Goal: Contribute content: Contribute content

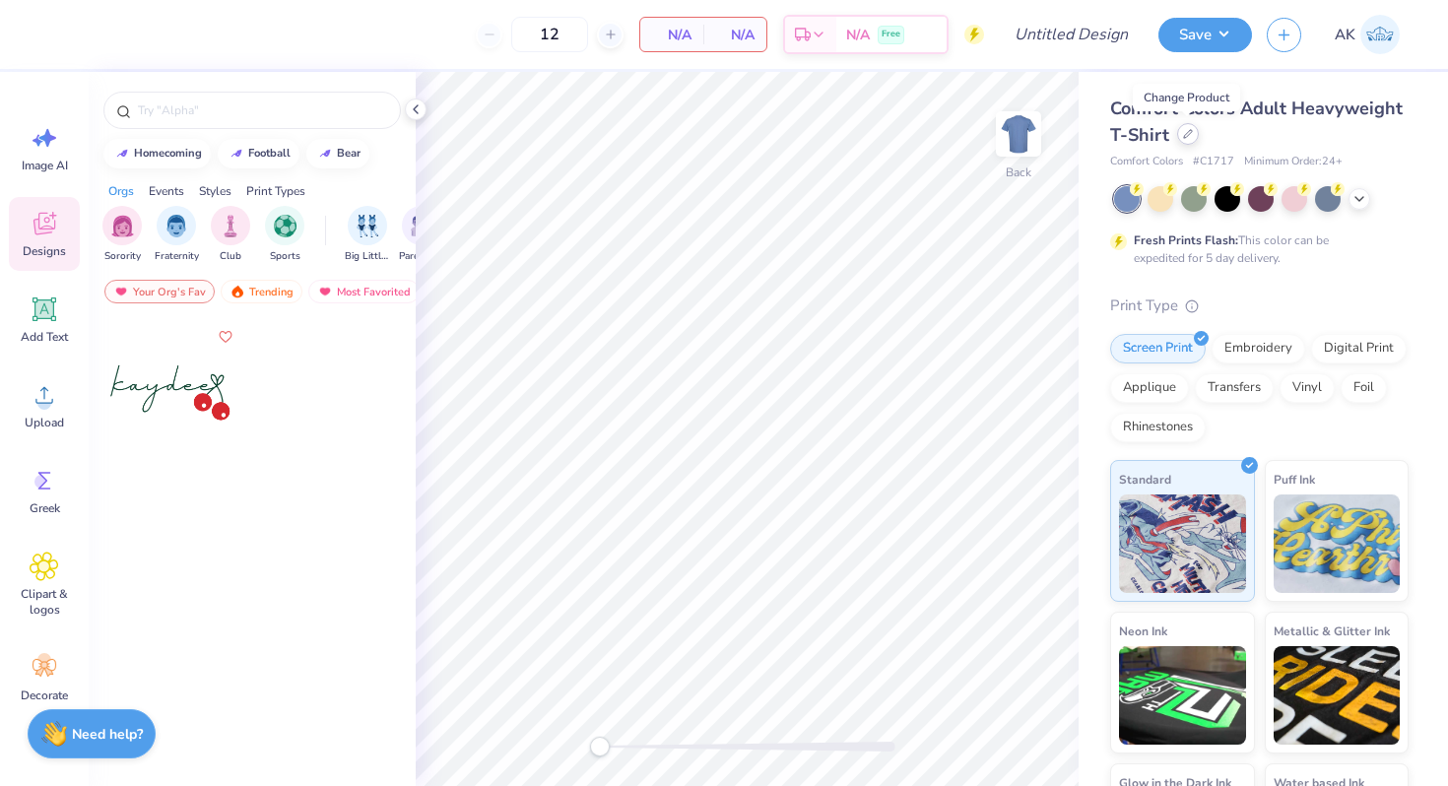
click at [1185, 142] on div at bounding box center [1188, 134] width 22 height 22
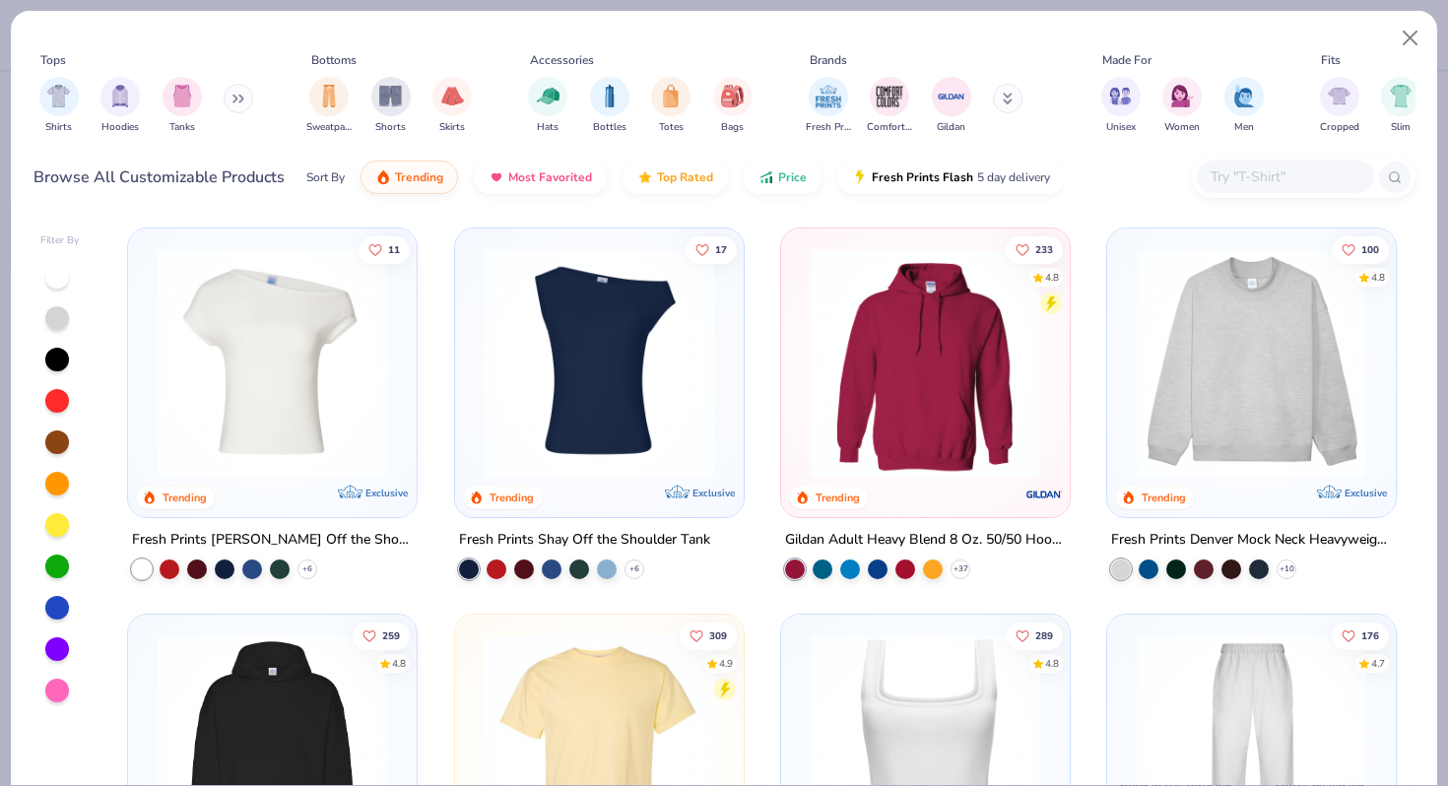
click at [1297, 174] on input "text" at bounding box center [1284, 176] width 152 height 23
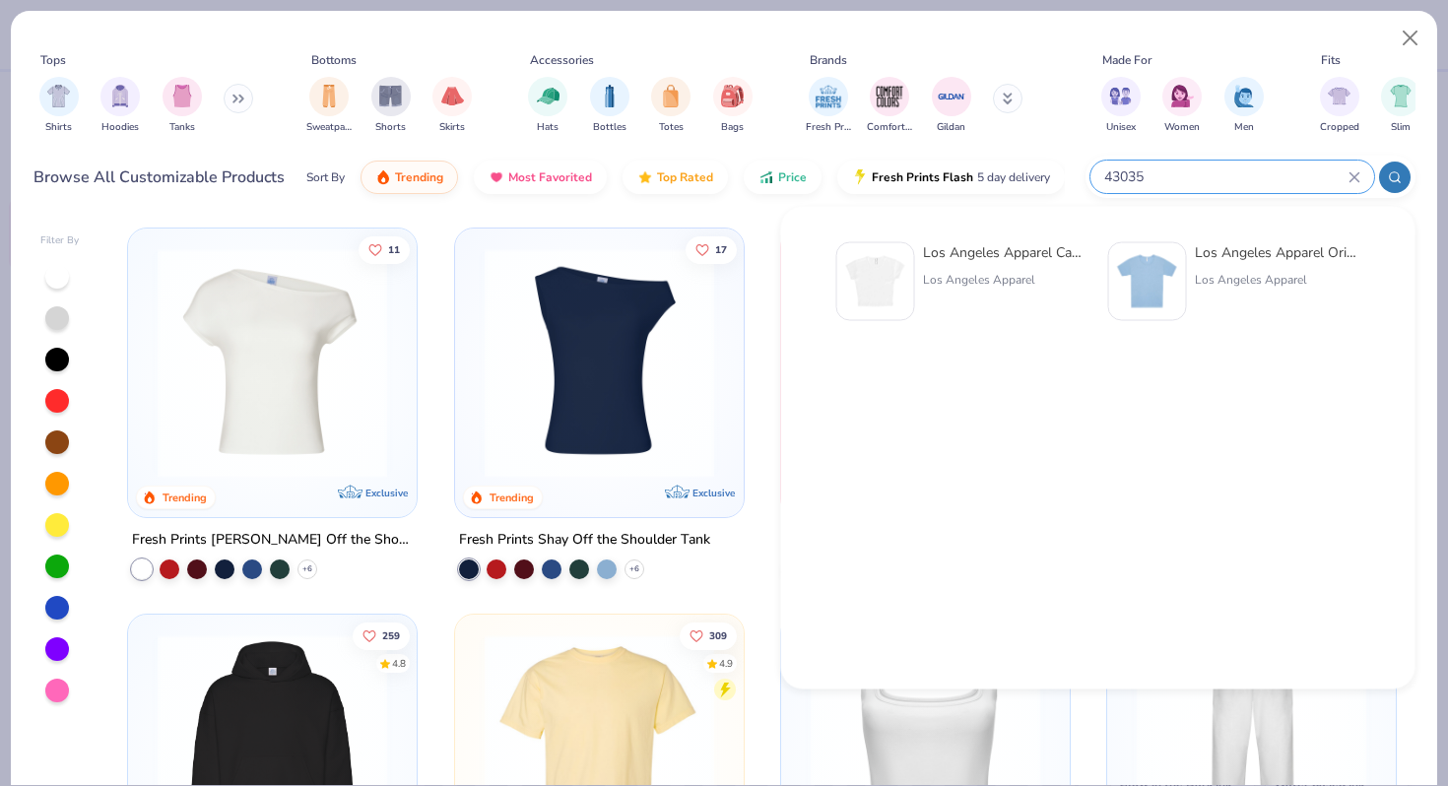
type input "43035"
click at [896, 257] on img at bounding box center [875, 281] width 61 height 61
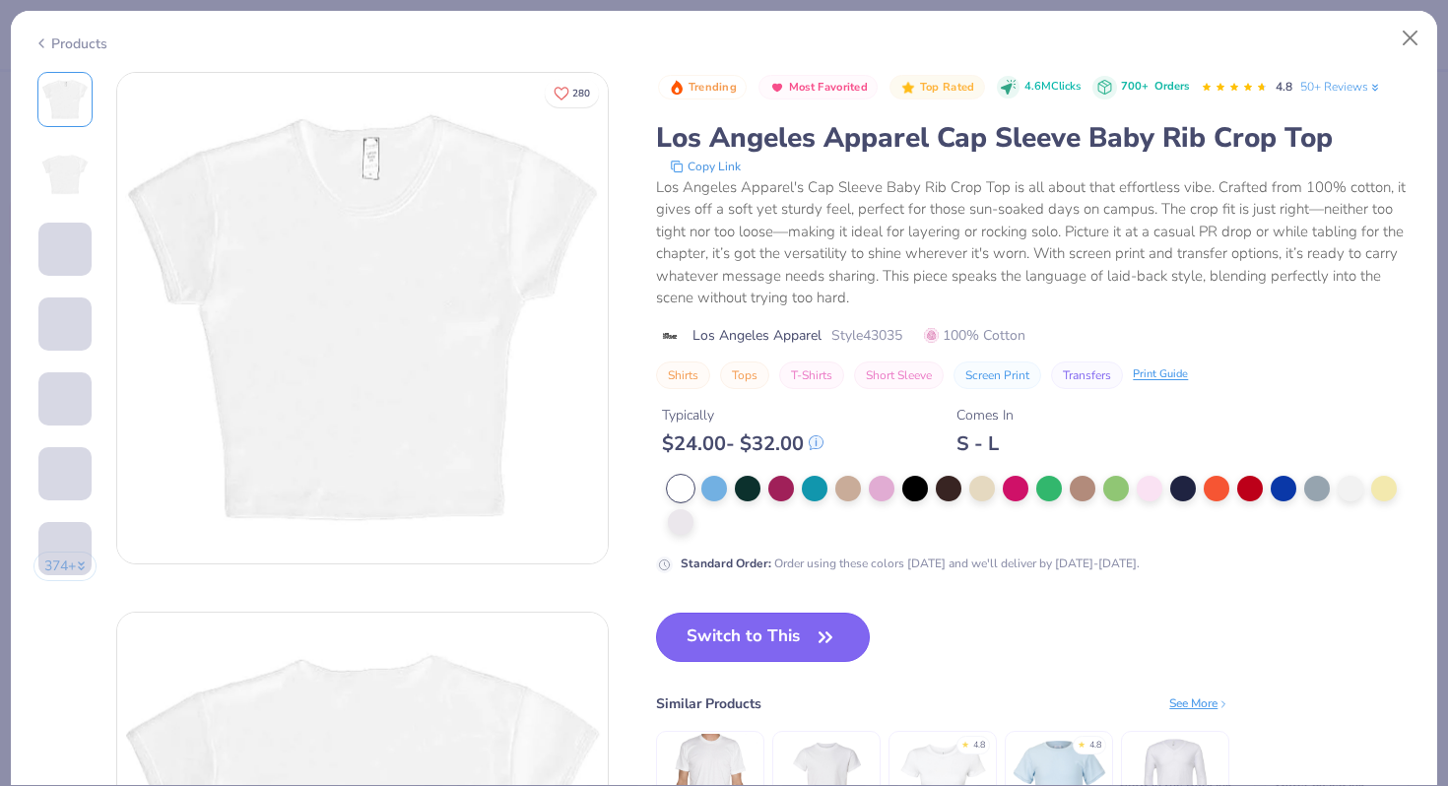
click at [723, 632] on button "Switch to This" at bounding box center [763, 637] width 214 height 49
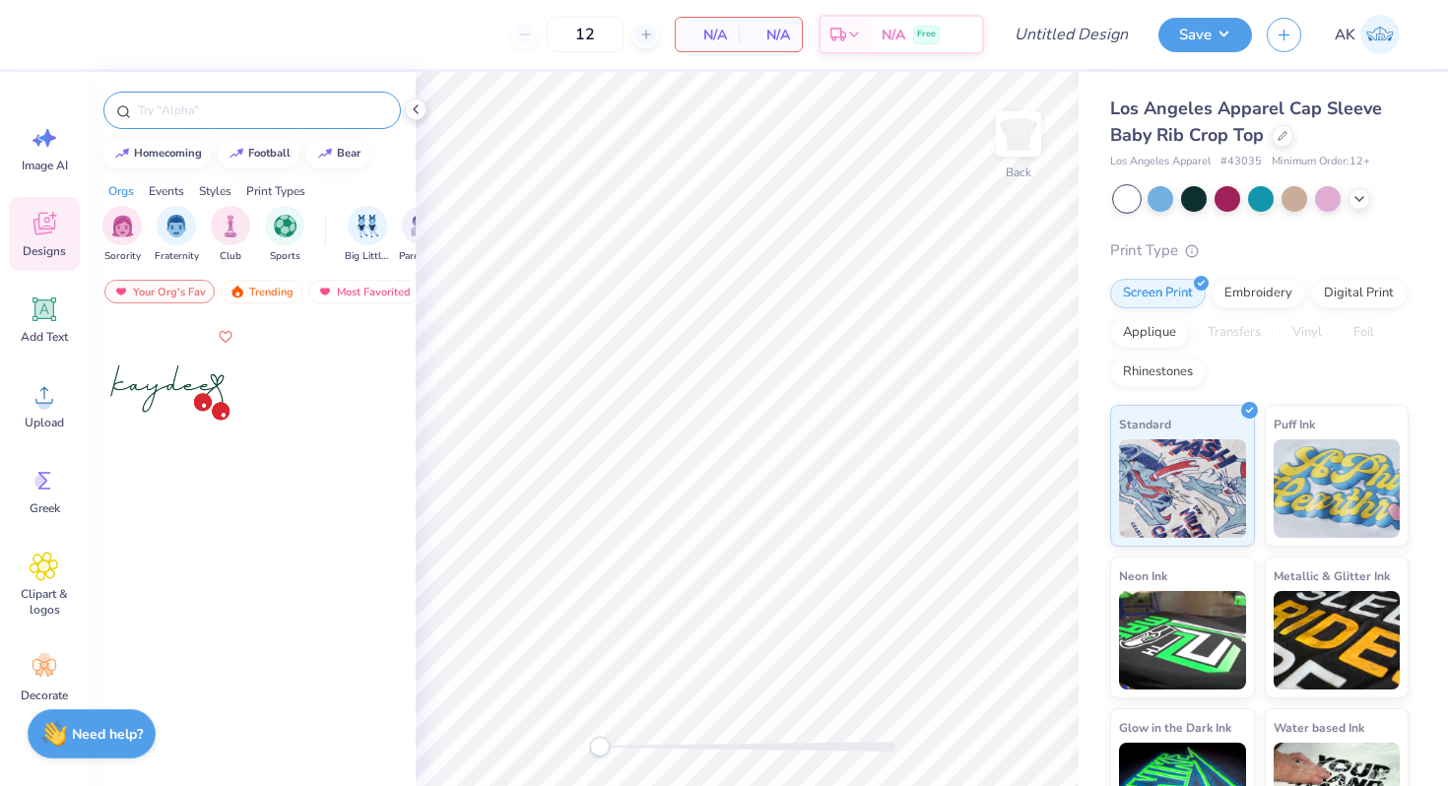
click at [177, 119] on input "text" at bounding box center [262, 110] width 252 height 20
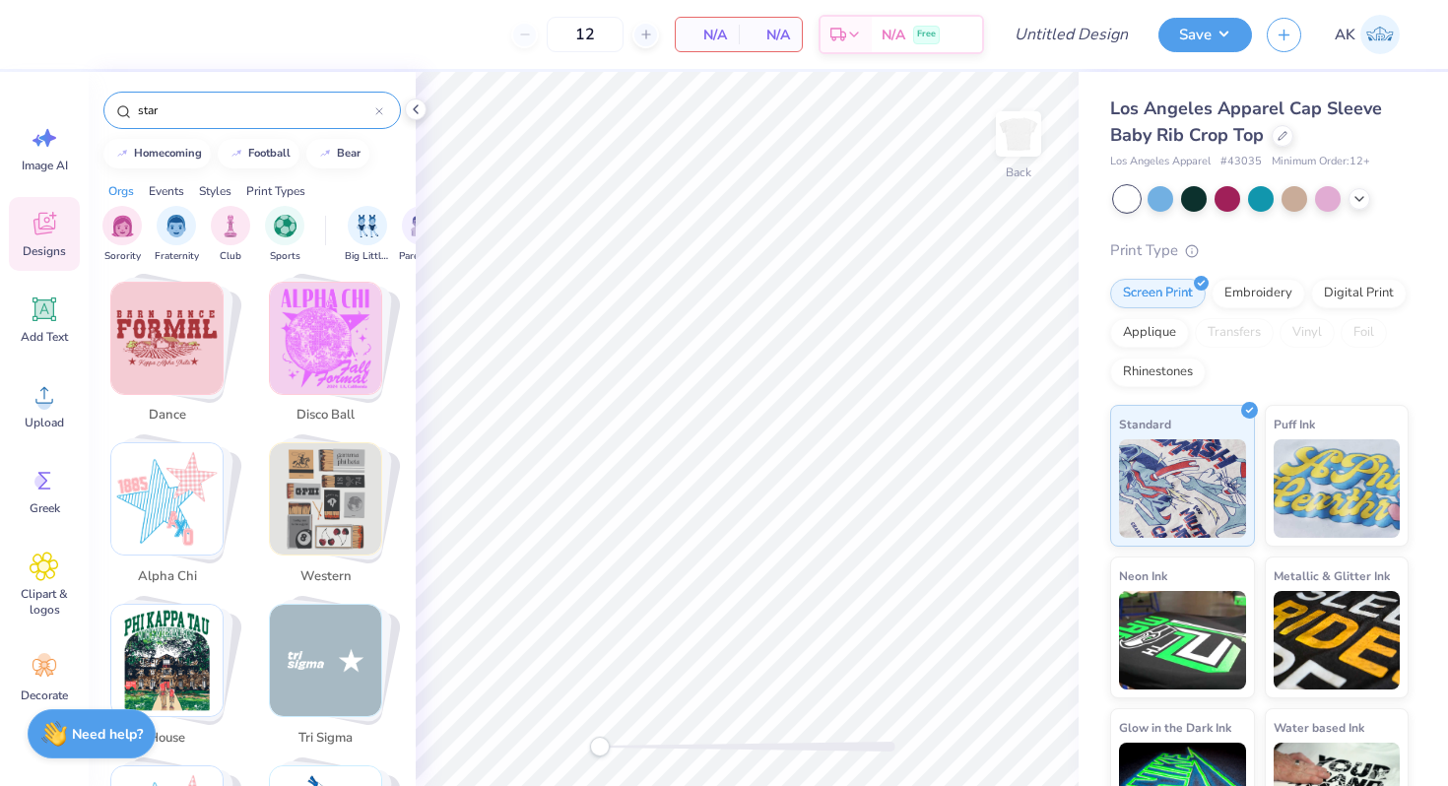
scroll to position [3103, 0]
click at [204, 479] on img "Stack Card Button alpha chi" at bounding box center [166, 499] width 111 height 111
type input "alpha chi"
click at [382, 112] on icon at bounding box center [379, 111] width 8 height 8
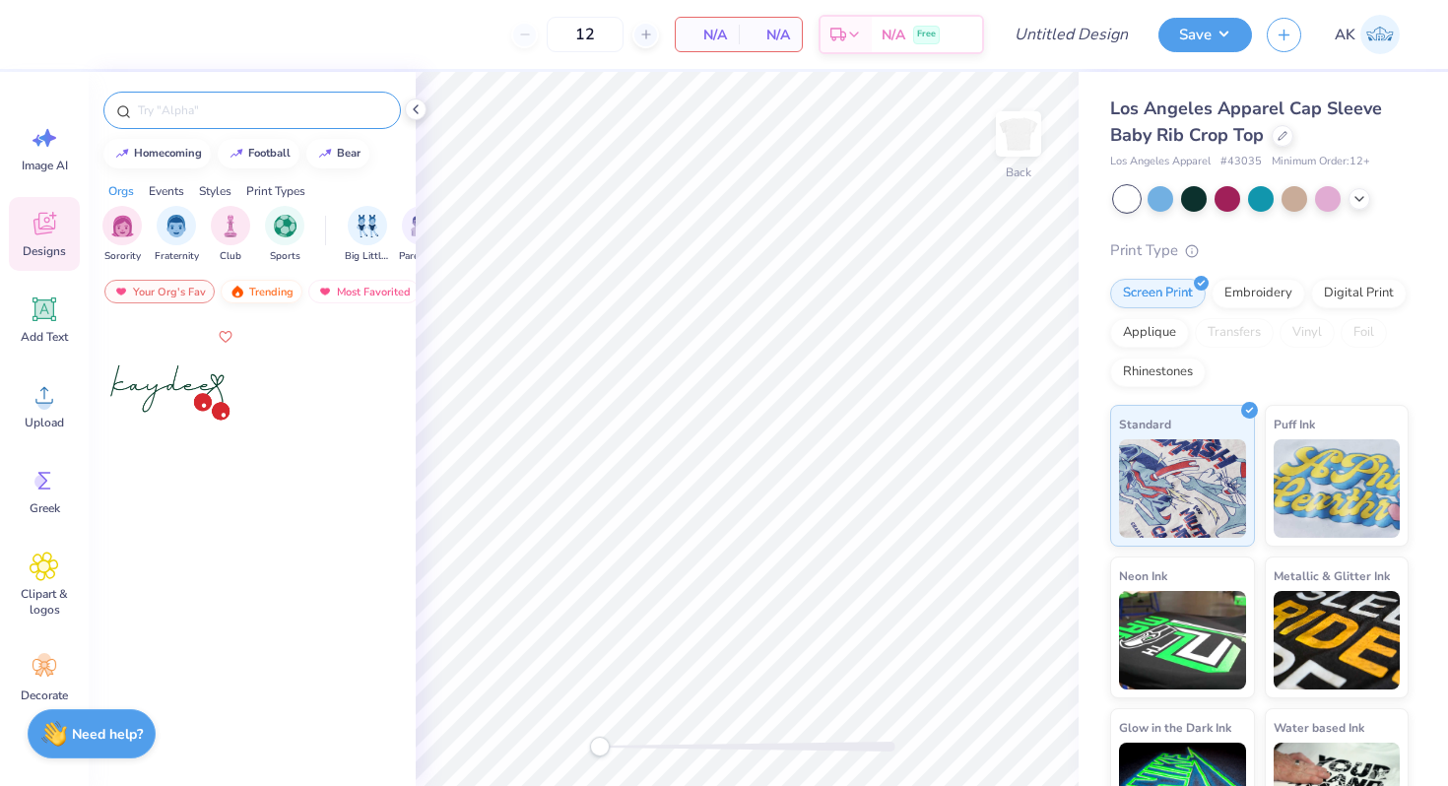
click at [266, 299] on div "Trending" at bounding box center [262, 292] width 82 height 24
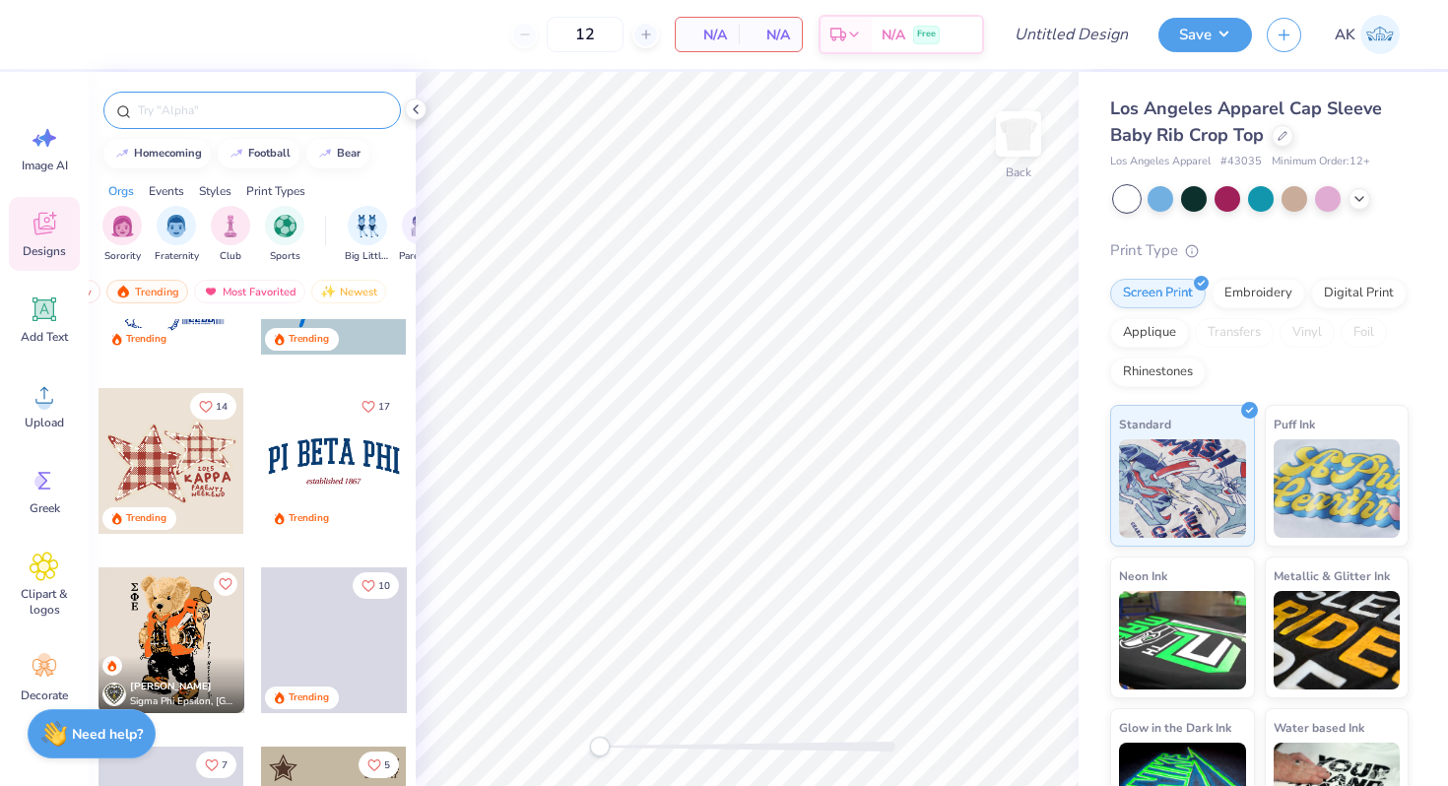
scroll to position [2135, 0]
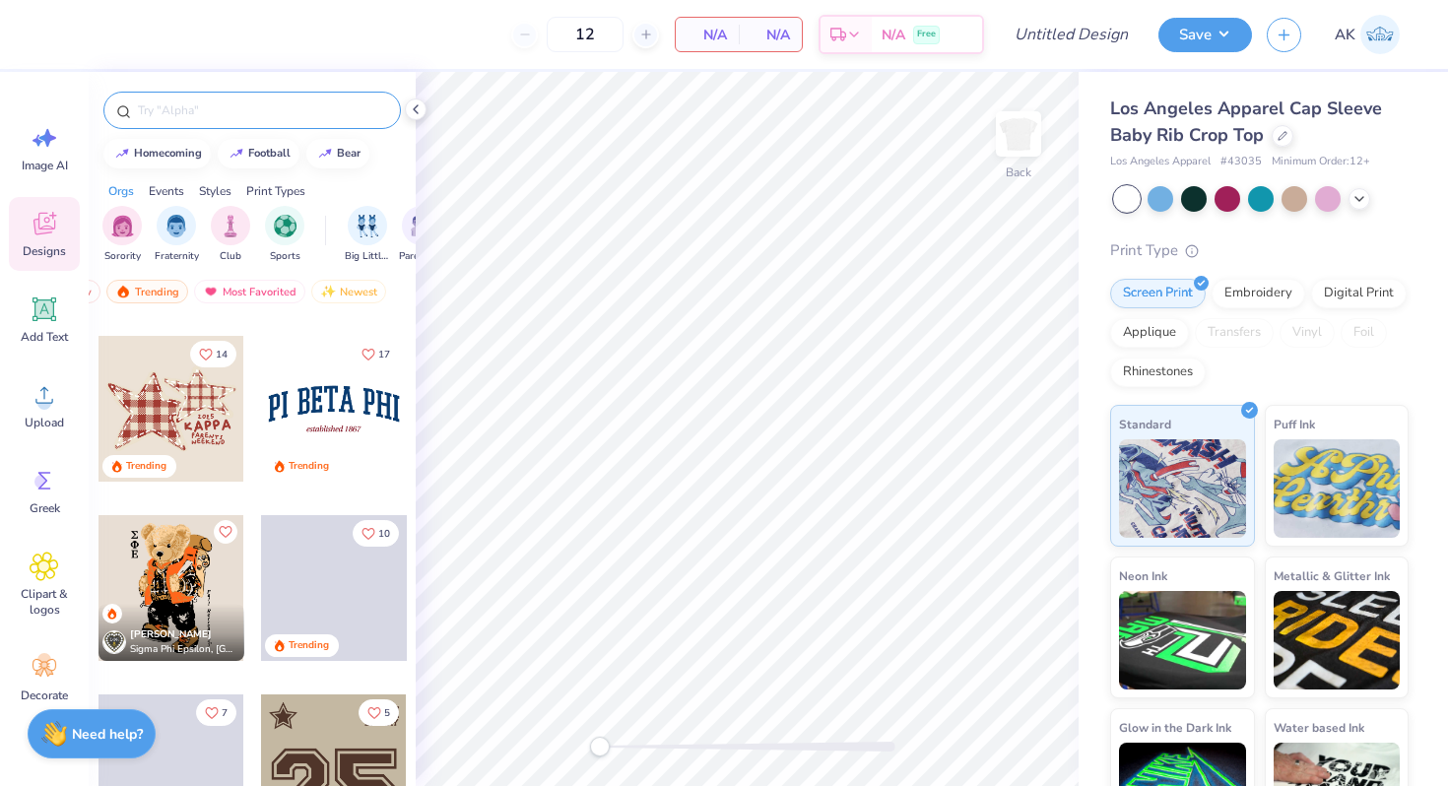
click at [163, 432] on div at bounding box center [171, 409] width 146 height 146
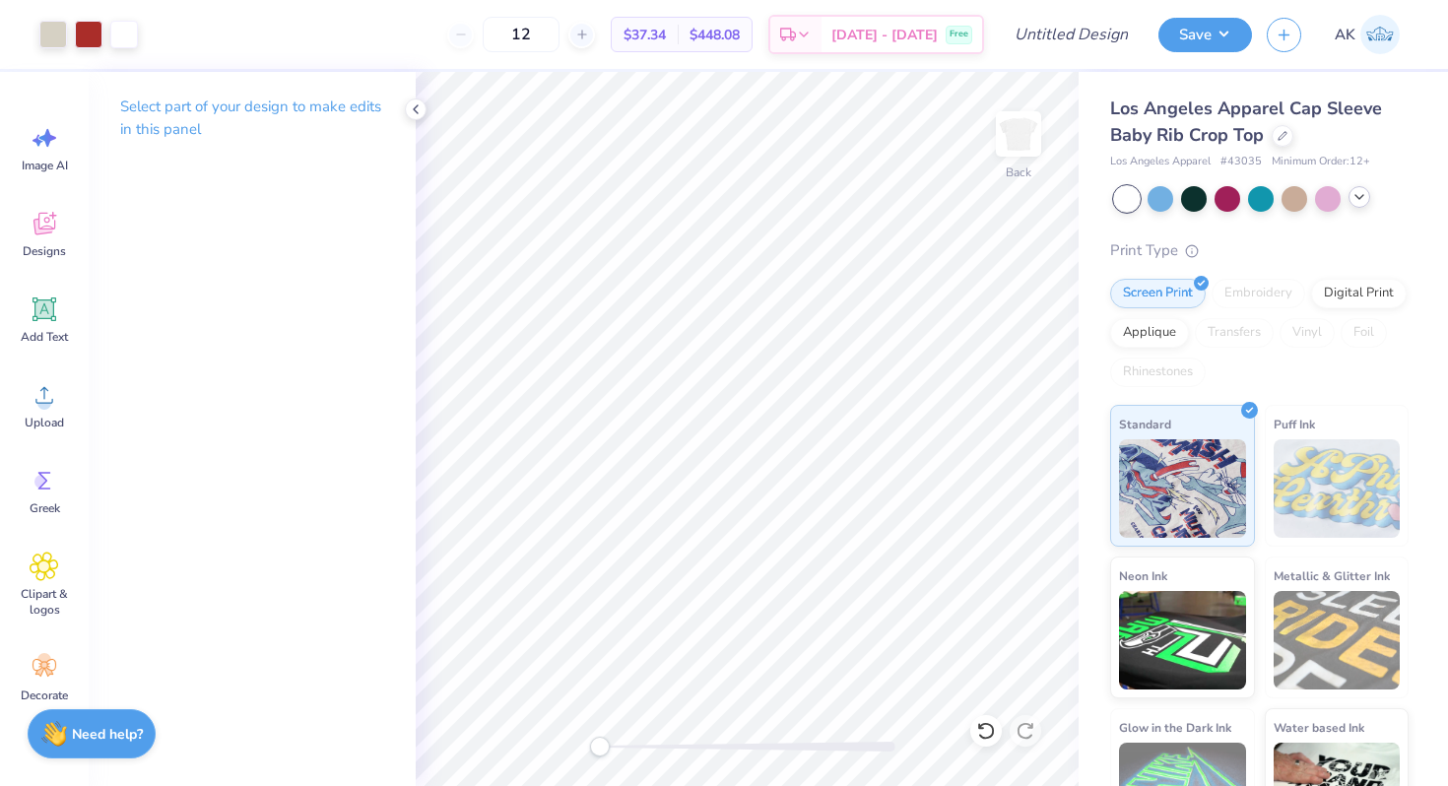
click at [1363, 191] on icon at bounding box center [1359, 197] width 16 height 16
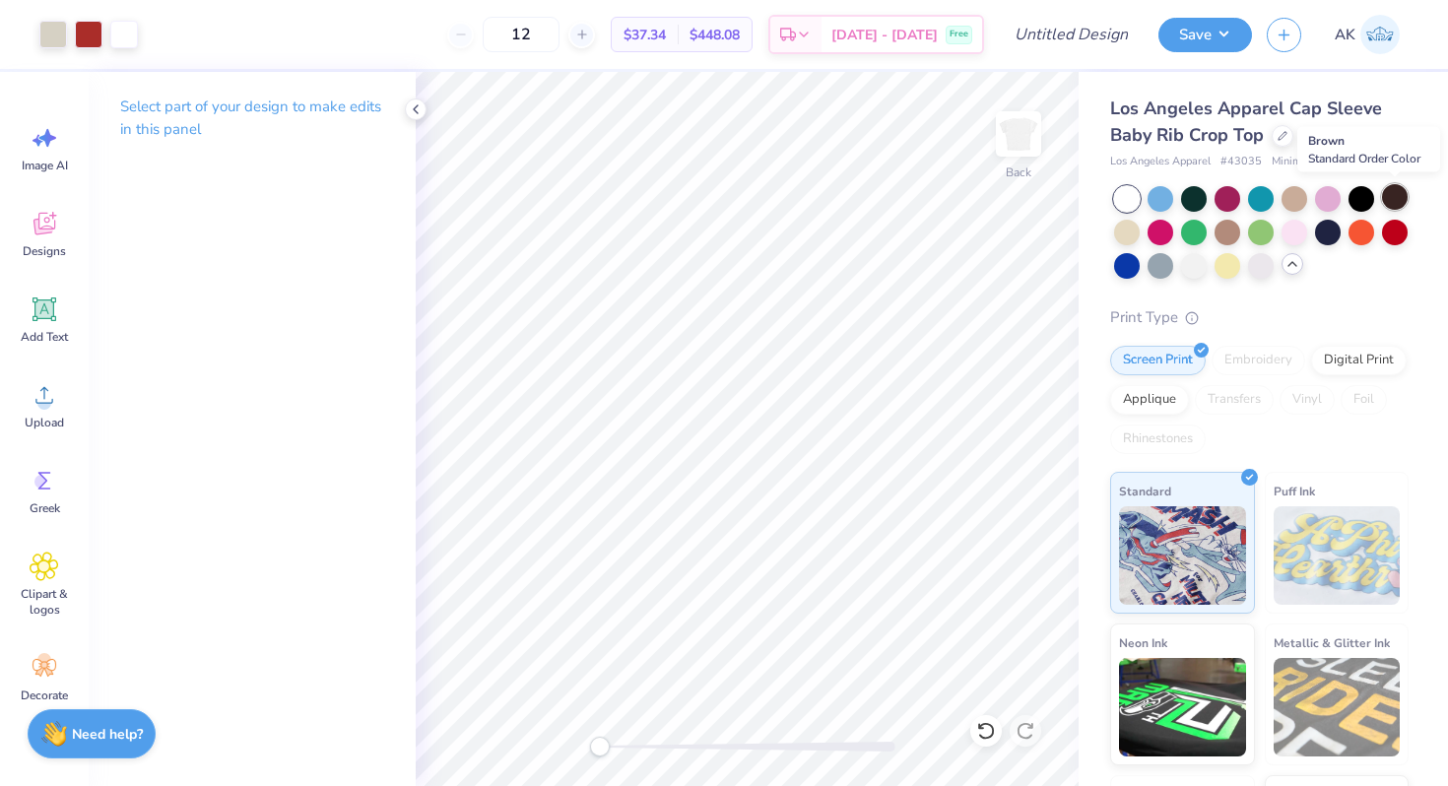
click at [1402, 188] on div at bounding box center [1395, 197] width 26 height 26
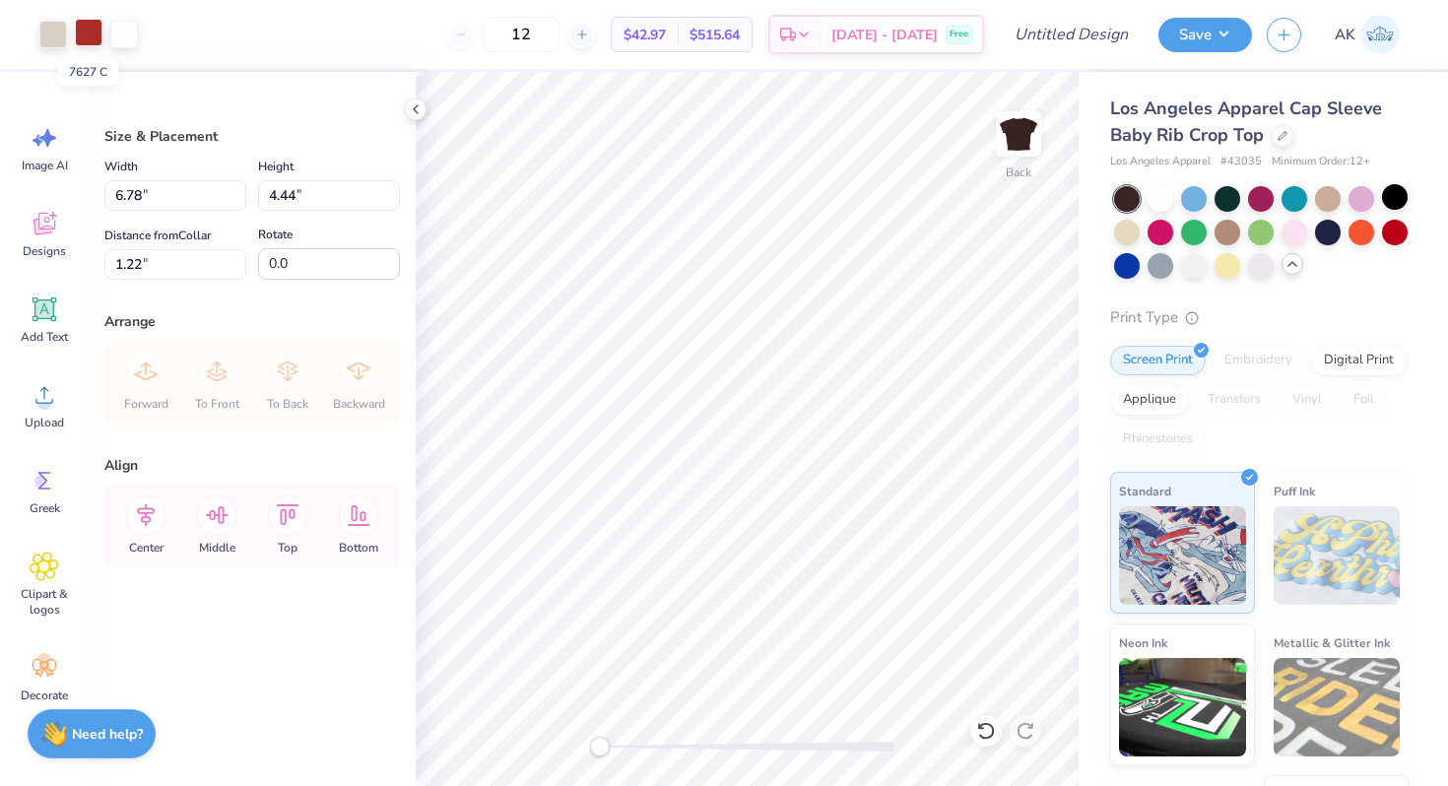
click at [82, 30] on div at bounding box center [89, 33] width 28 height 28
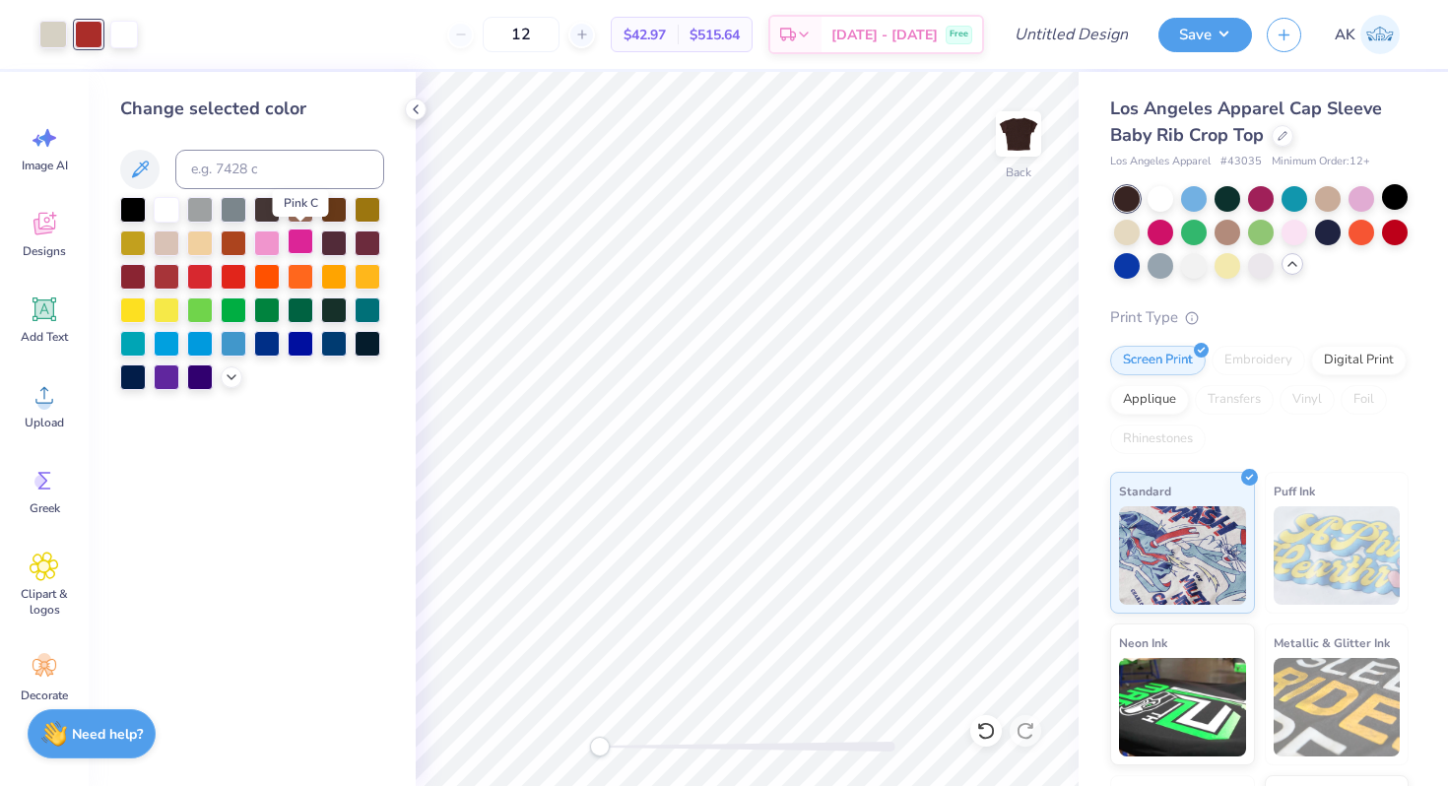
click at [291, 241] on div at bounding box center [301, 241] width 26 height 26
click at [227, 372] on icon at bounding box center [232, 375] width 16 height 16
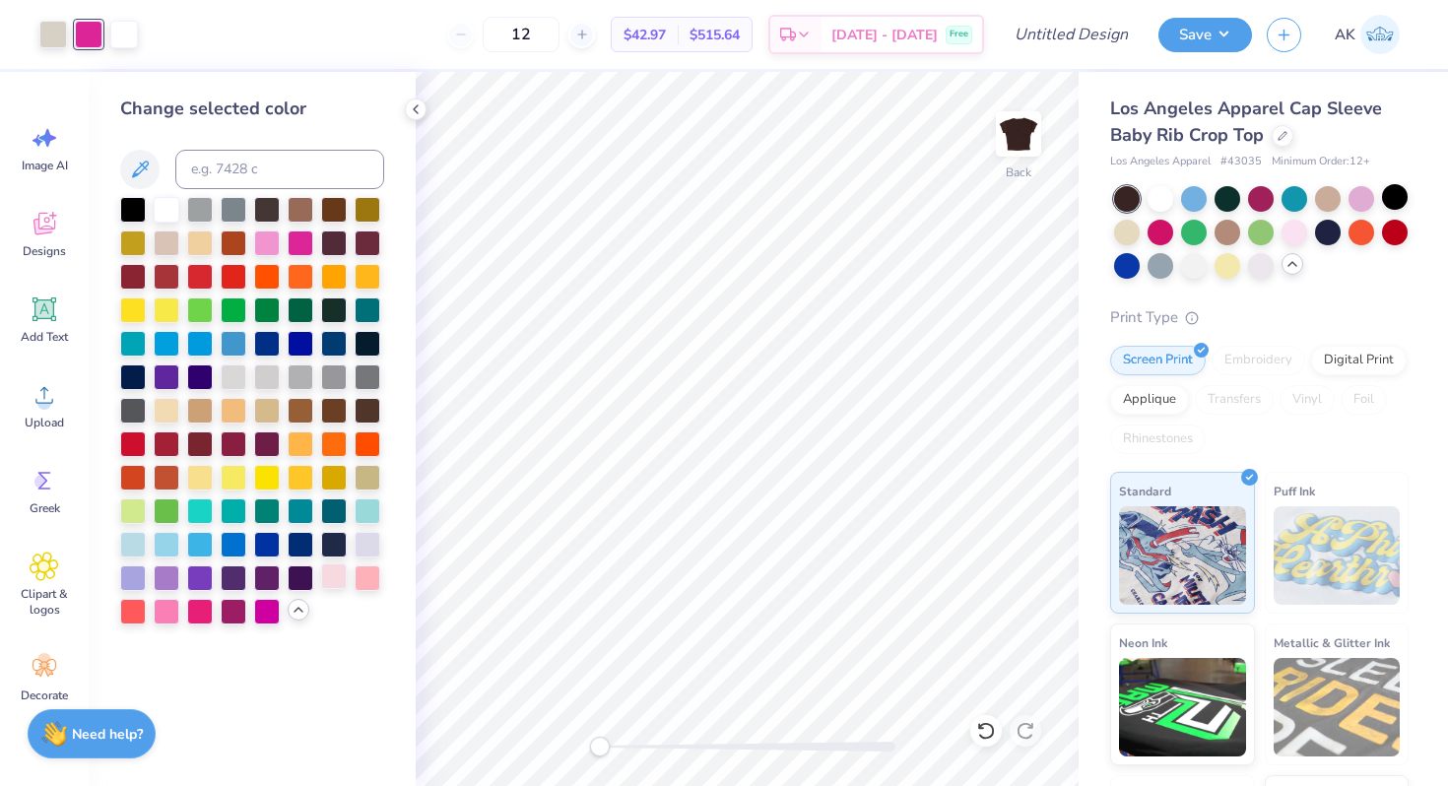
click at [337, 572] on div at bounding box center [334, 576] width 26 height 26
click at [359, 574] on div at bounding box center [368, 576] width 26 height 26
click at [164, 613] on div at bounding box center [167, 610] width 26 height 26
click at [51, 38] on div at bounding box center [53, 33] width 28 height 28
click at [327, 571] on div at bounding box center [334, 576] width 26 height 26
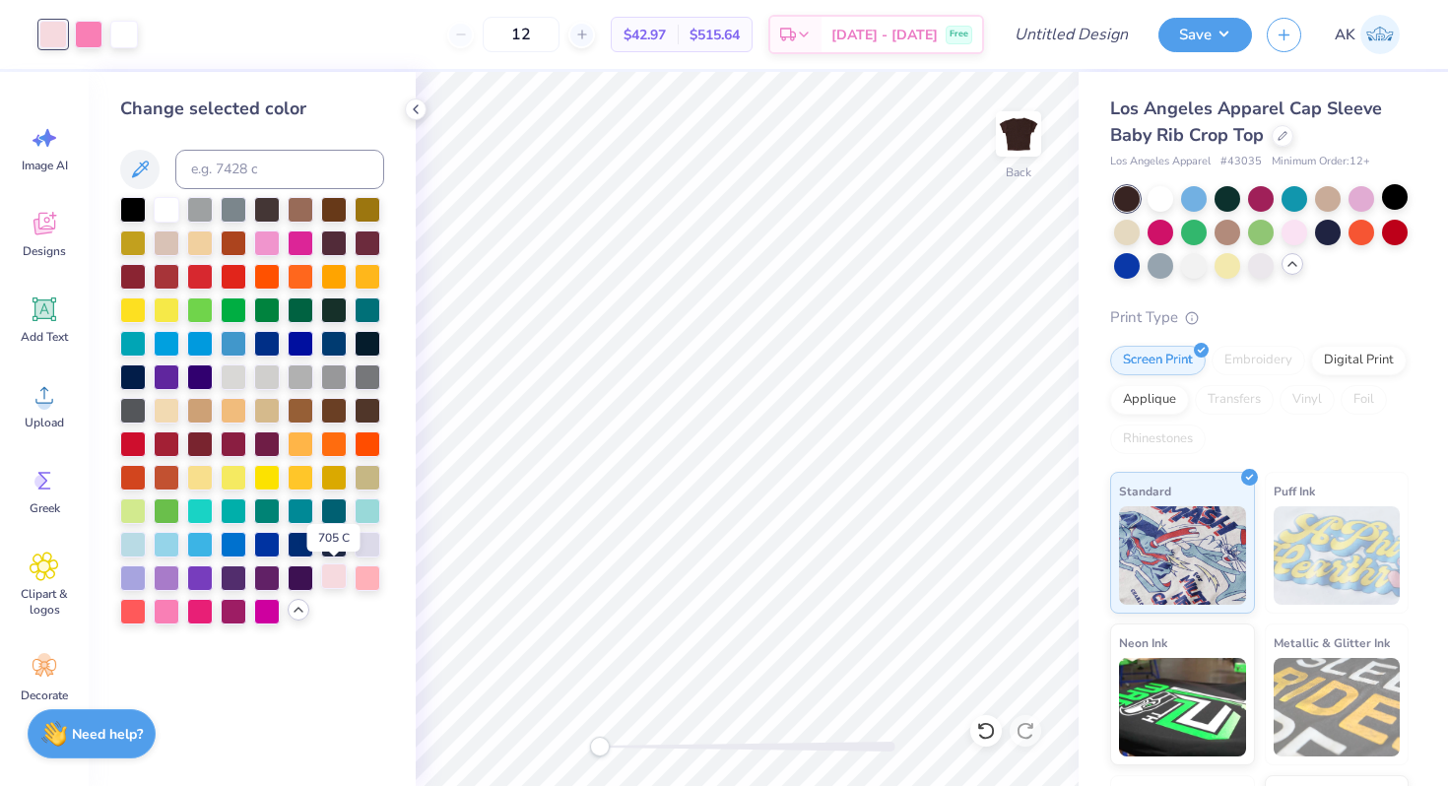
click at [327, 572] on div at bounding box center [334, 576] width 26 height 26
click at [370, 549] on div at bounding box center [368, 543] width 26 height 26
click at [342, 580] on div at bounding box center [334, 576] width 26 height 26
click at [335, 579] on div at bounding box center [334, 576] width 26 height 26
click at [329, 577] on div at bounding box center [334, 576] width 26 height 26
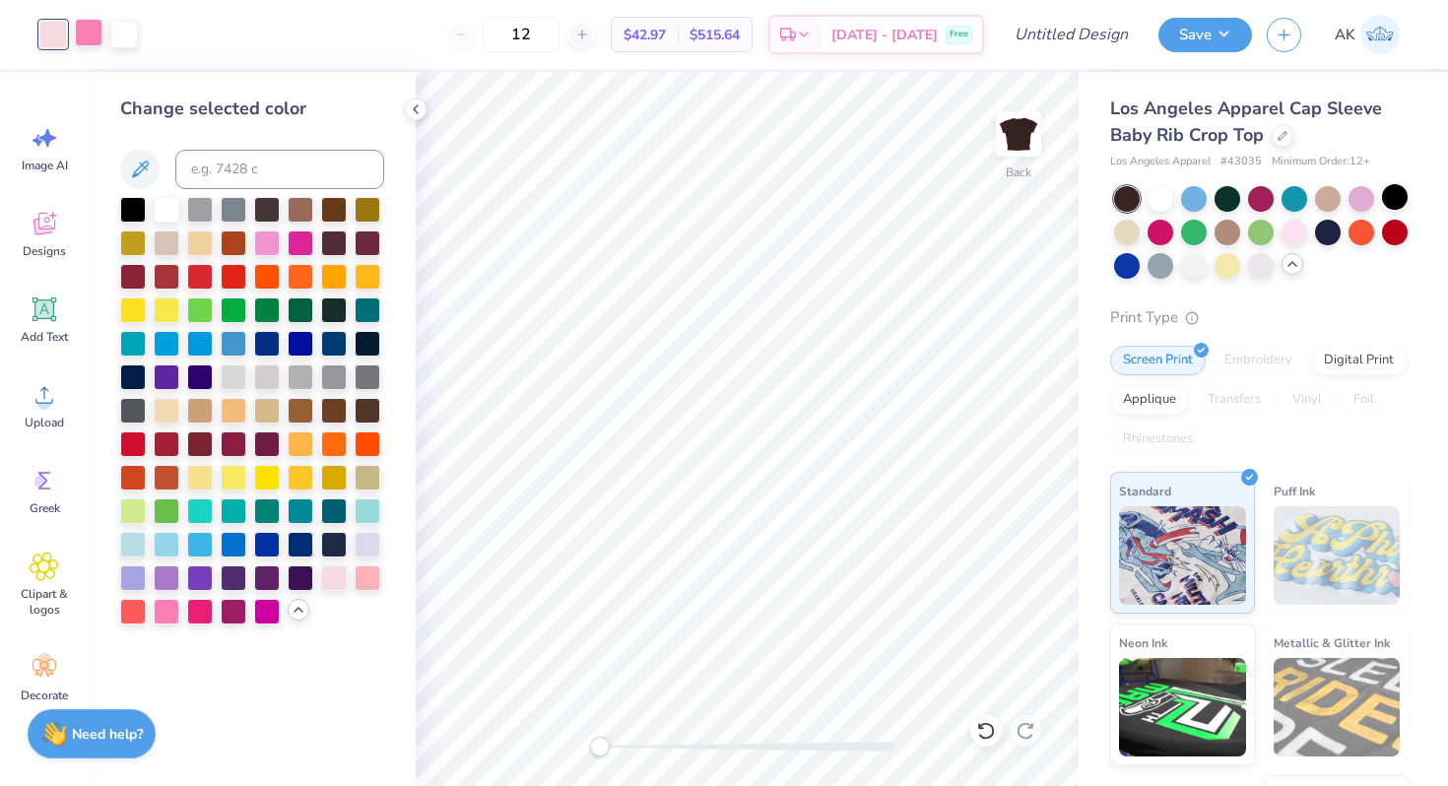
click at [88, 38] on div at bounding box center [89, 33] width 28 height 28
click at [377, 586] on div at bounding box center [368, 576] width 26 height 26
click at [267, 237] on div at bounding box center [267, 241] width 26 height 26
click at [366, 575] on div at bounding box center [368, 576] width 26 height 26
click at [201, 615] on div at bounding box center [200, 610] width 26 height 26
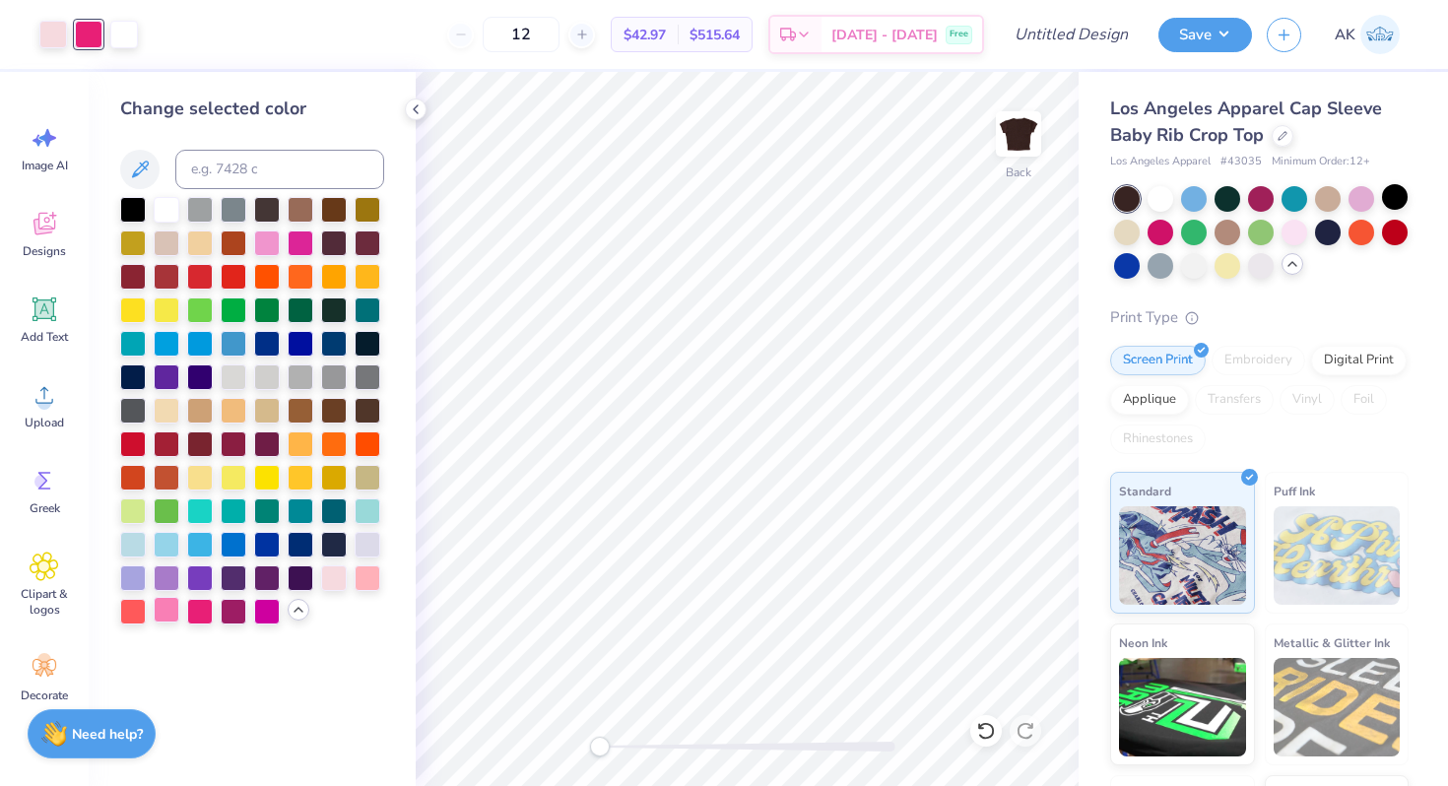
click at [162, 616] on div at bounding box center [167, 610] width 26 height 26
click at [365, 571] on div at bounding box center [368, 576] width 26 height 26
click at [262, 245] on div at bounding box center [267, 241] width 26 height 26
click at [166, 606] on div at bounding box center [167, 610] width 26 height 26
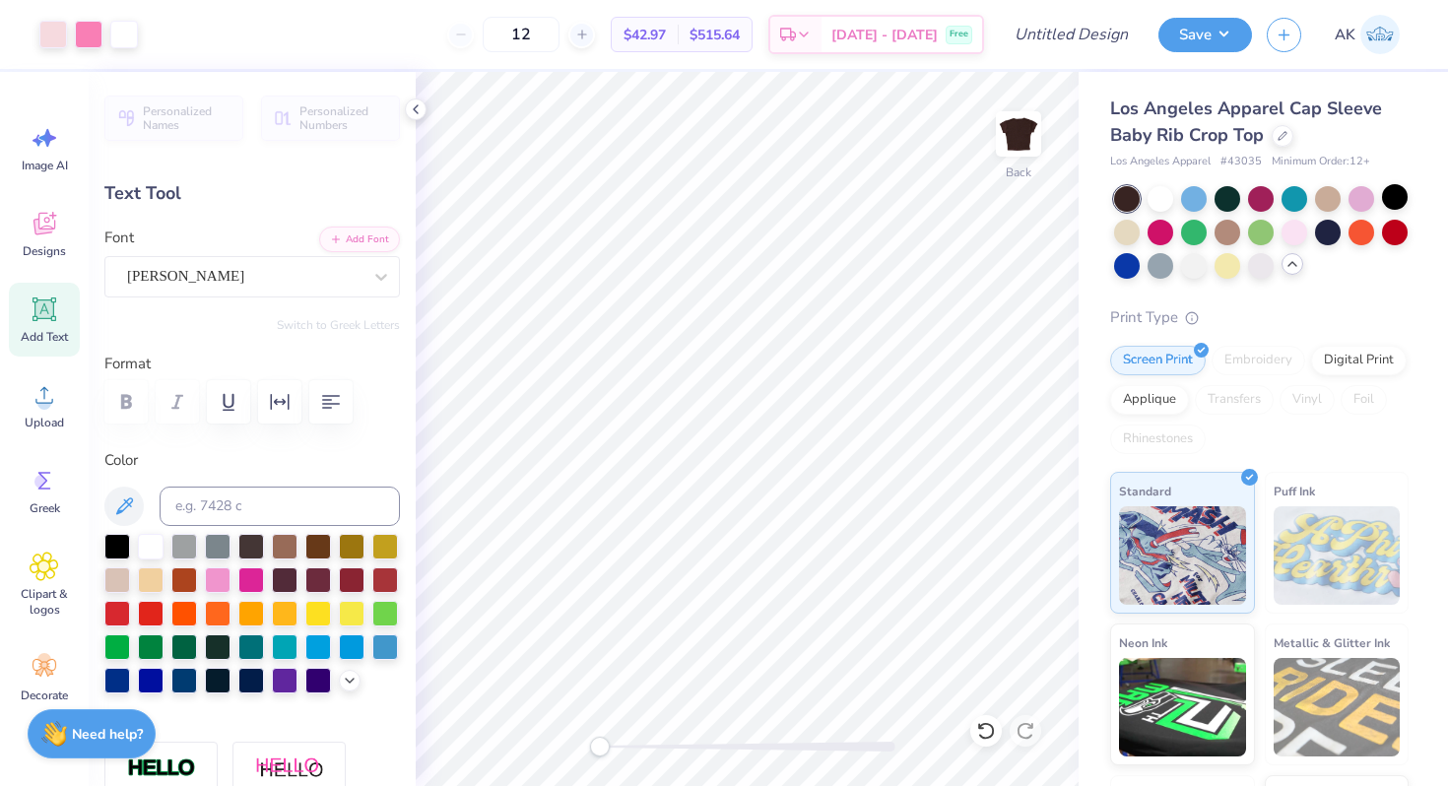
type input "0.81"
type input "0.29"
type input "3.70"
type input "0.0"
type input "2.43"
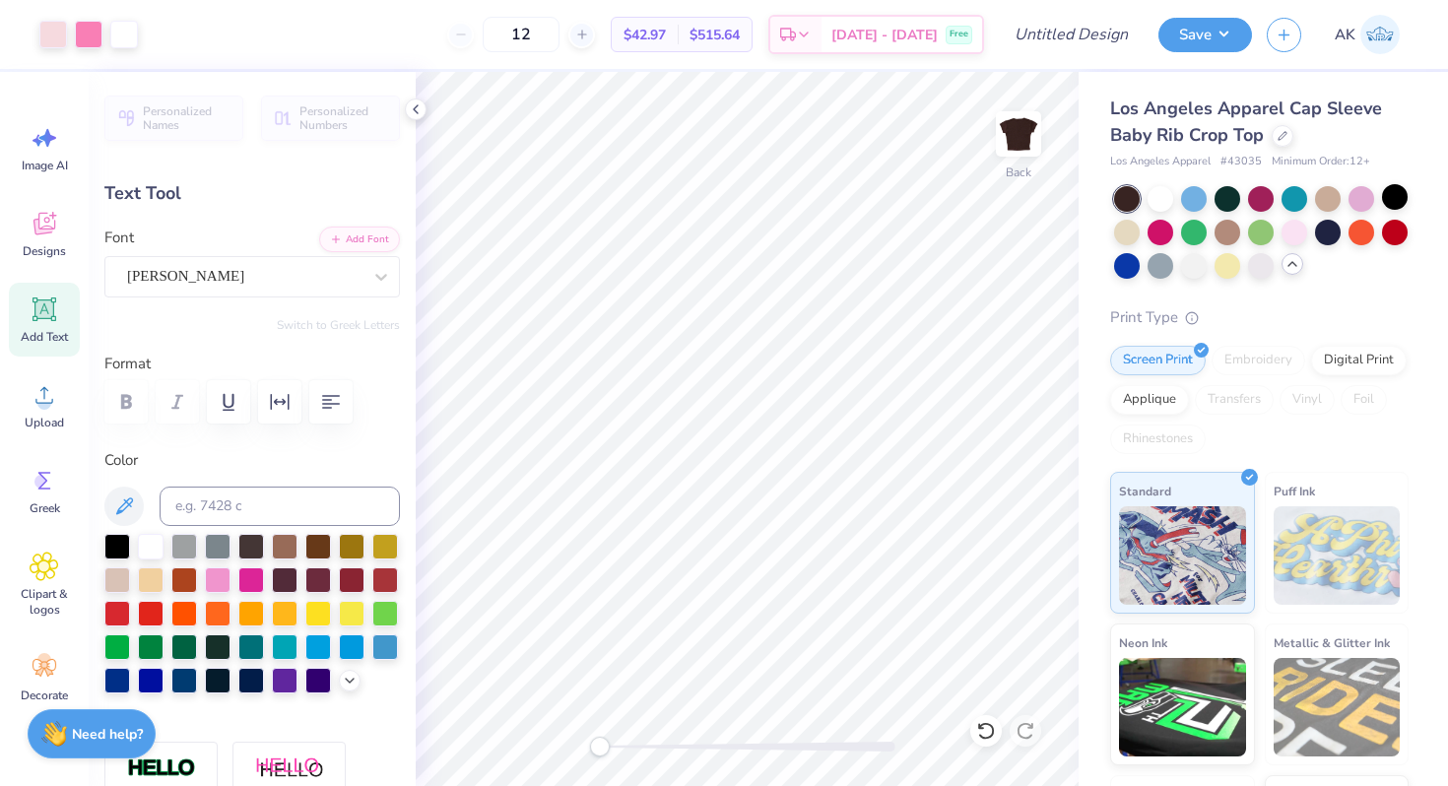
type input "0.68"
type input "3.97"
type input "0.0"
type input "1.72"
type input "0.35"
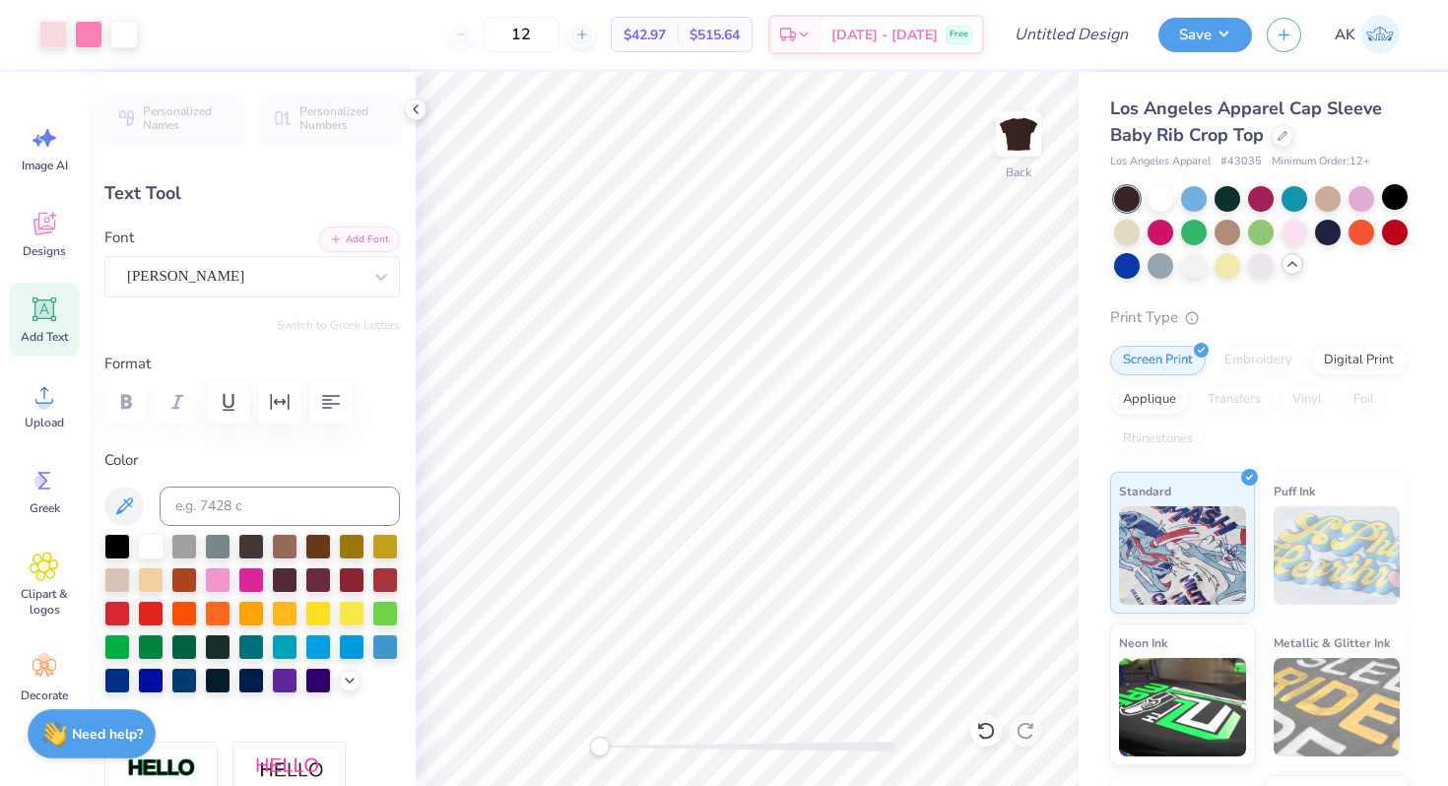
type input "4.96"
type input "0.0"
type input "1.62"
type input "0.37"
type input "4.66"
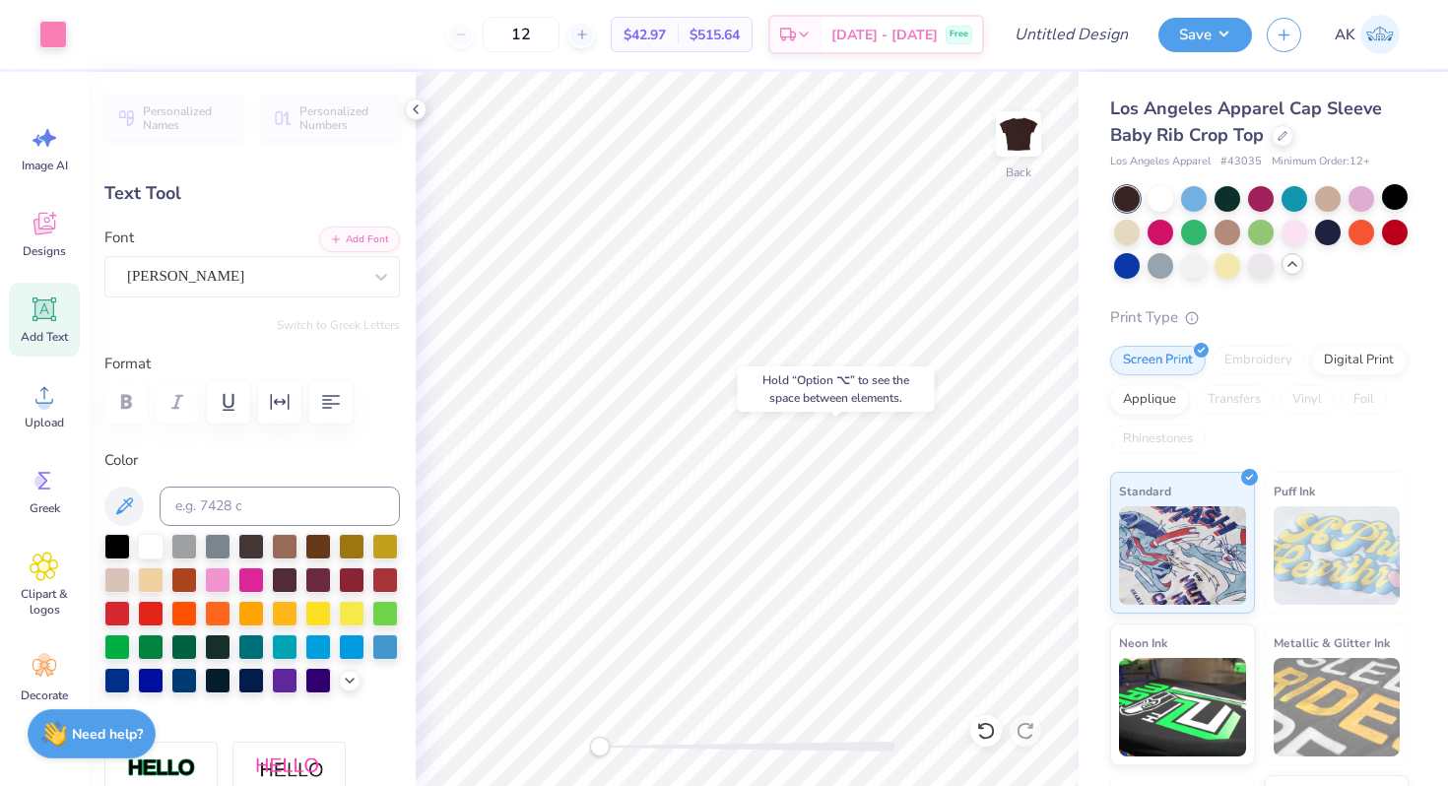
type input "0.0"
type input "2.43"
type input "0.68"
type input "3.97"
type input "-3.2"
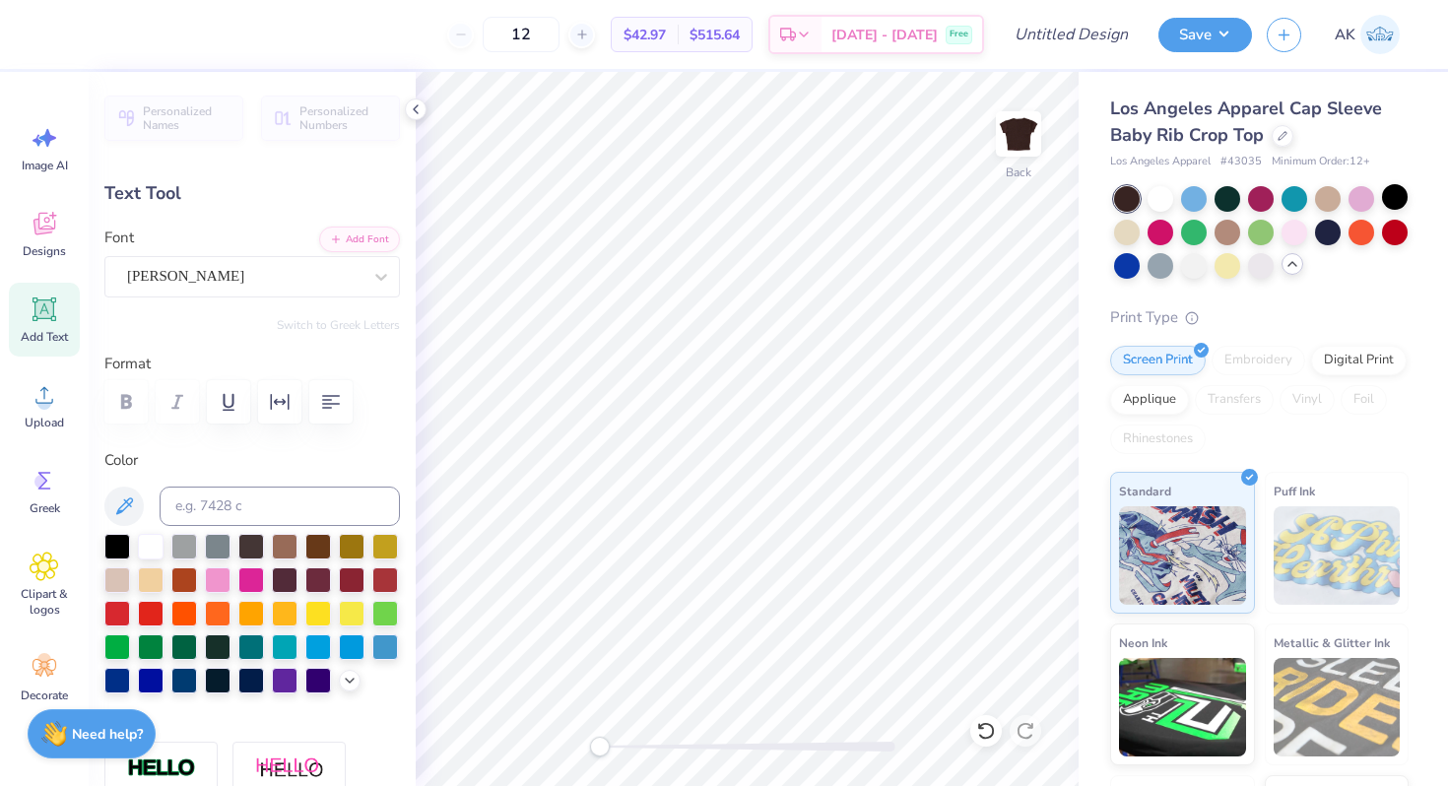
scroll to position [1, 0]
type textarea "Kappa"
type input "0.0"
type input "2.40"
type input "0.67"
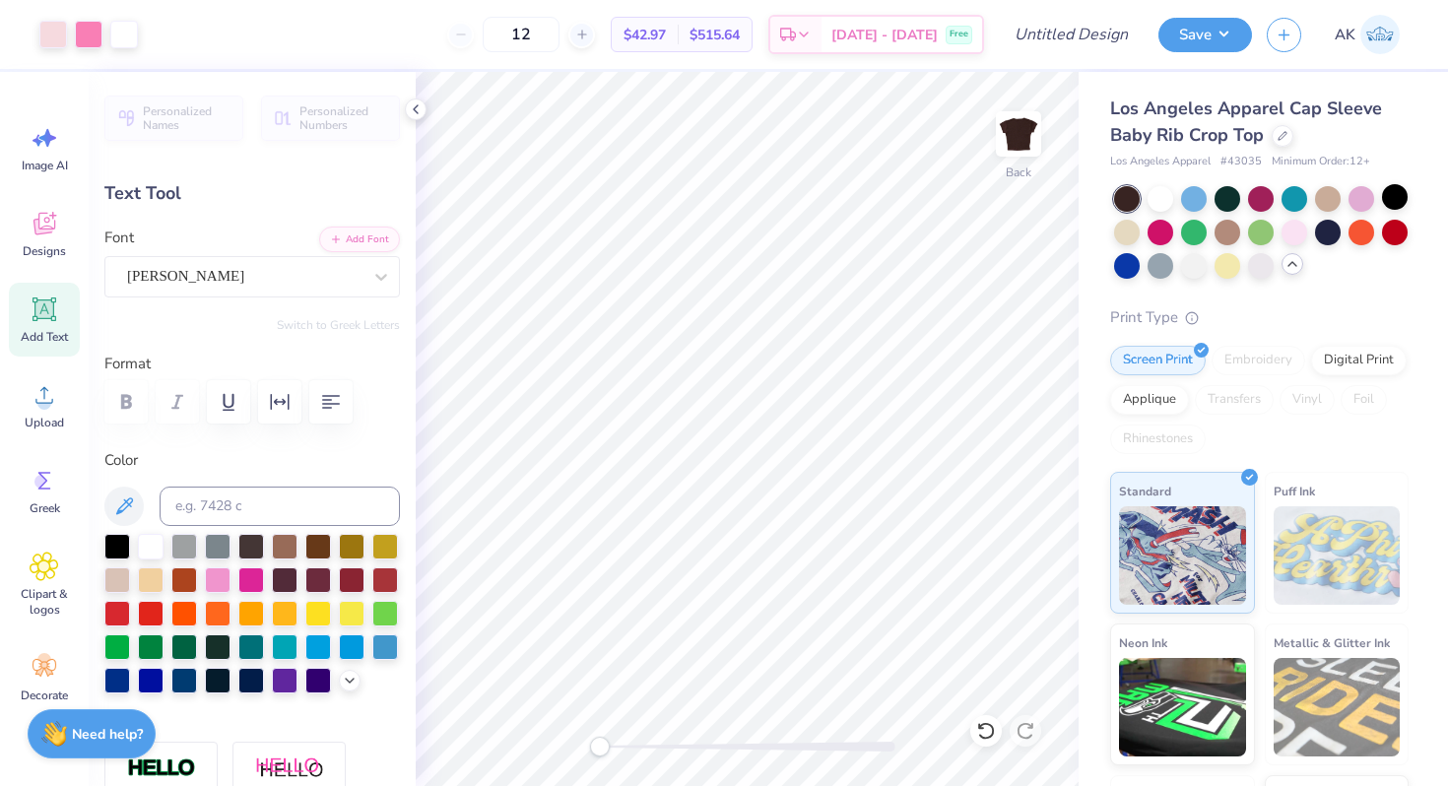
type input "4.12"
type input "-3.2"
type textarea "Gamma"
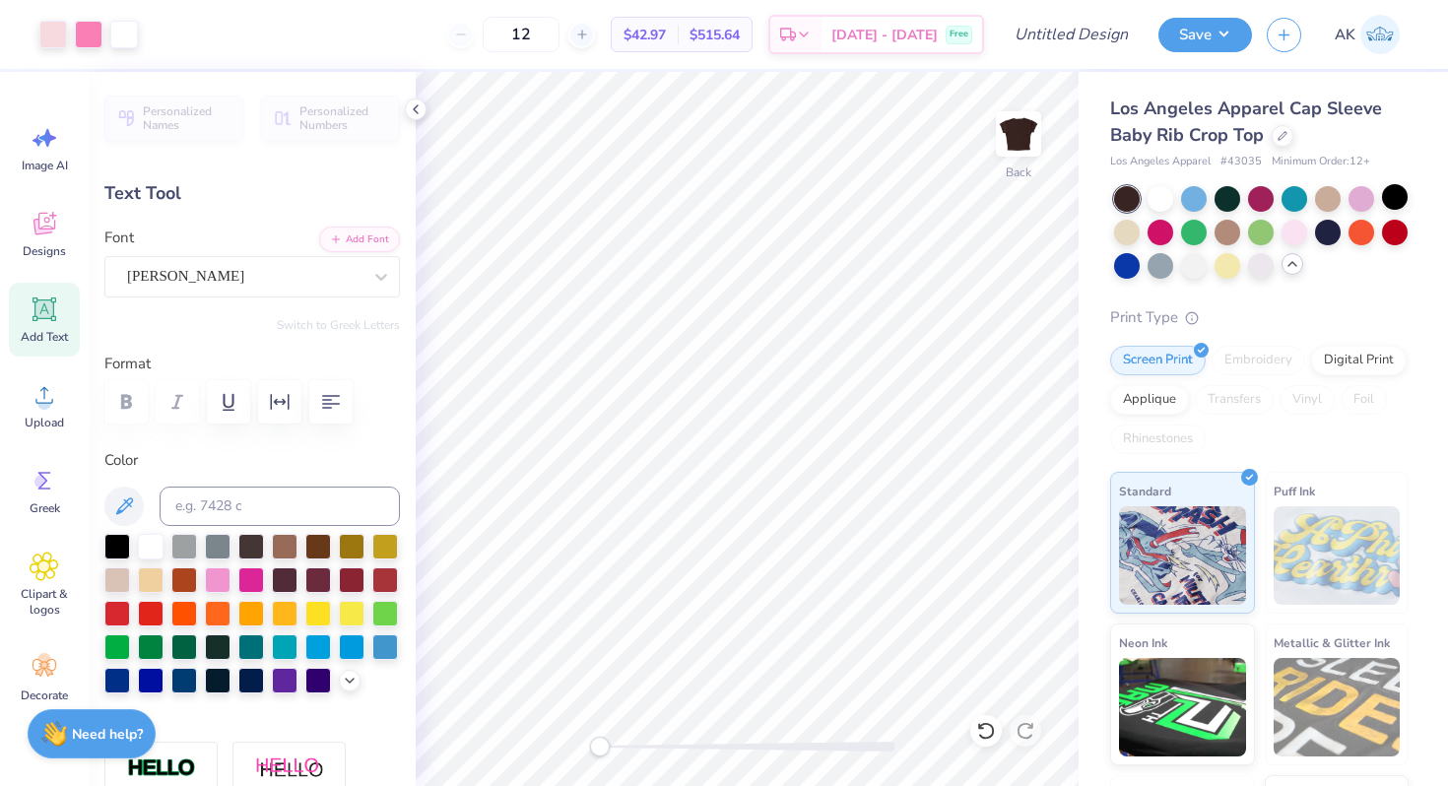
type input "0.0"
type input "2.77"
type input "0.69"
type input "4.03"
type input "-3.2"
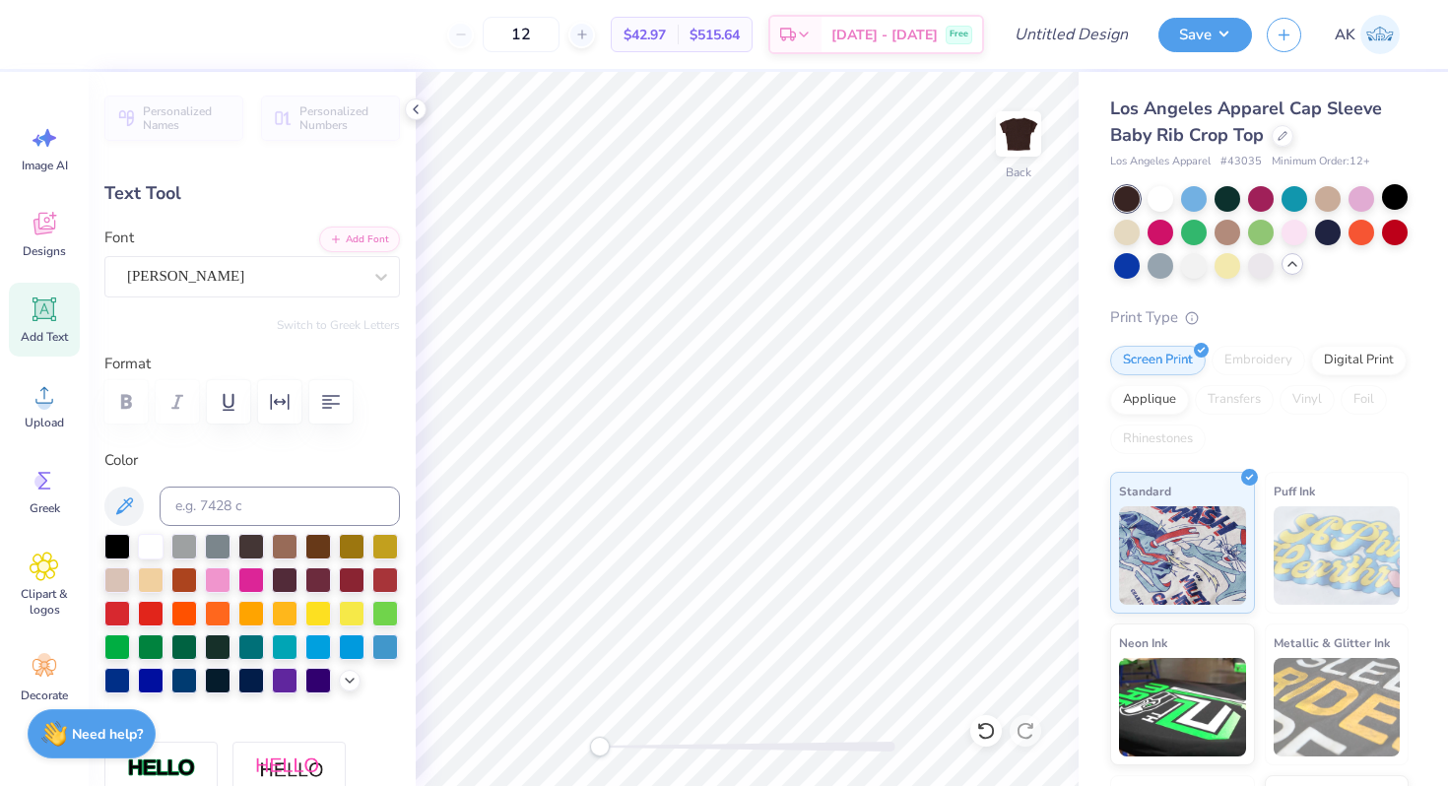
type input "2.54"
type input "0.63"
type input "4.04"
type input "-3.2"
type textarea "PHI"
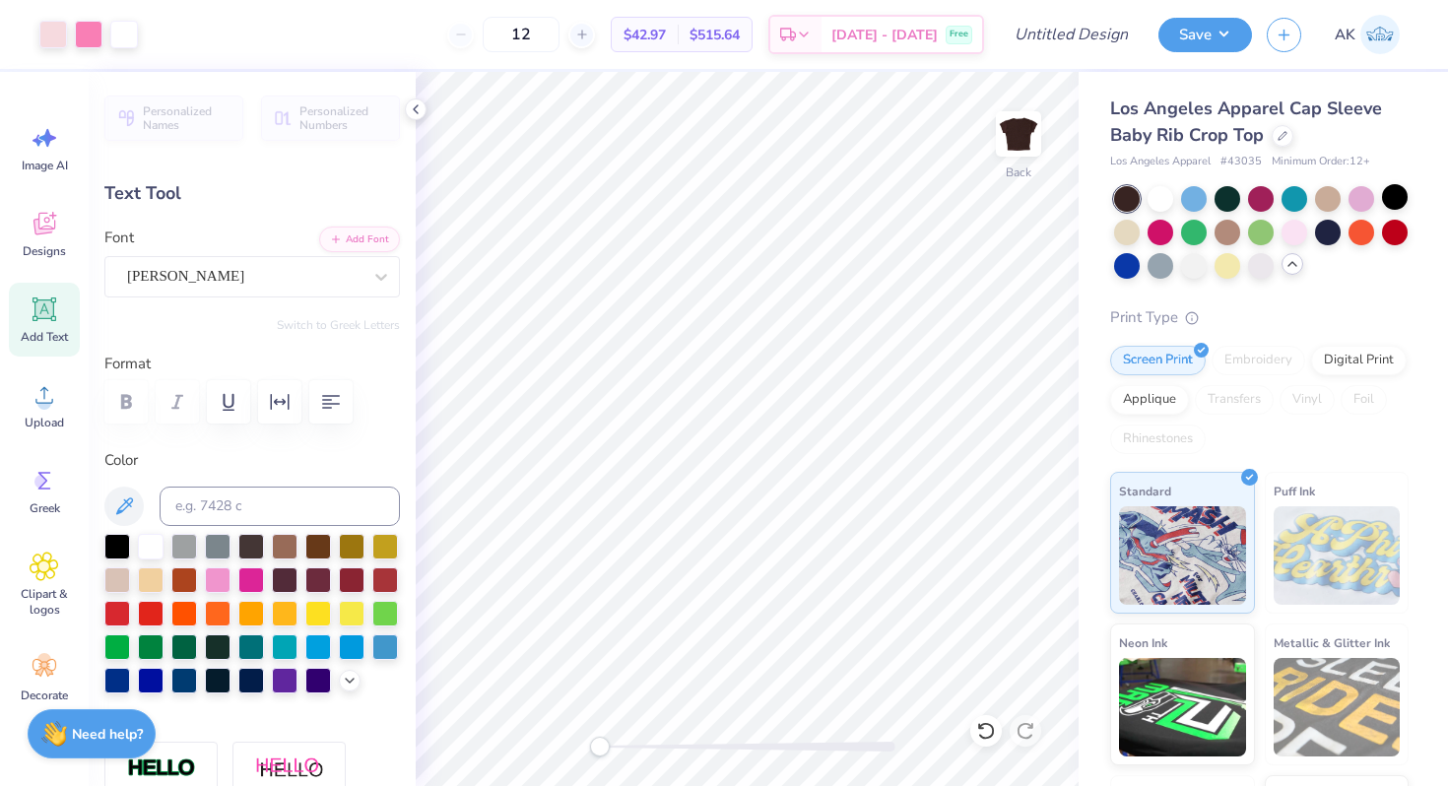
type input "0.0"
type input "5.60"
type input "-3.2"
type textarea "BETA"
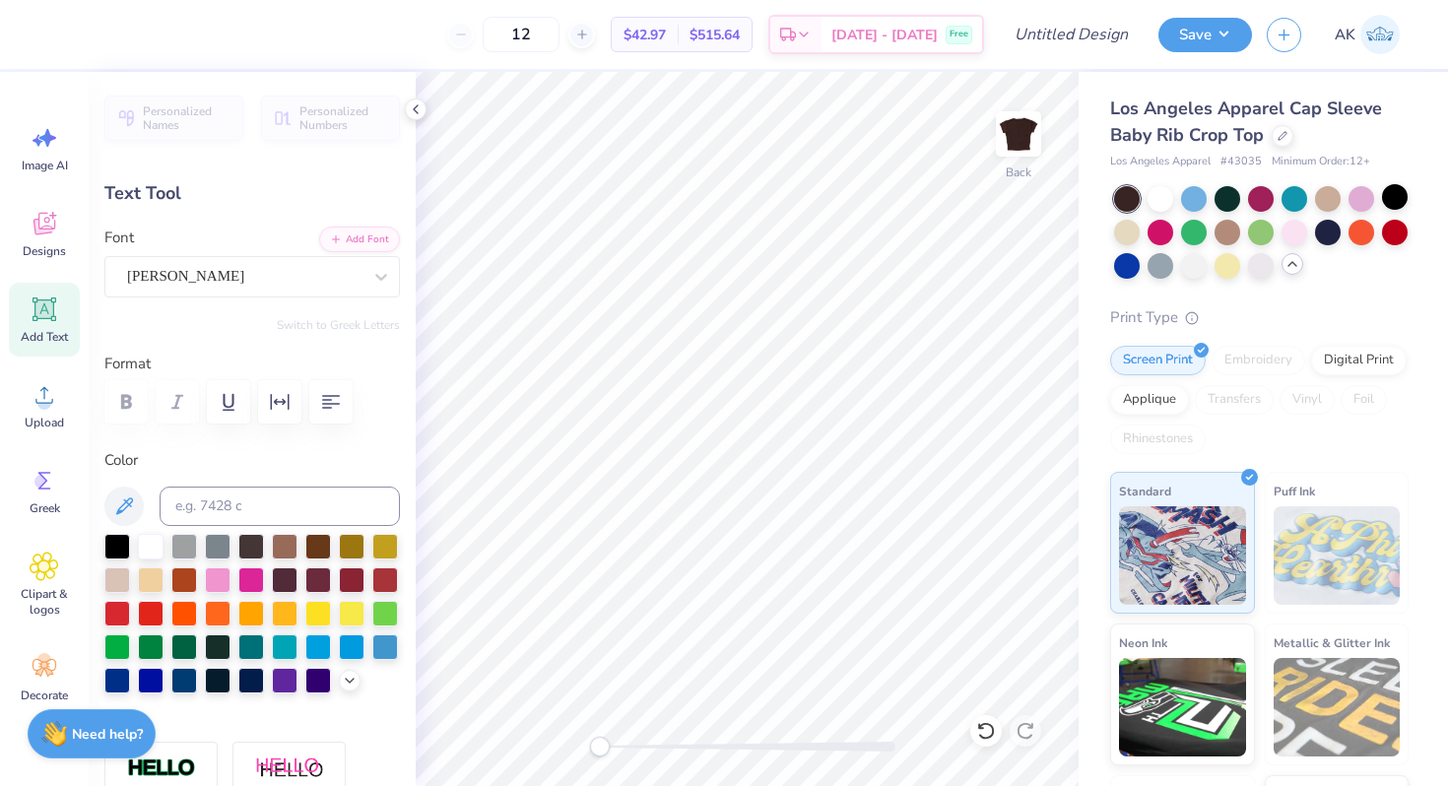
type input "4.04"
type textarea "GAMMA"
type input "0.0"
type input "0.88"
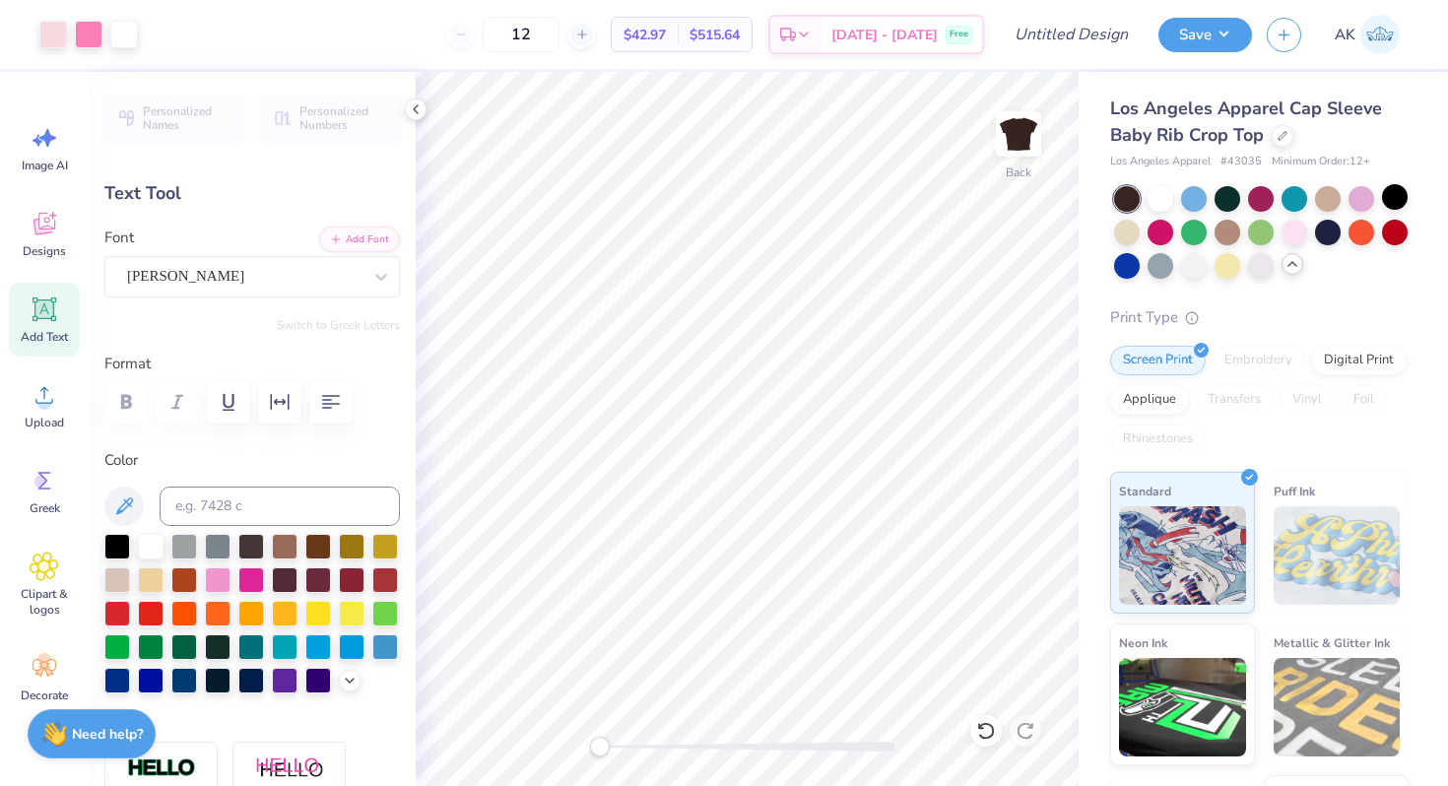
type input "0.70"
type input "6.41"
type input "0.0"
type input "1.70"
type input "0.55"
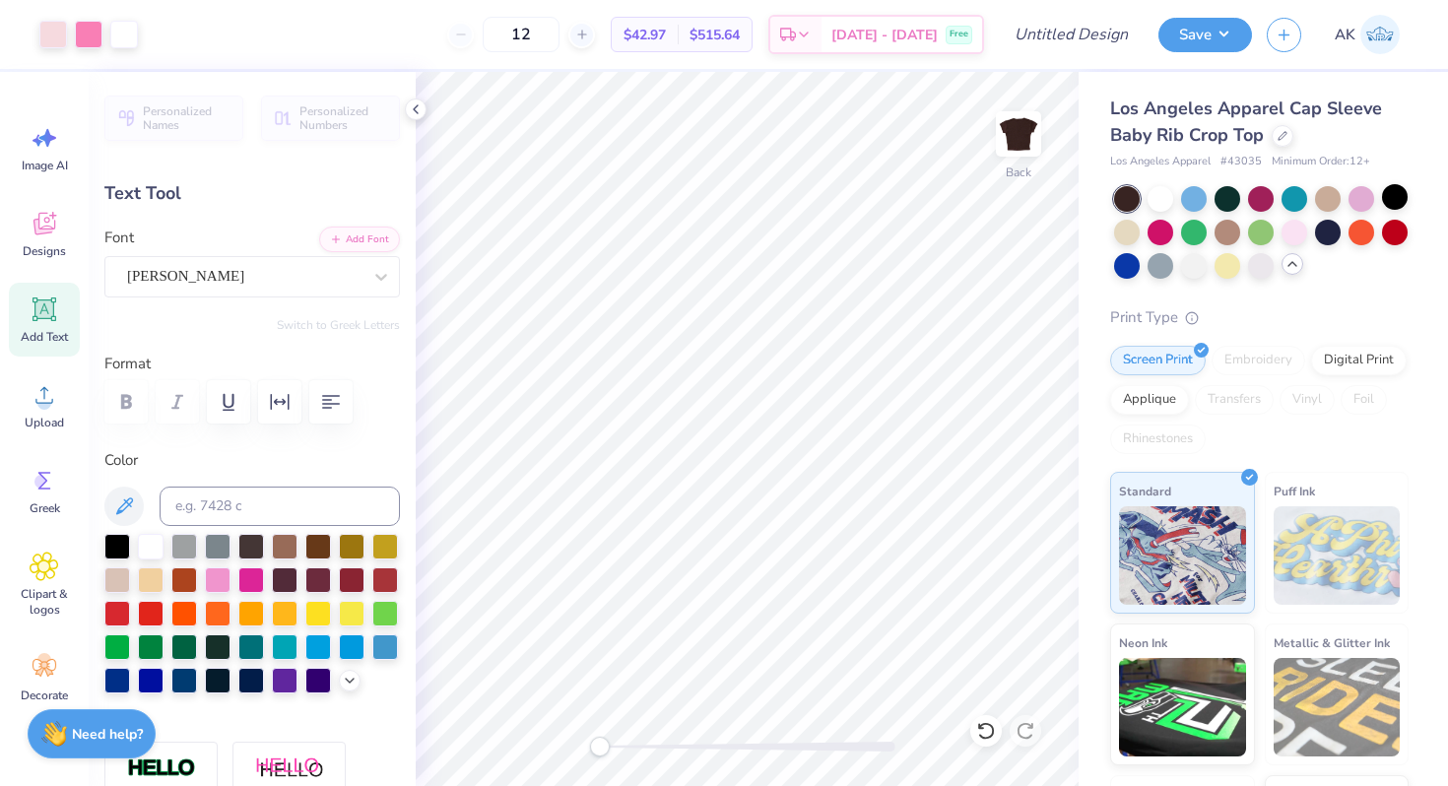
type input "5.65"
type input "0.0"
type input "5.36"
type input "0.0"
type input "2.54"
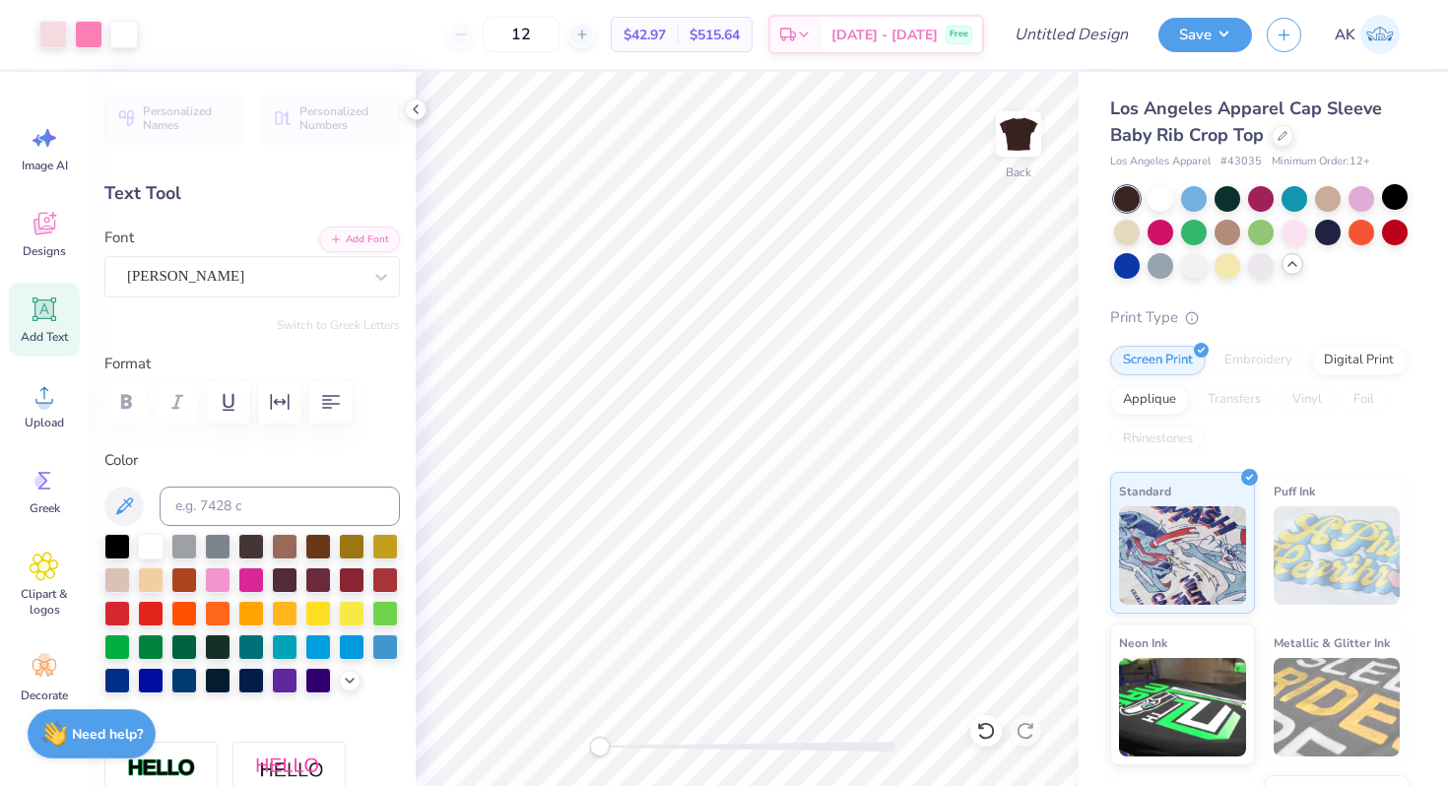
type input "0.59"
type input "4.07"
type input "-3.2"
type input "2.08"
type input "0.48"
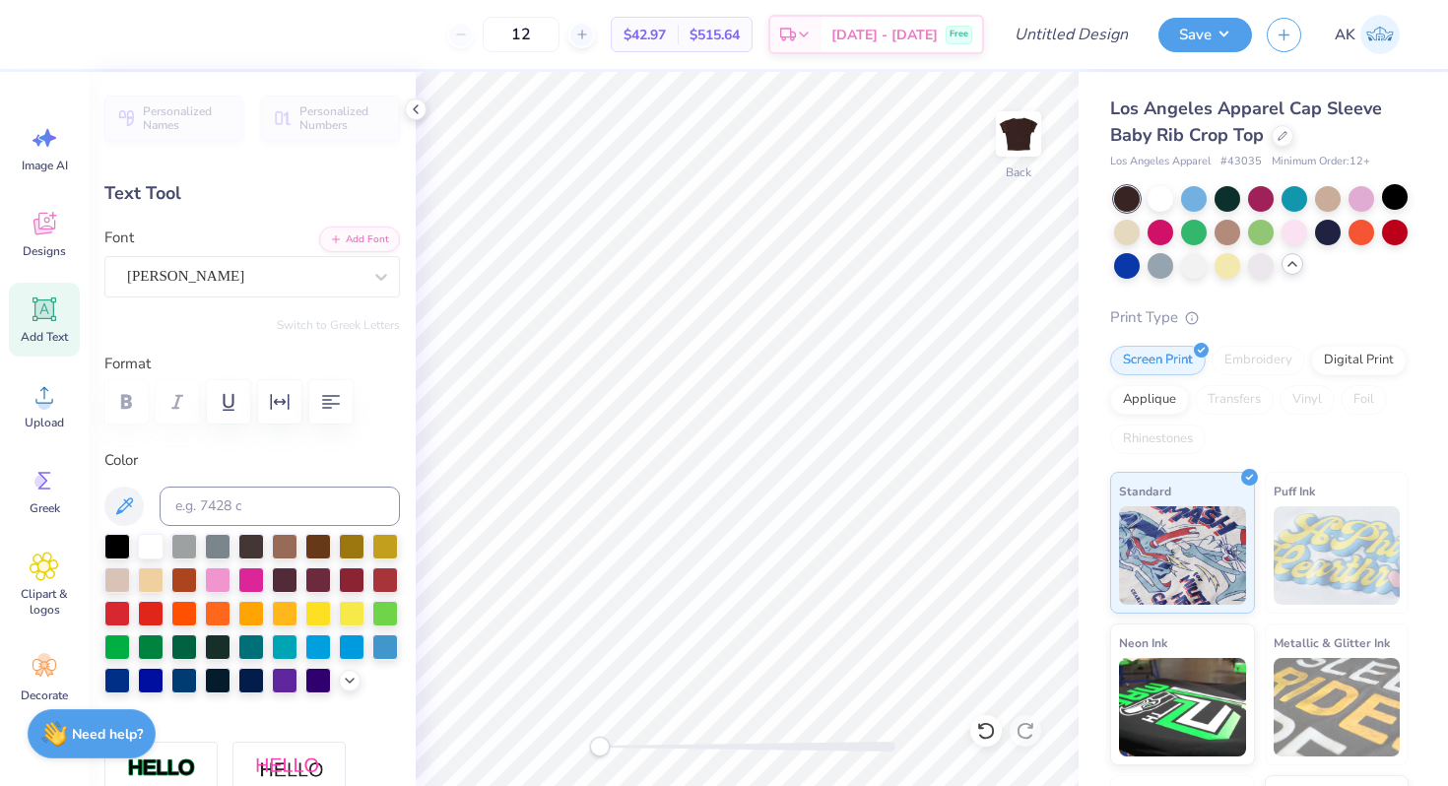
type input "4.09"
type input "0.0"
type input "0.88"
type input "0.70"
type input "4.65"
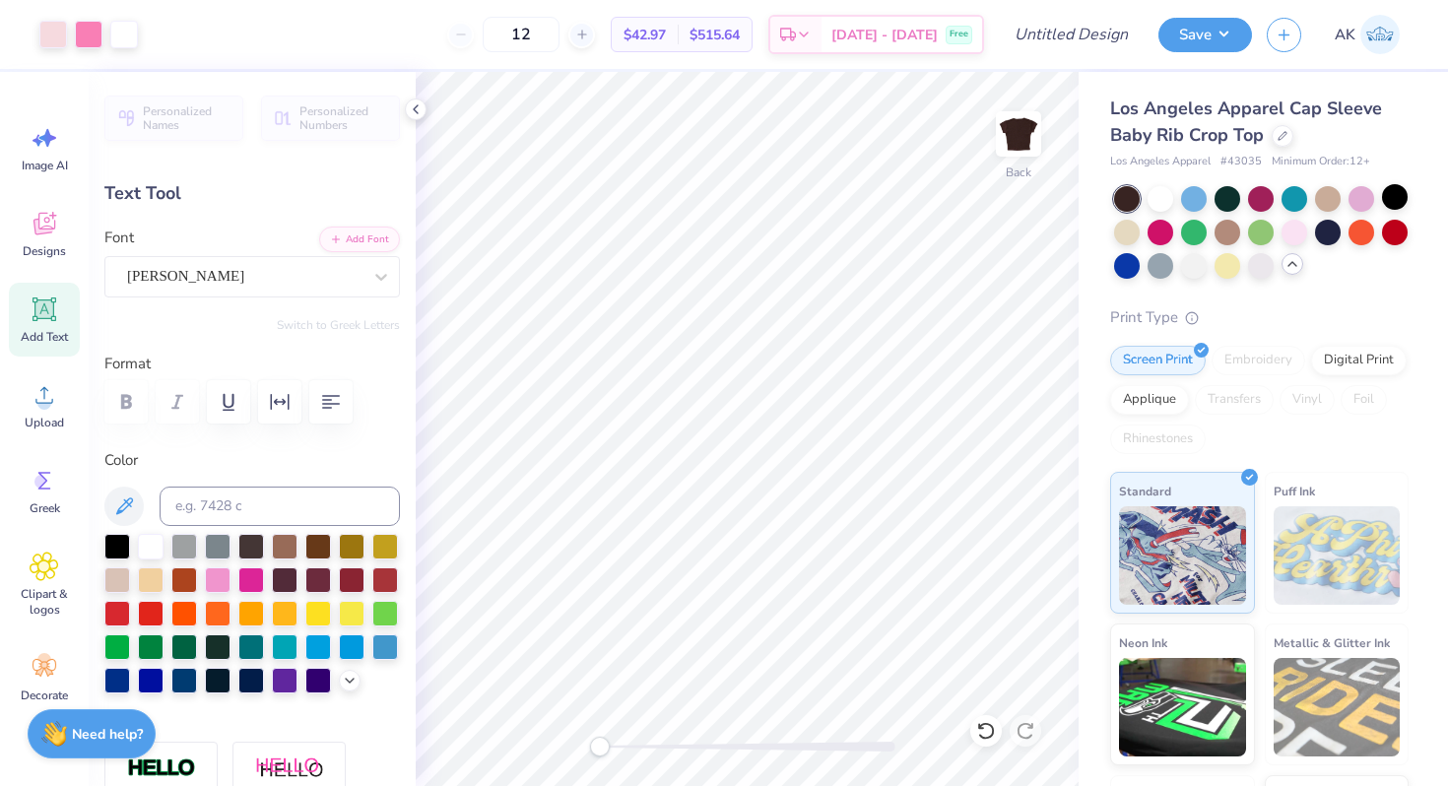
type input "-3.2"
type input "0.69"
type input "0.55"
type input "4.66"
type input "0.0"
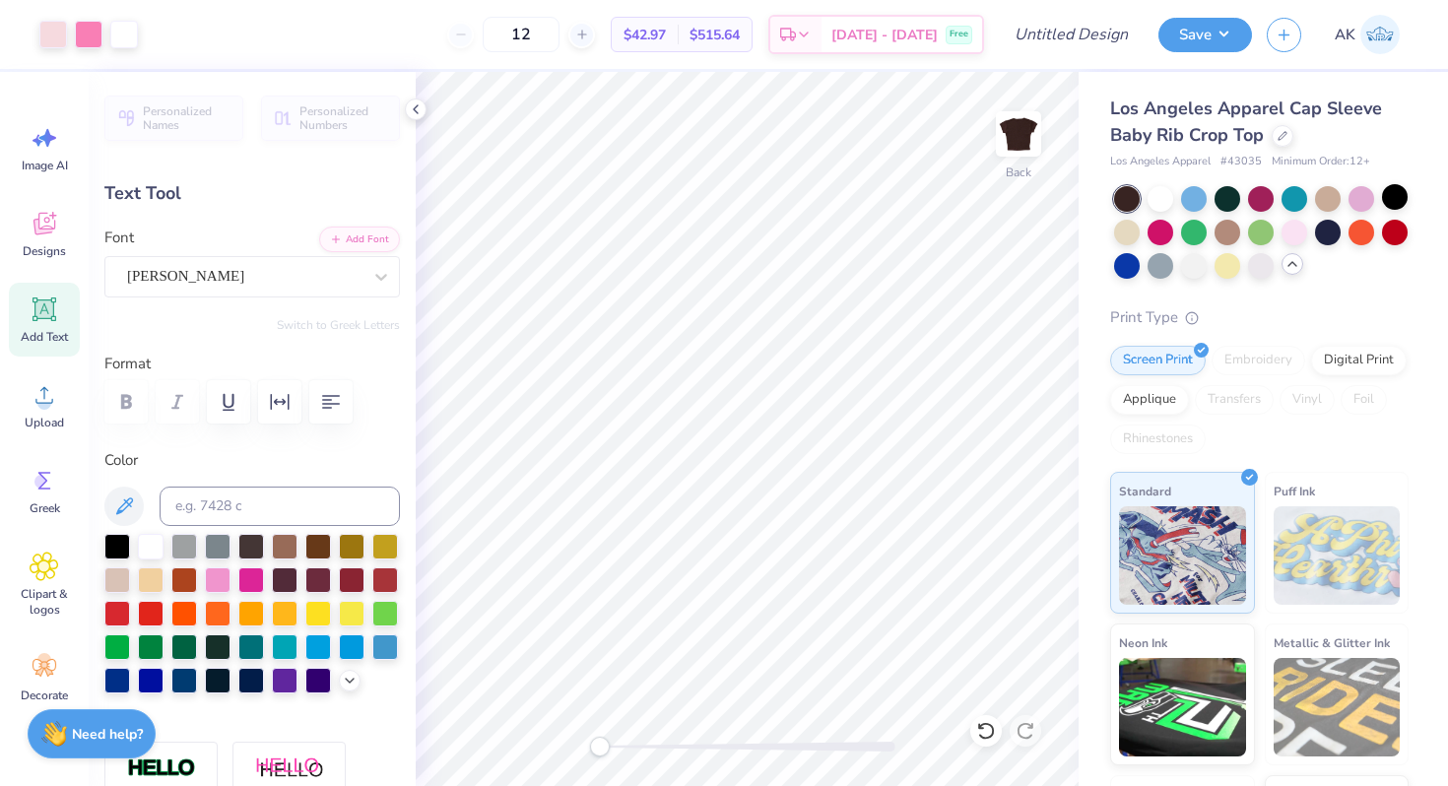
type input "1.70"
type input "5.45"
type input "-3.2"
type input "1.32"
type input "0.43"
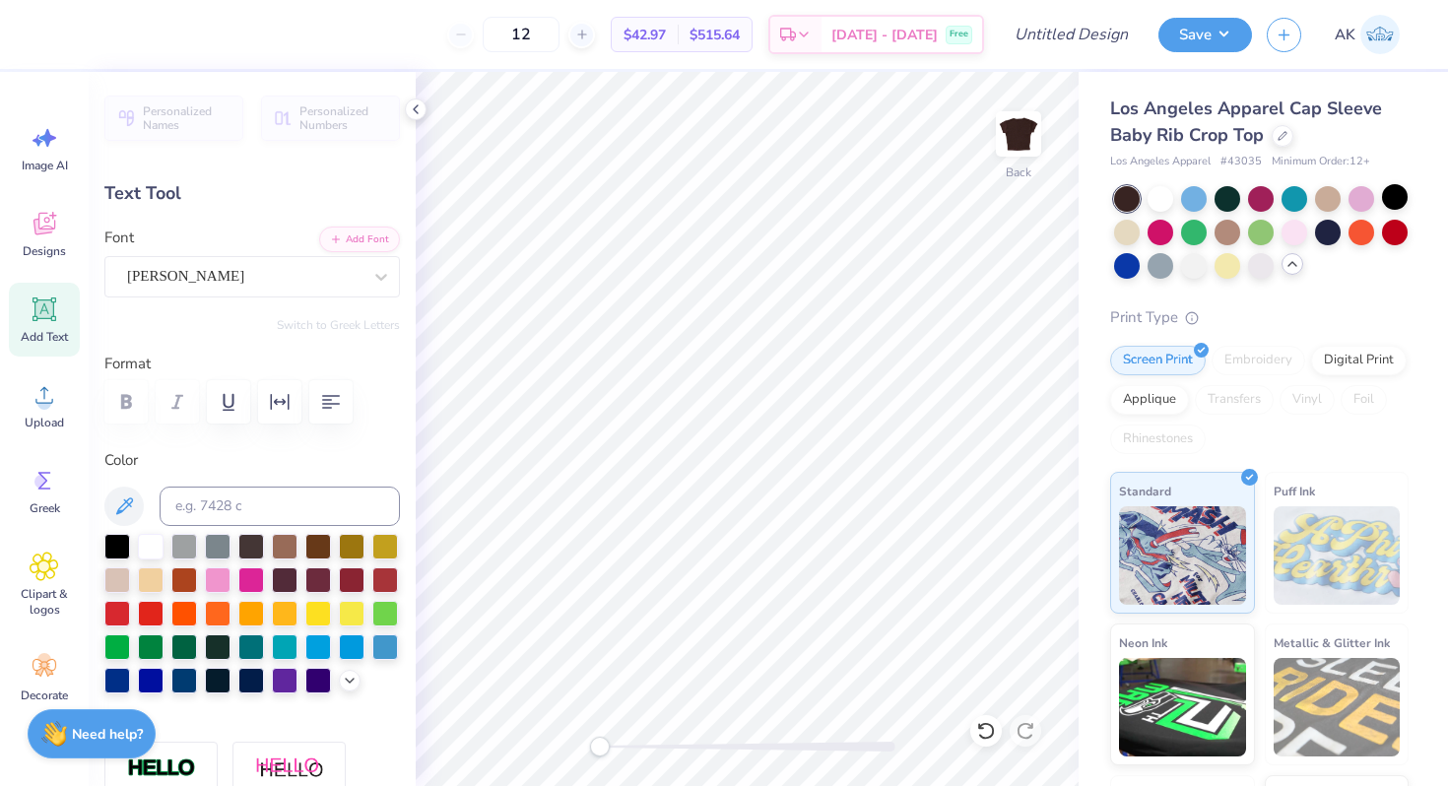
type input "5.44"
type input "0.69"
type input "0.55"
type input "4.52"
type input "0.0"
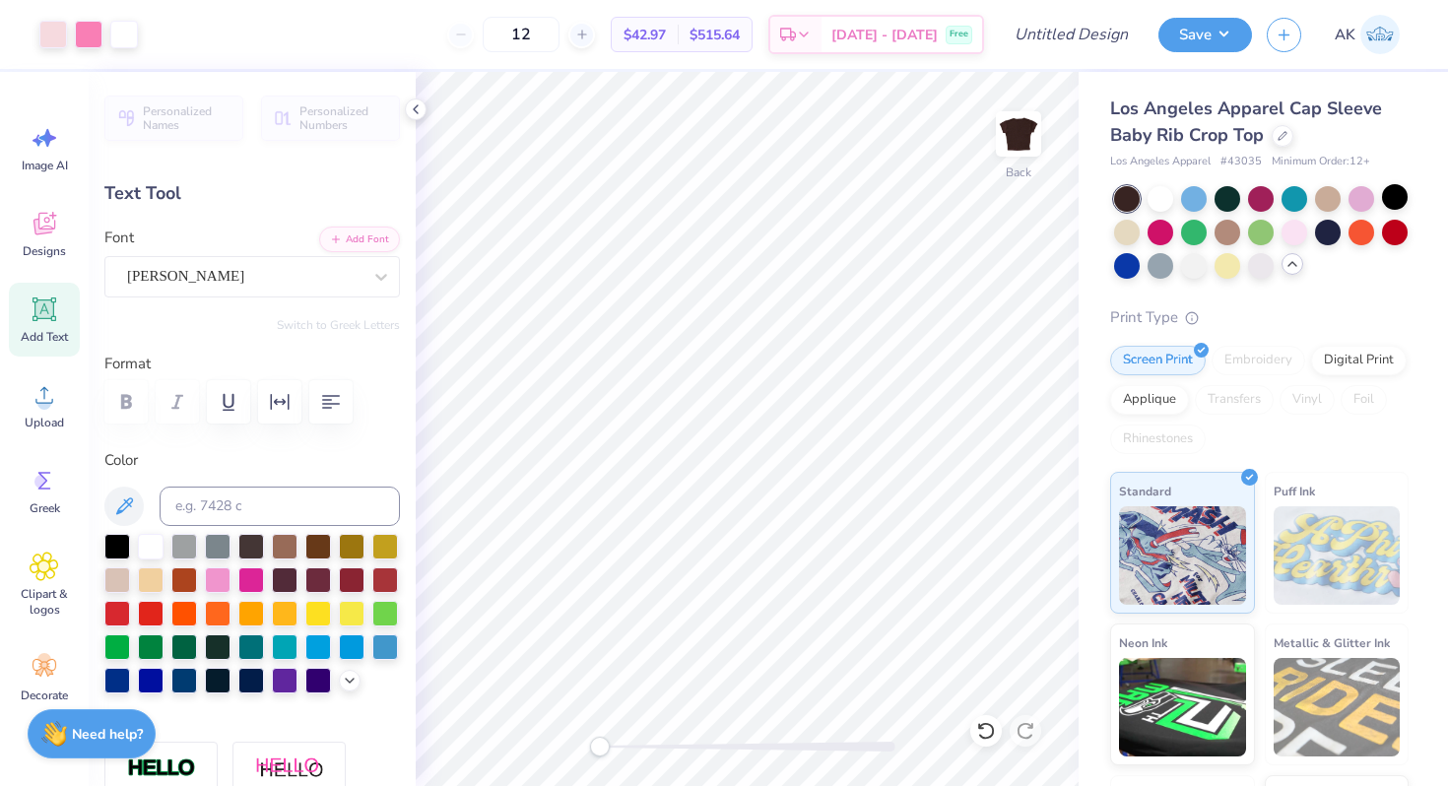
type input "1.32"
type input "0.43"
type input "5.96"
type input "0.0"
type input "5.07"
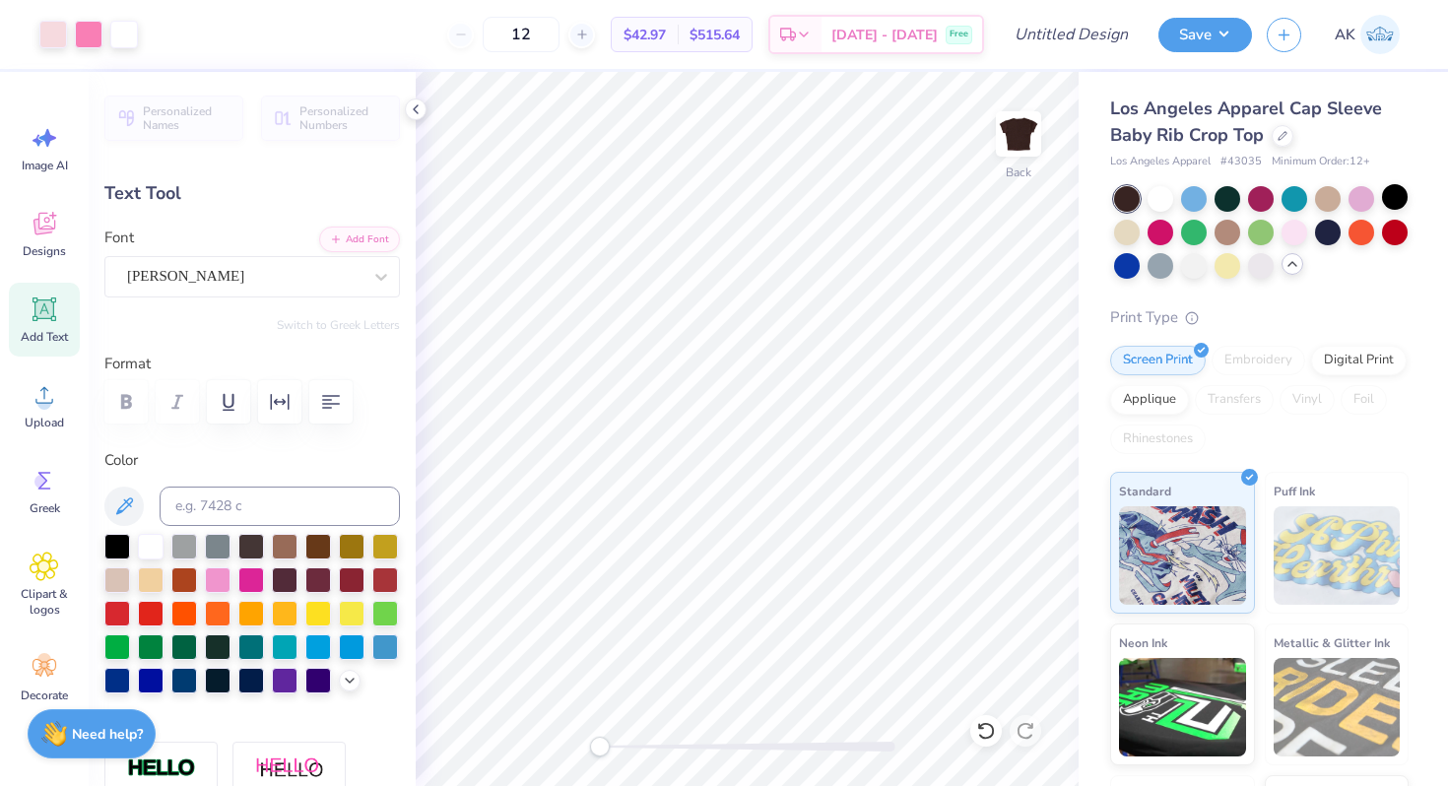
type input "0.0"
type input "0.69"
type input "0.55"
type input "4.52"
type input "0.0"
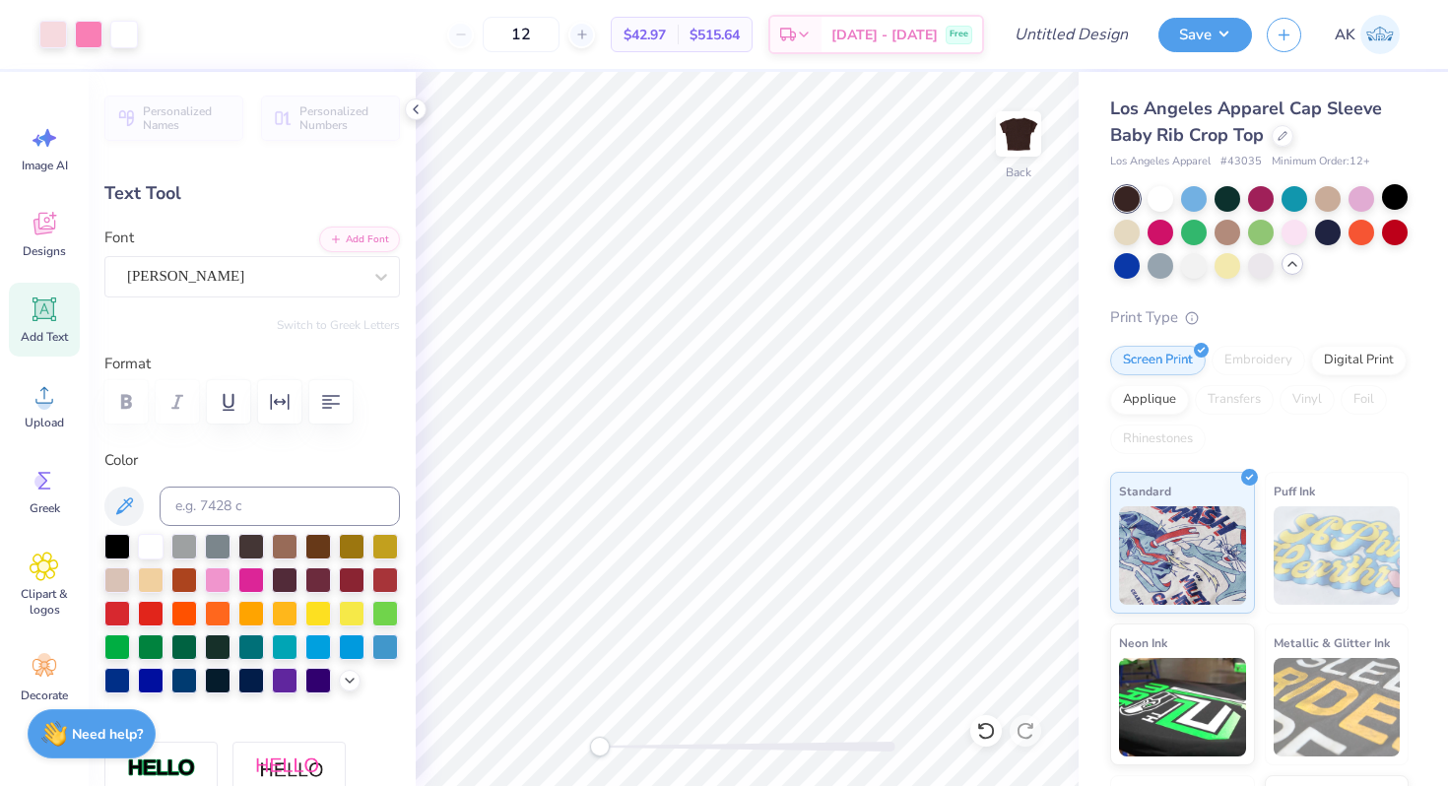
type input "1.32"
type input "0.43"
type input "5.24"
type input "0.0"
type input "0.69"
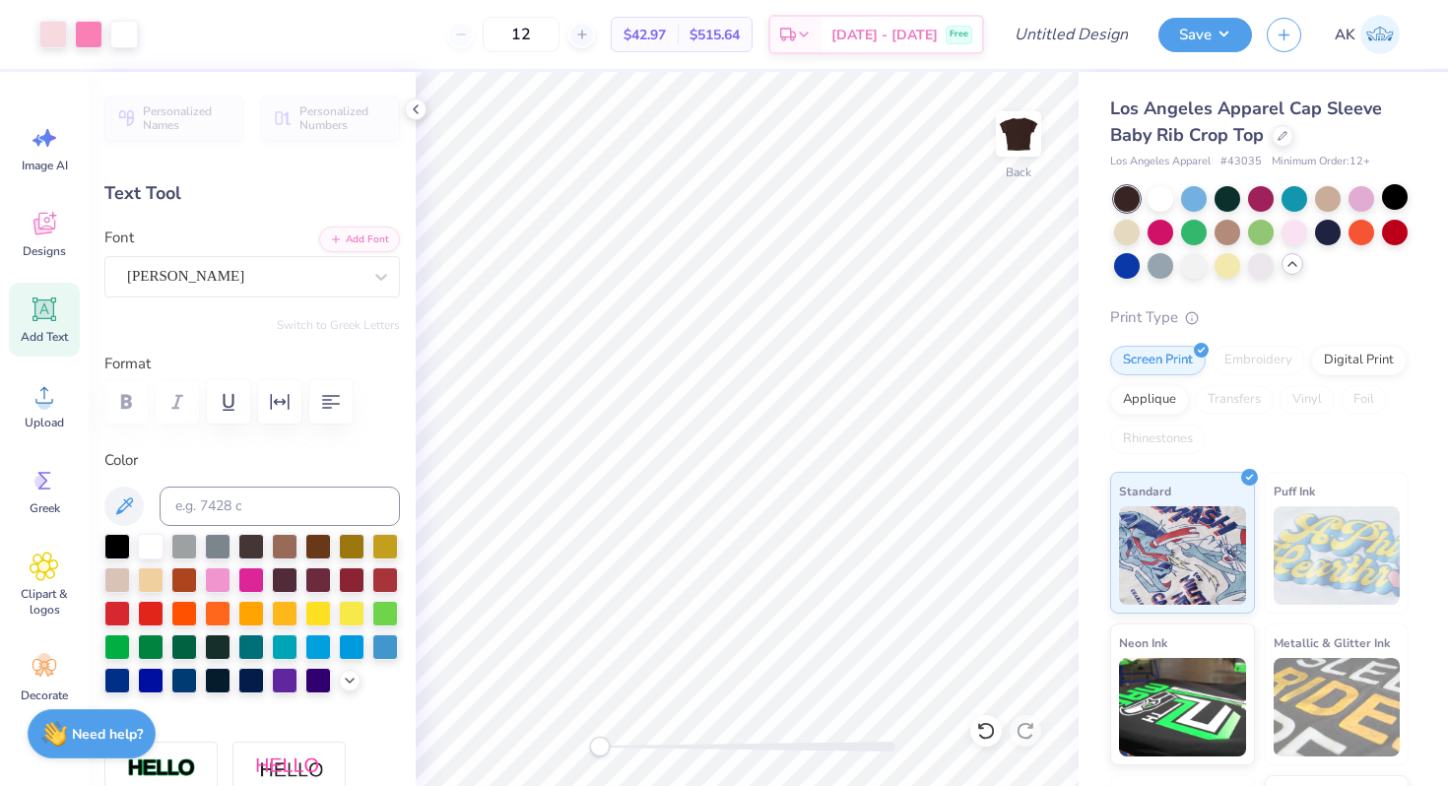
type input "0.55"
type input "4.52"
type input "-3.2"
type input "1.32"
type input "0.43"
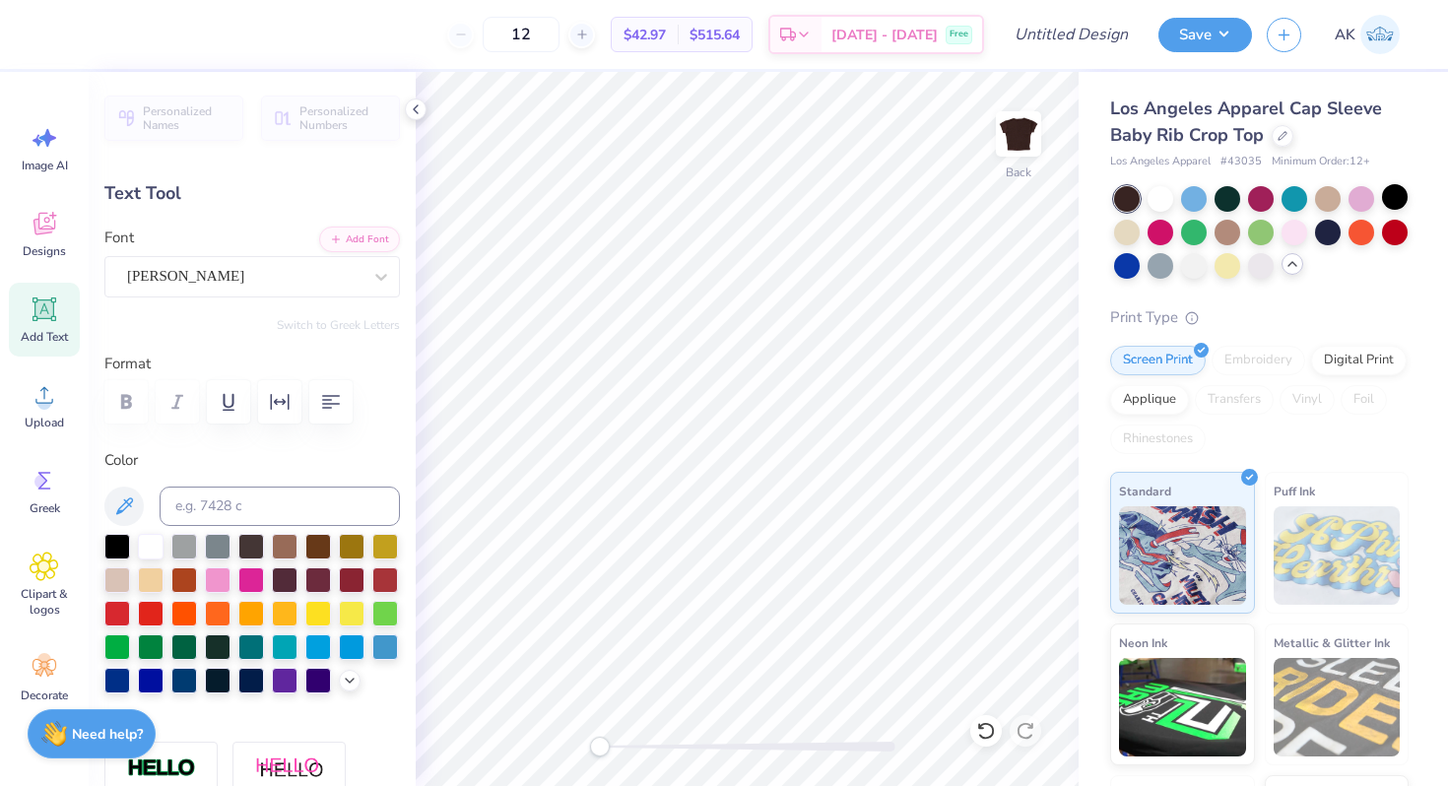
type input "5.24"
type input "0.0"
type input "0.69"
type input "0.55"
type input "4.68"
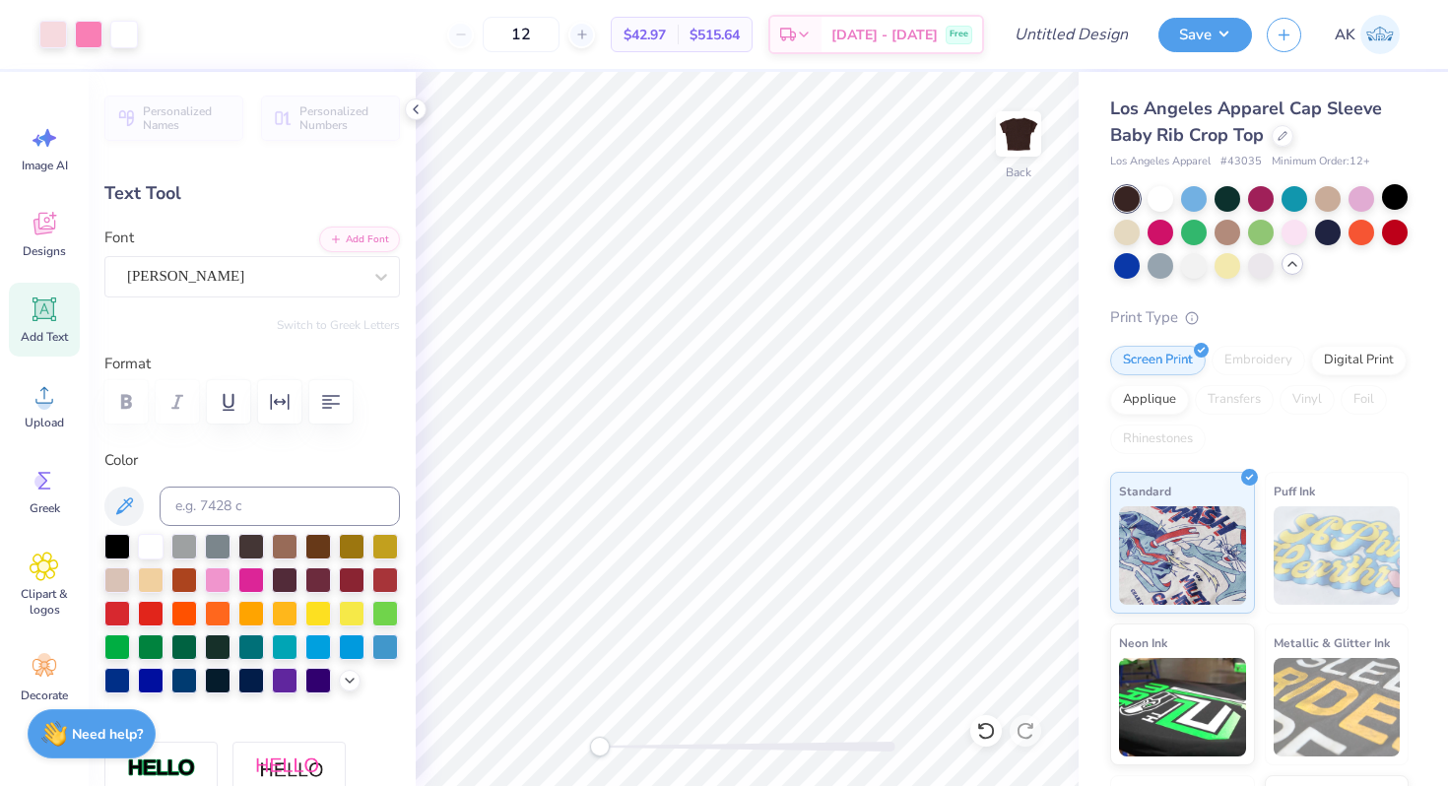
type input "-3.2"
type input "0.73"
type input "0.59"
type input "4.65"
type input "0.0"
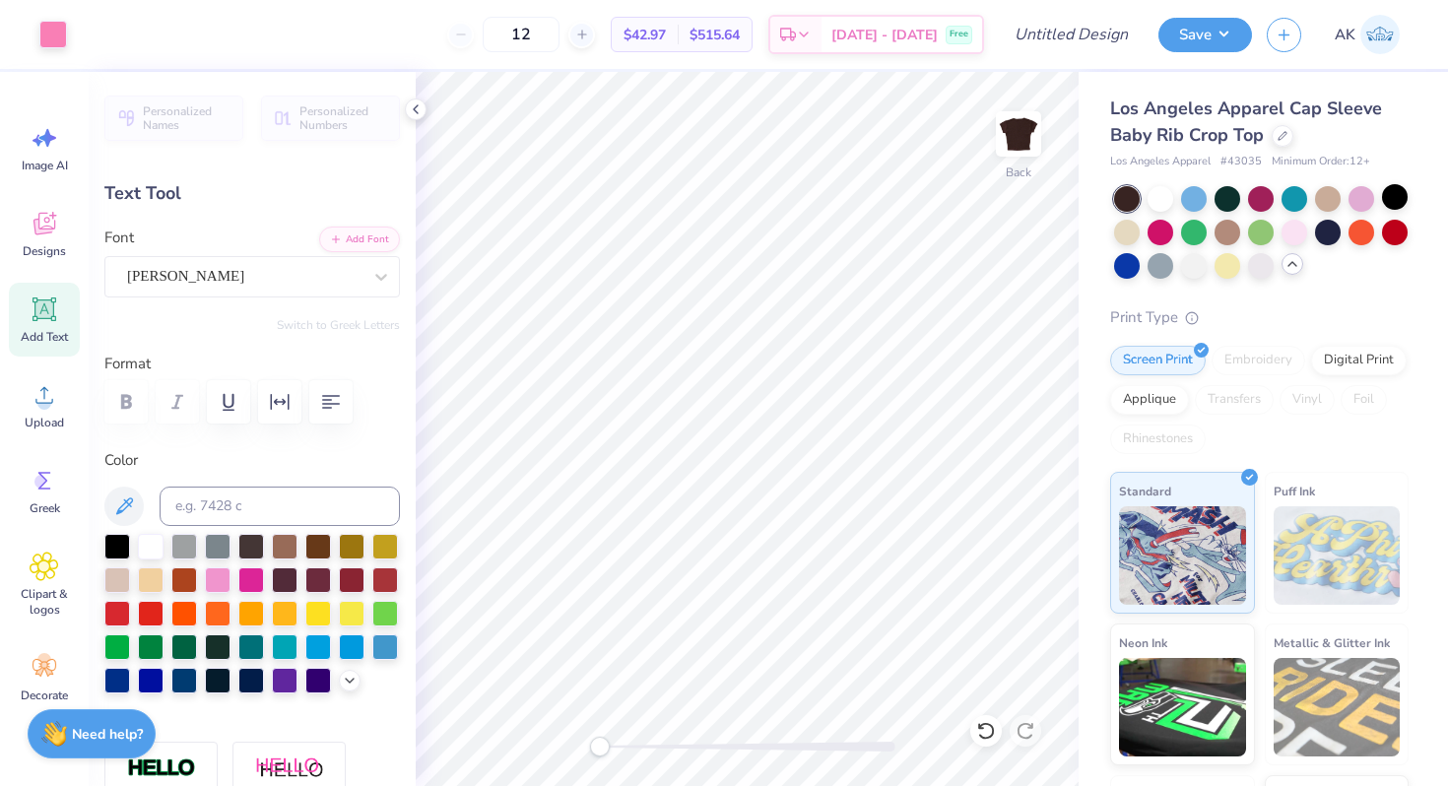
type input "1.32"
type input "0.43"
type input "4.68"
type input "-3.2"
type input "1.39"
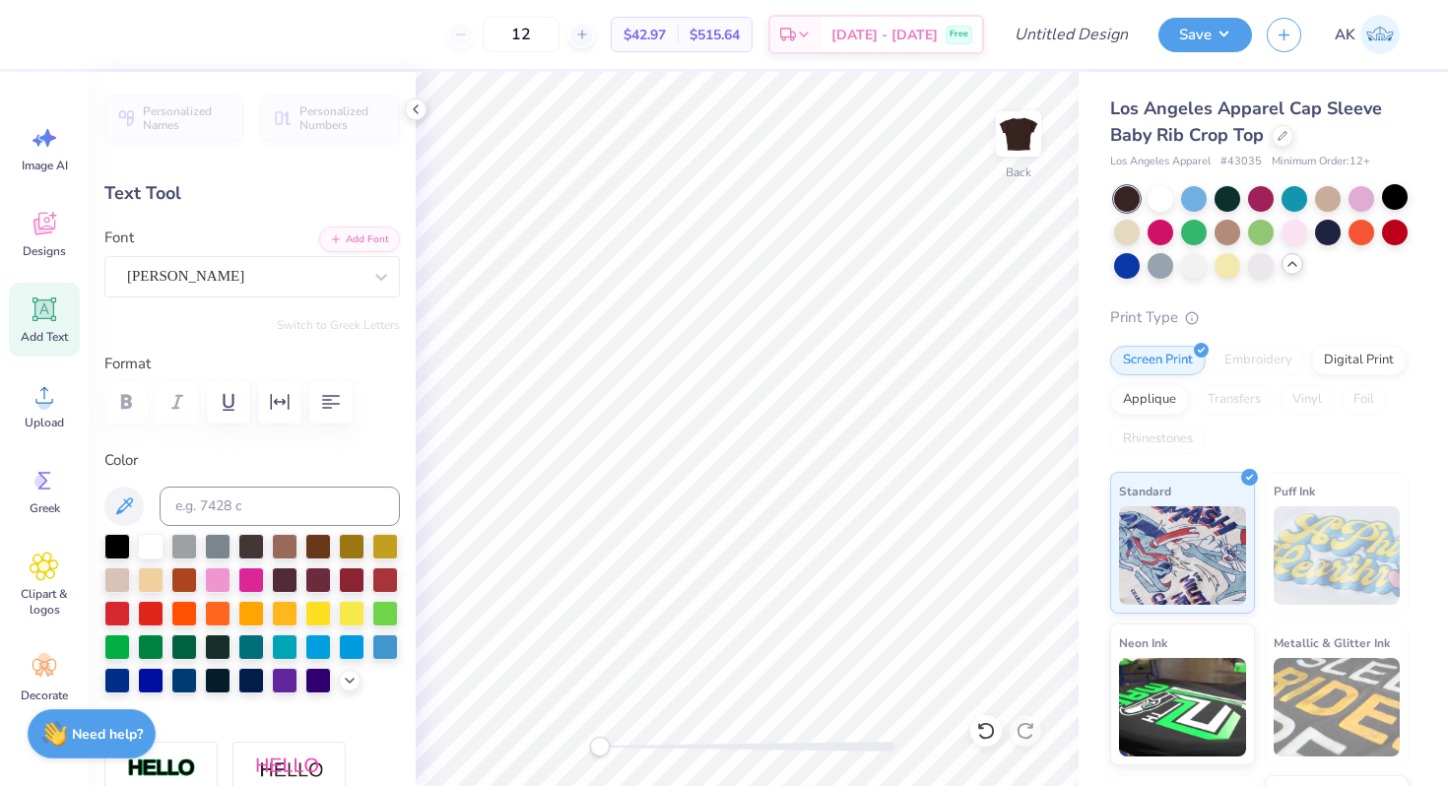
type input "0.45"
type input "4.66"
type input "0.0"
type input "2.08"
type input "0.48"
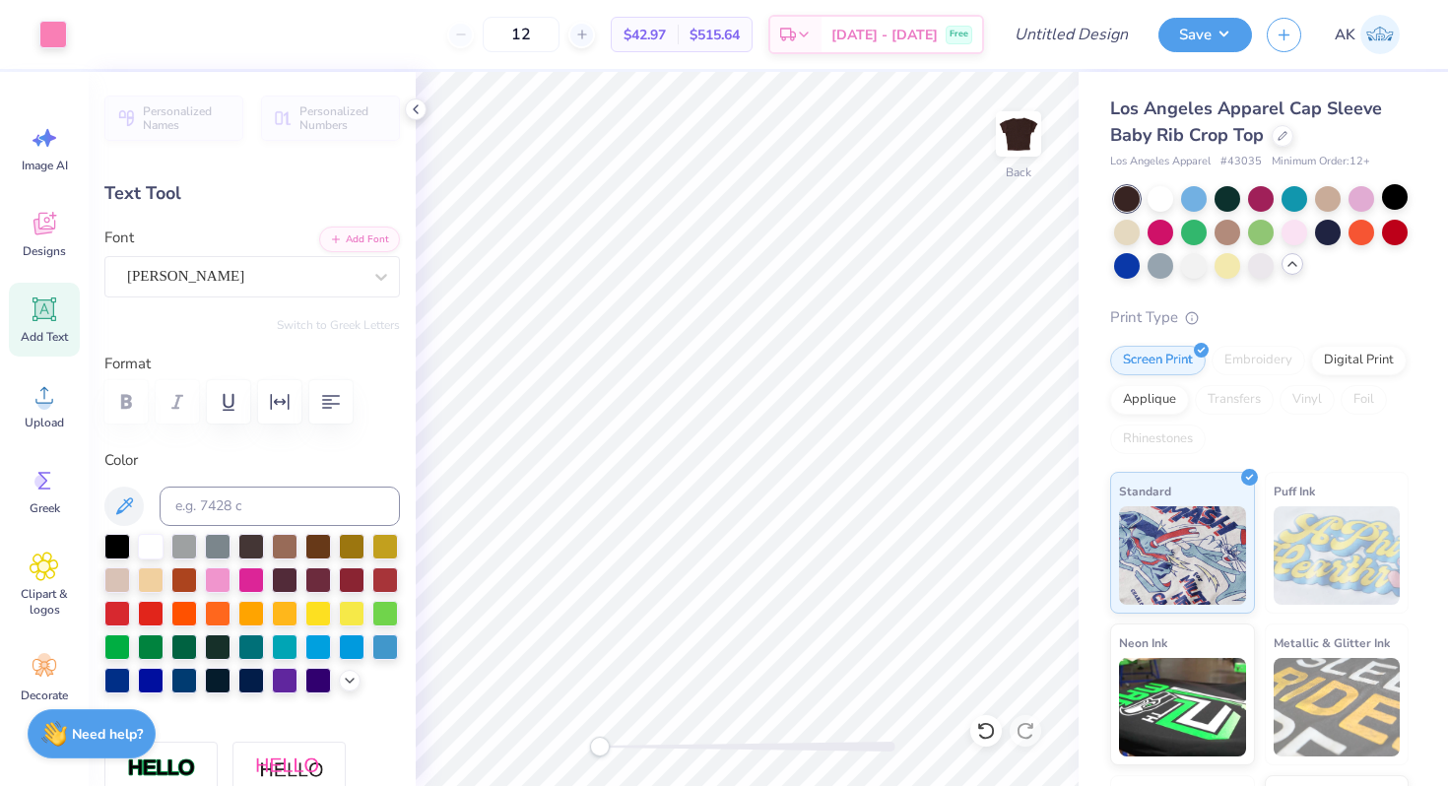
type input "4.04"
type input "-3.2"
type input "2.23"
type input "0.52"
type input "4.16"
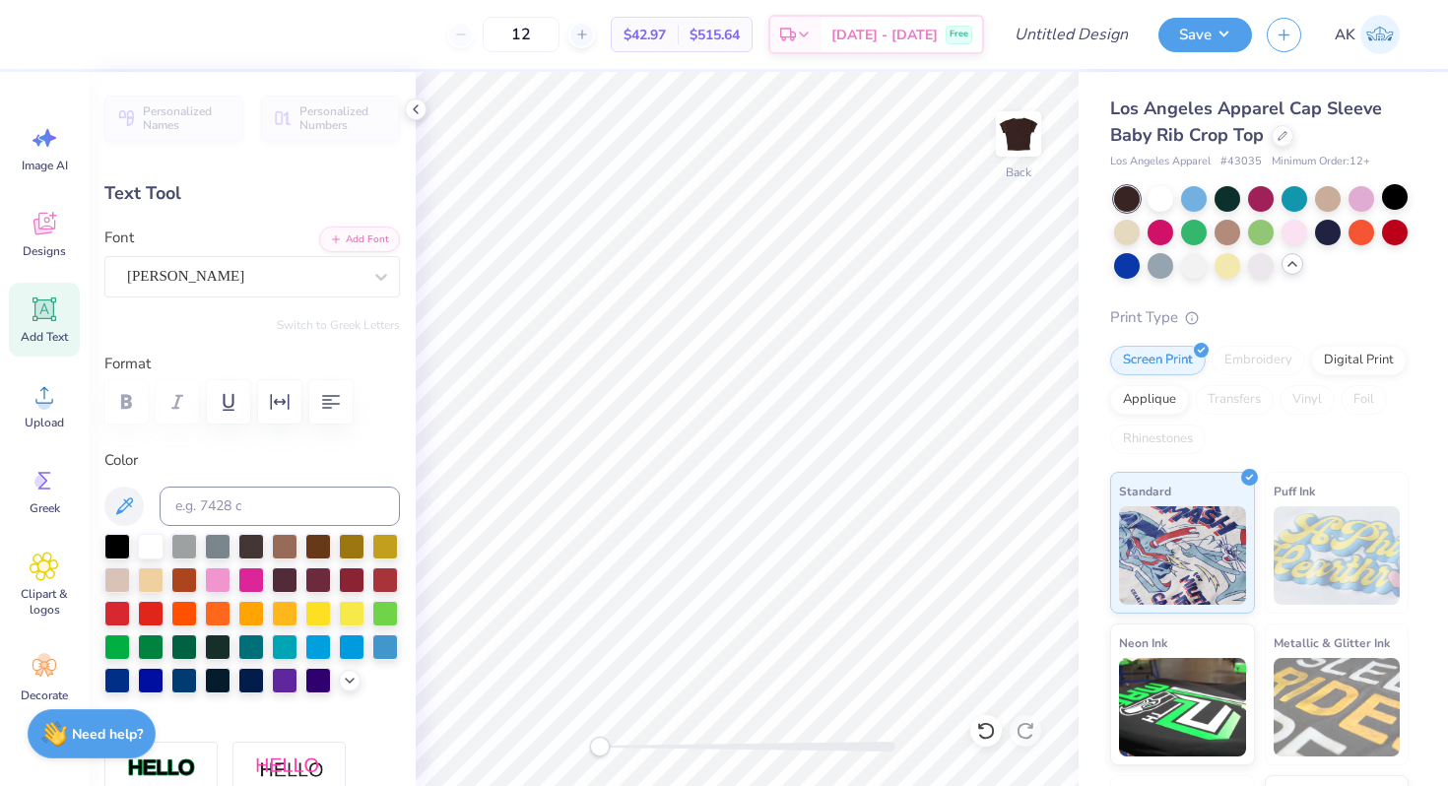
type input "0.0"
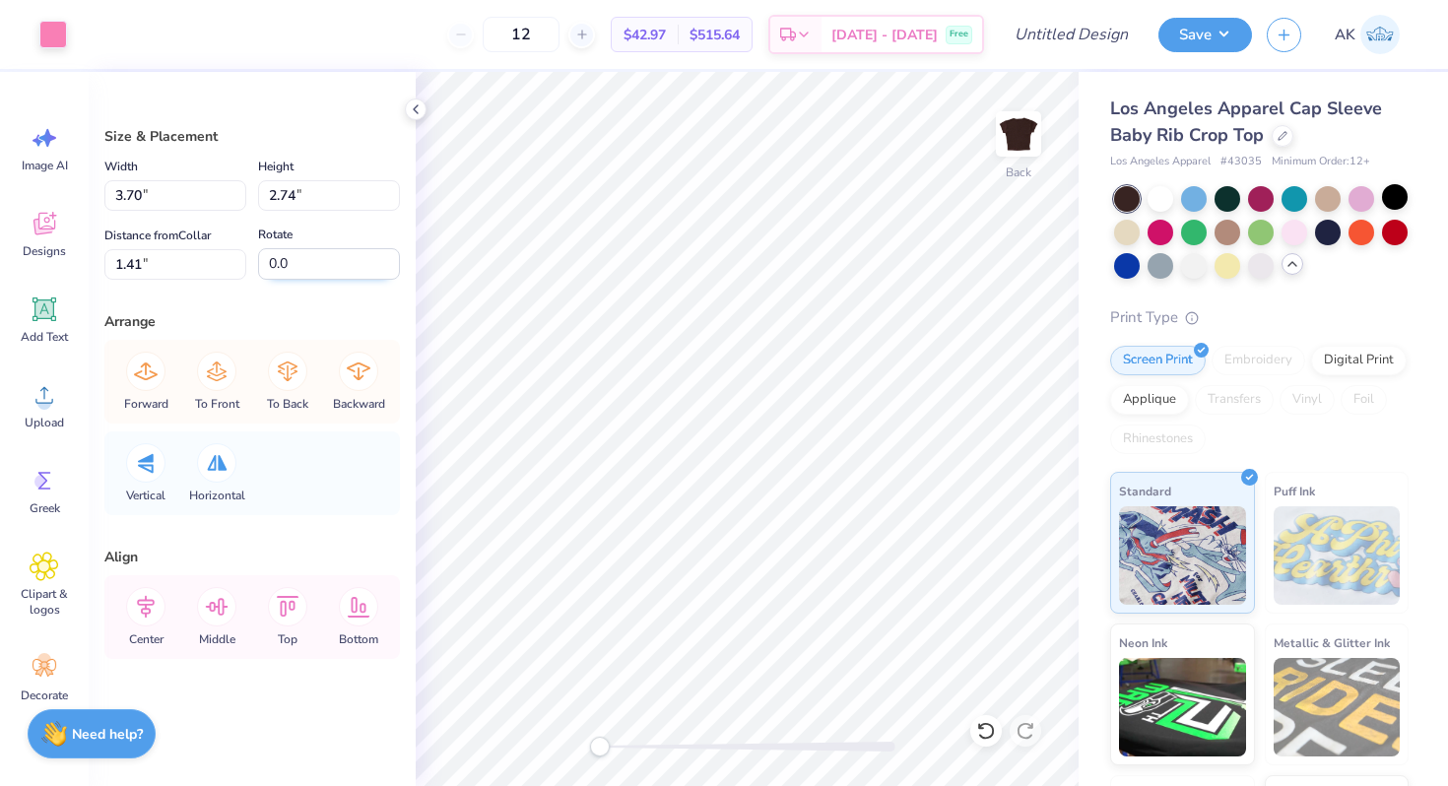
type input "3.49"
type input "2.64"
type input "1.40"
type input "3.77"
type input "2.86"
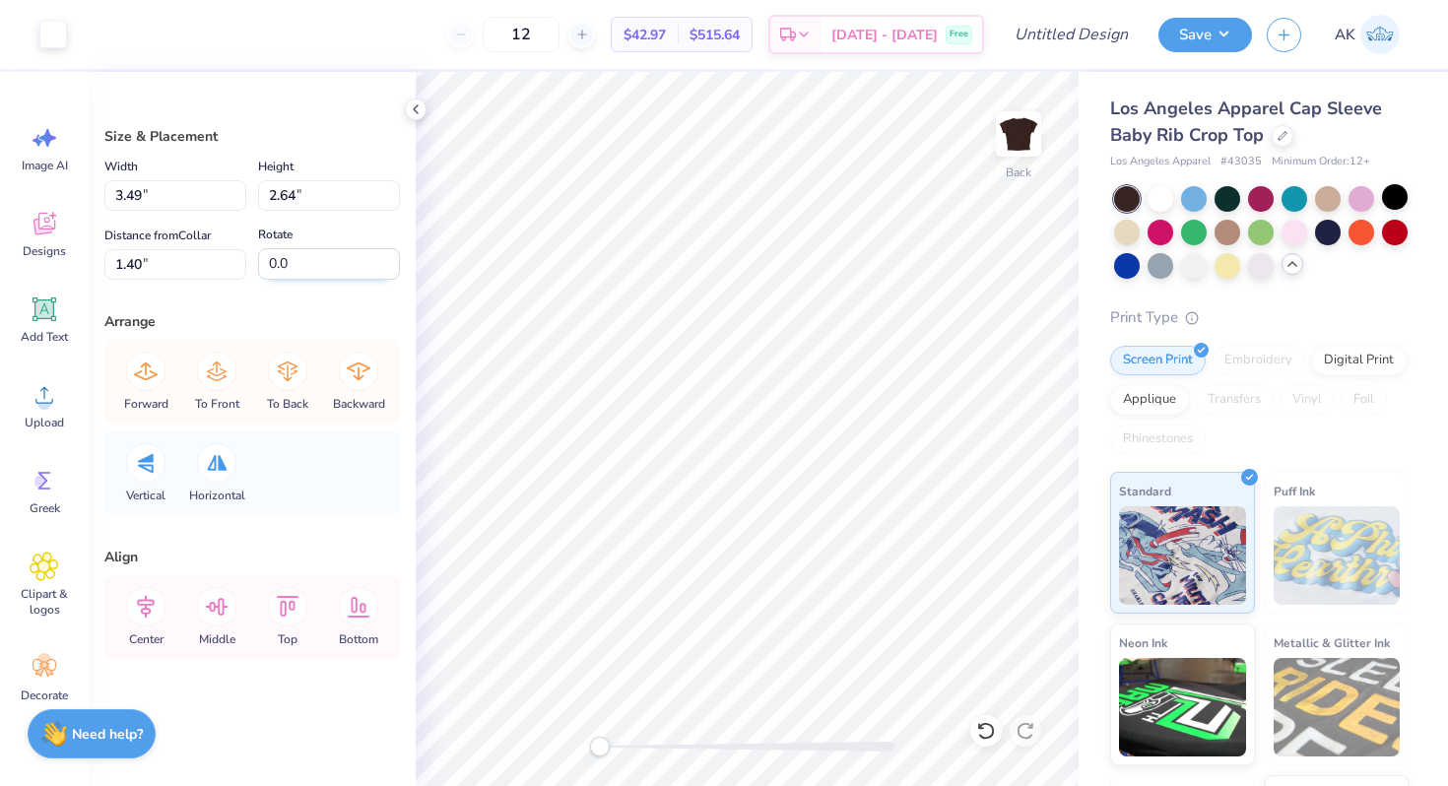
type input "1.30"
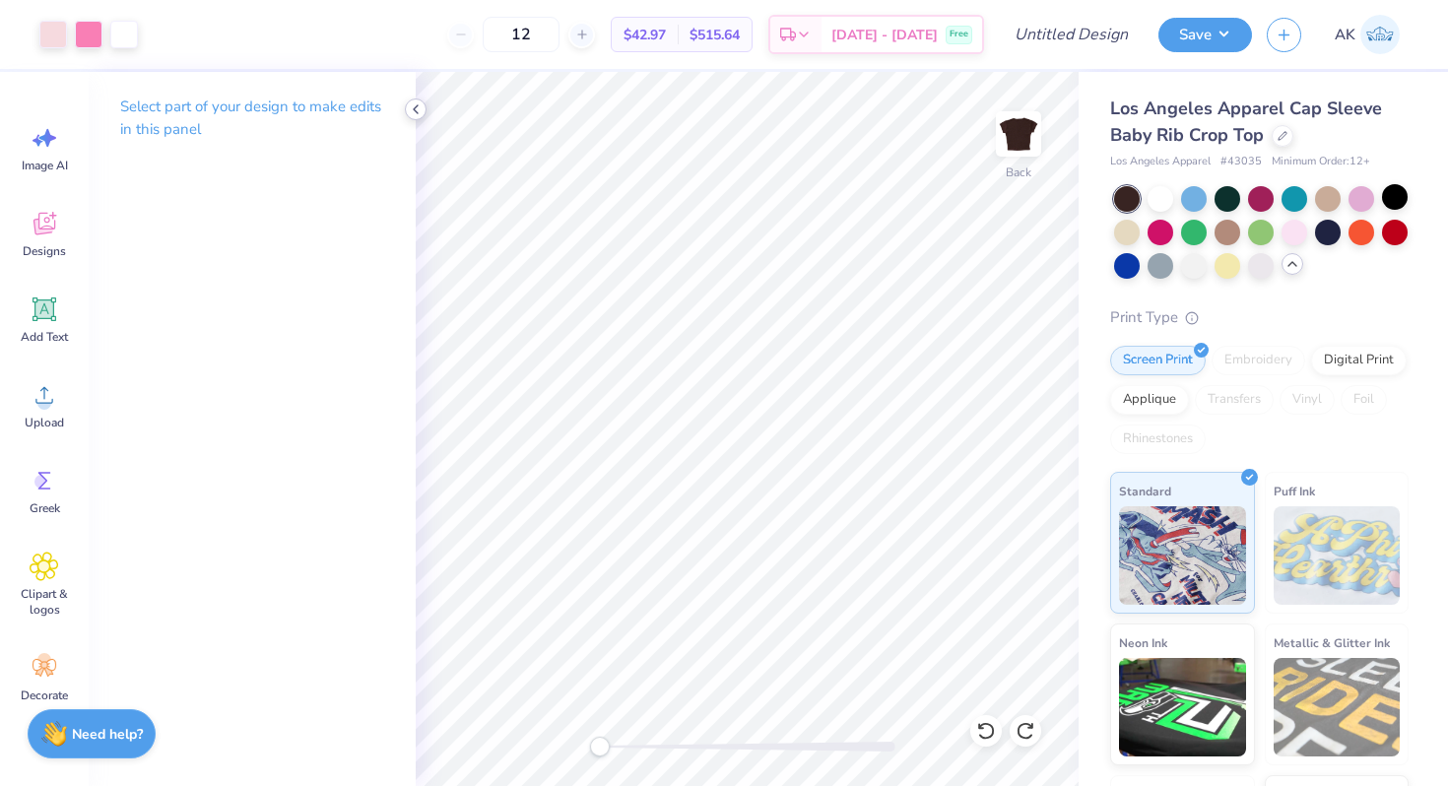
click at [415, 108] on polyline at bounding box center [416, 109] width 4 height 8
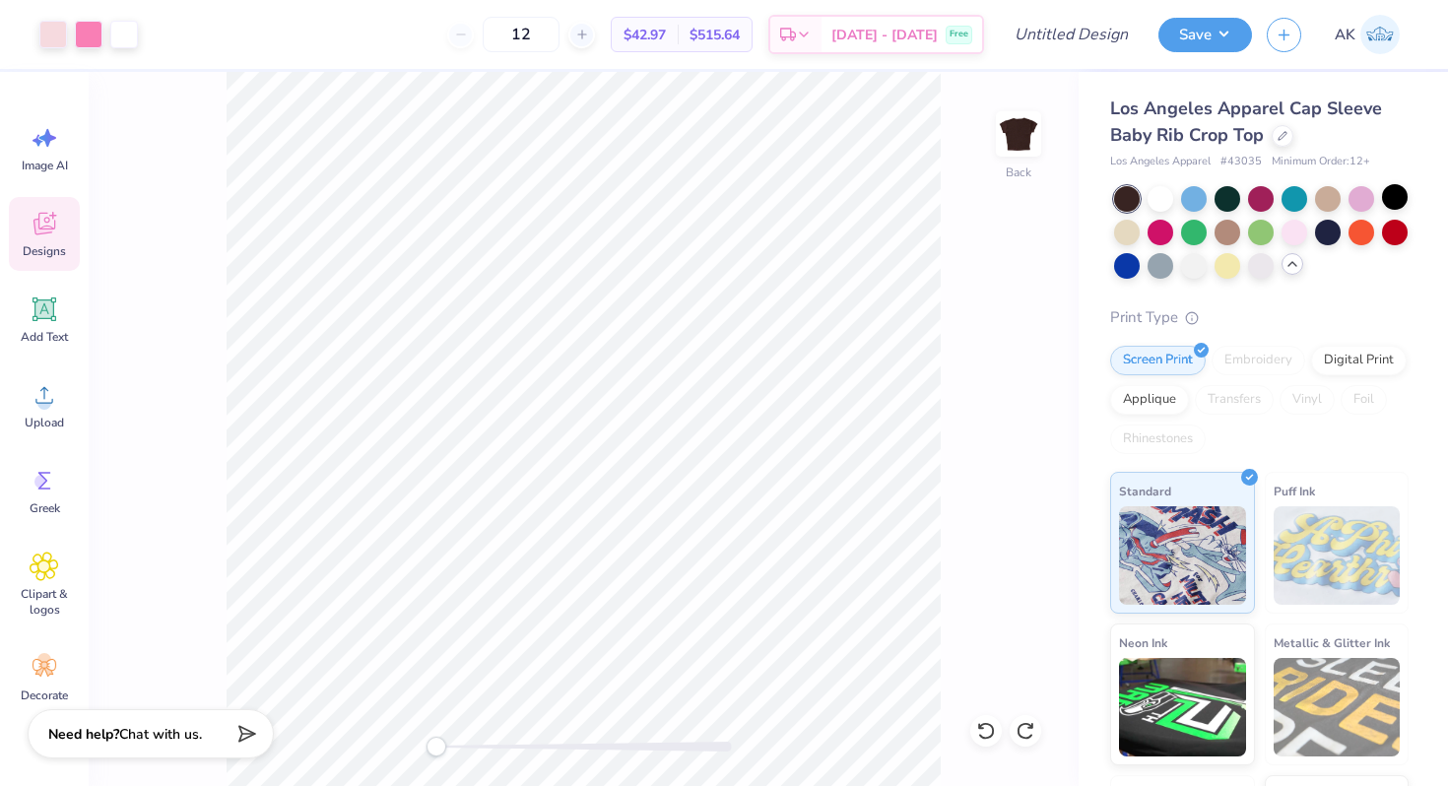
click at [51, 249] on span "Designs" at bounding box center [44, 251] width 43 height 16
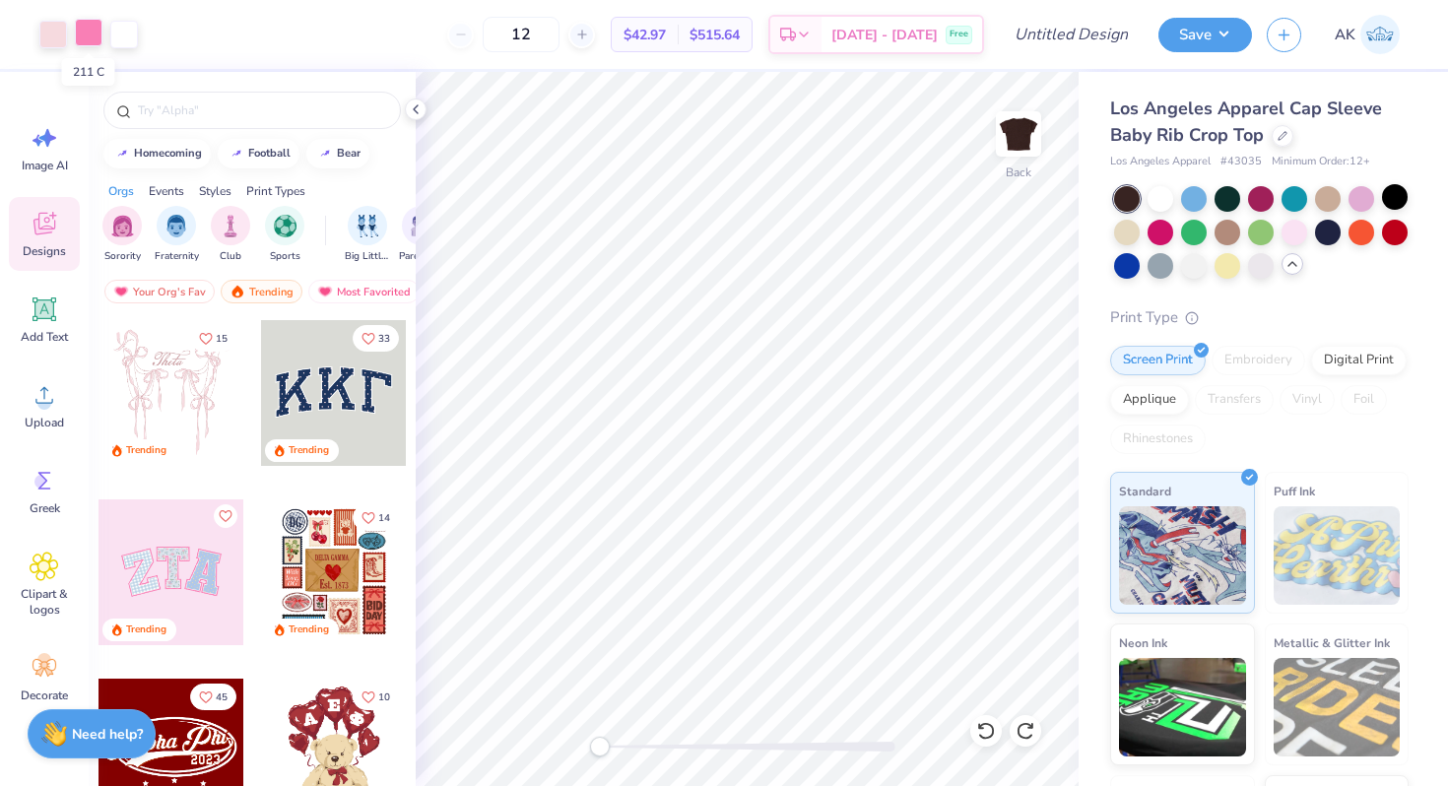
click at [86, 33] on div at bounding box center [89, 33] width 28 height 28
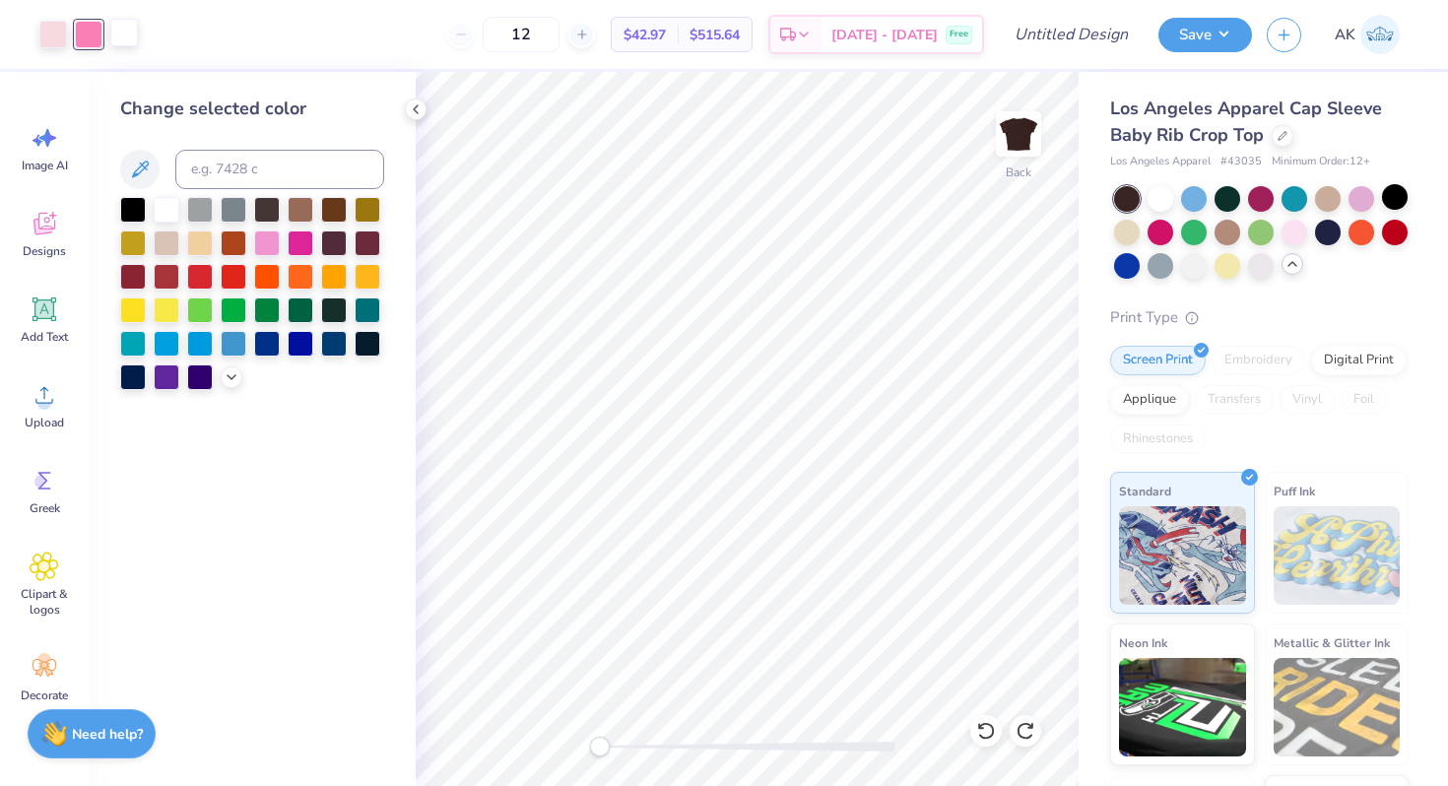
click at [121, 33] on div at bounding box center [124, 33] width 28 height 28
click at [134, 205] on div at bounding box center [133, 208] width 26 height 26
click at [173, 207] on div at bounding box center [167, 208] width 26 height 26
click at [290, 206] on div at bounding box center [301, 208] width 26 height 26
click at [161, 204] on div at bounding box center [167, 208] width 26 height 26
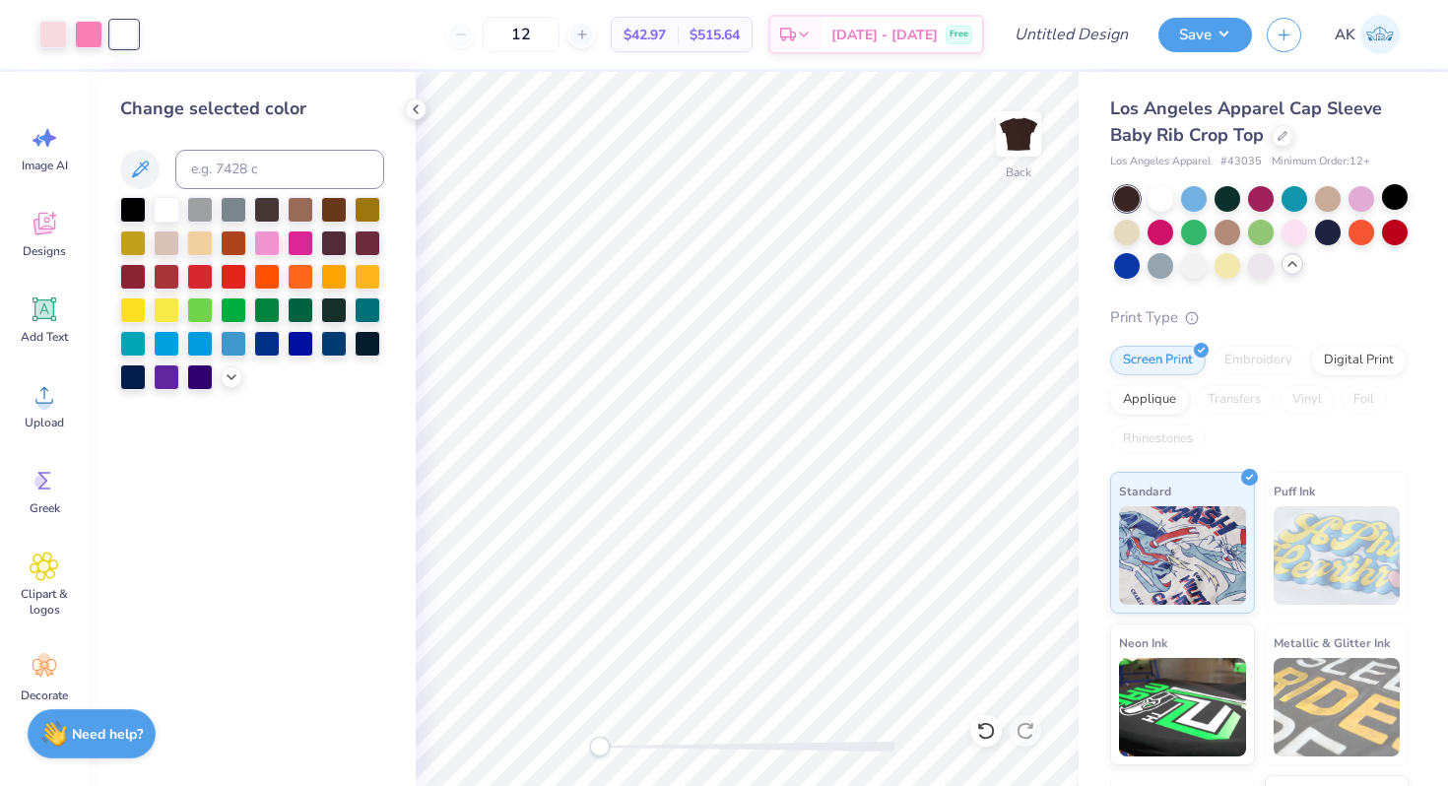
click at [264, 471] on div "Change selected color" at bounding box center [252, 429] width 327 height 714
click at [302, 204] on div at bounding box center [301, 208] width 26 height 26
click at [421, 102] on icon at bounding box center [416, 109] width 16 height 16
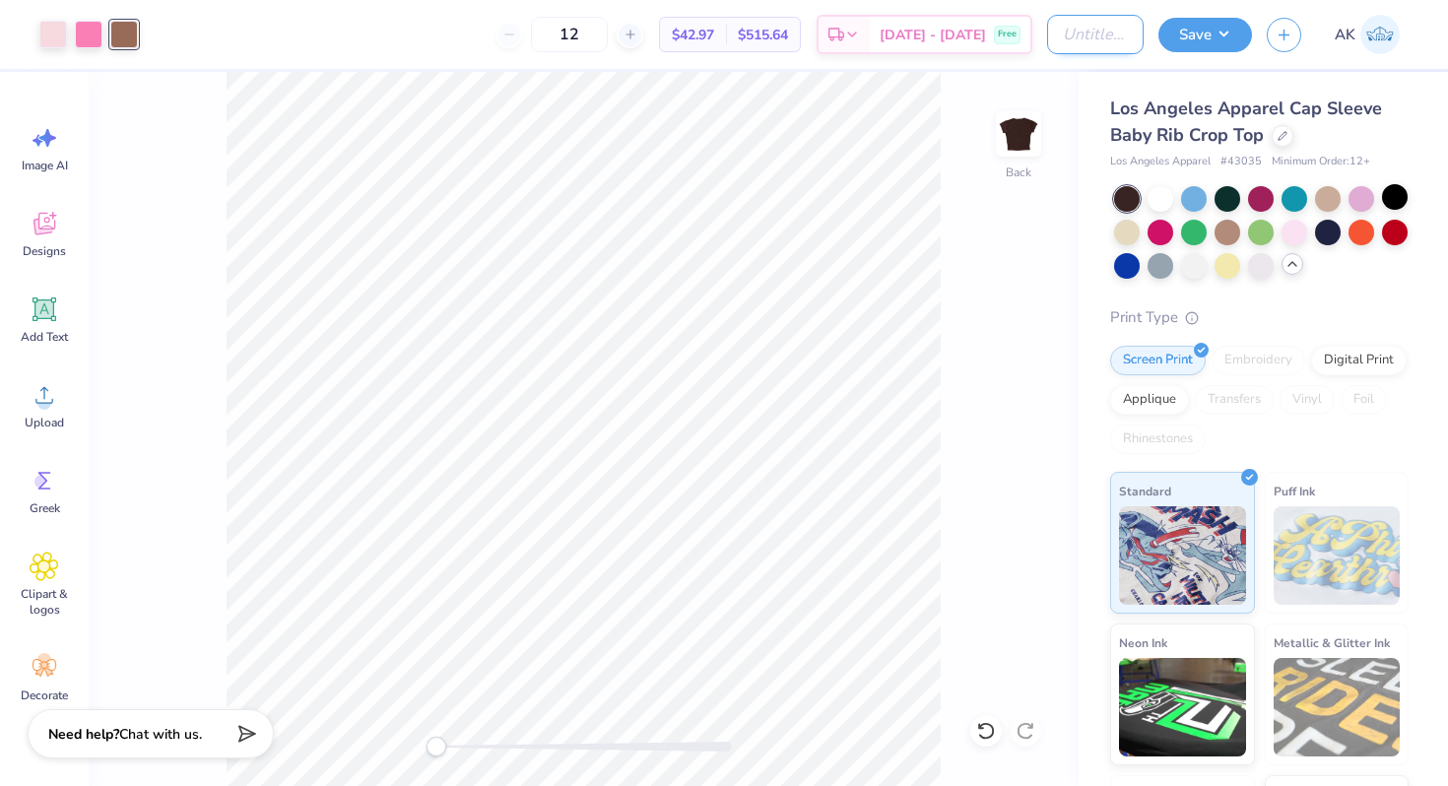
click at [1095, 35] on input "Design Title" at bounding box center [1095, 34] width 97 height 39
click at [1191, 34] on button "Save" at bounding box center [1205, 32] width 94 height 34
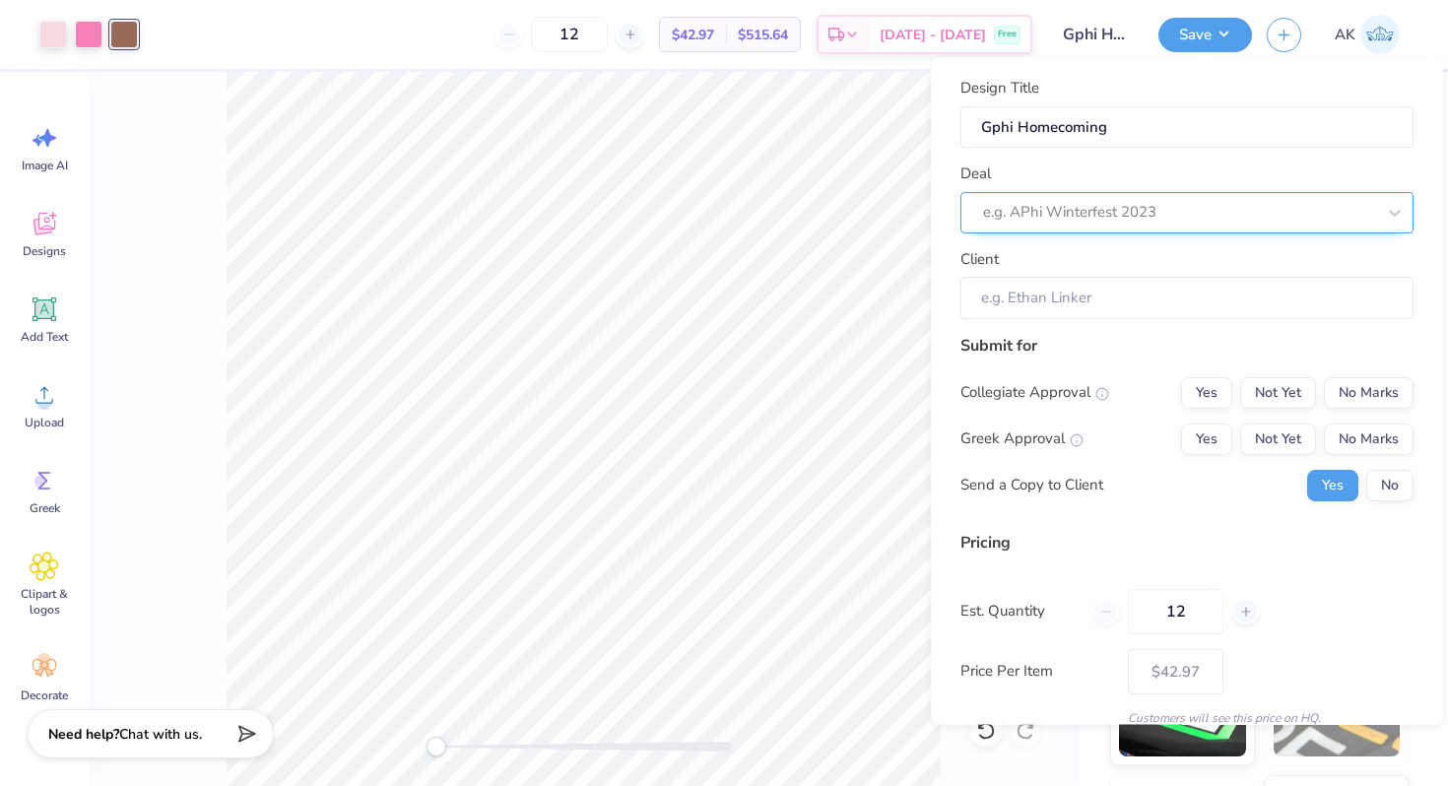
click at [1036, 213] on div at bounding box center [1179, 212] width 392 height 27
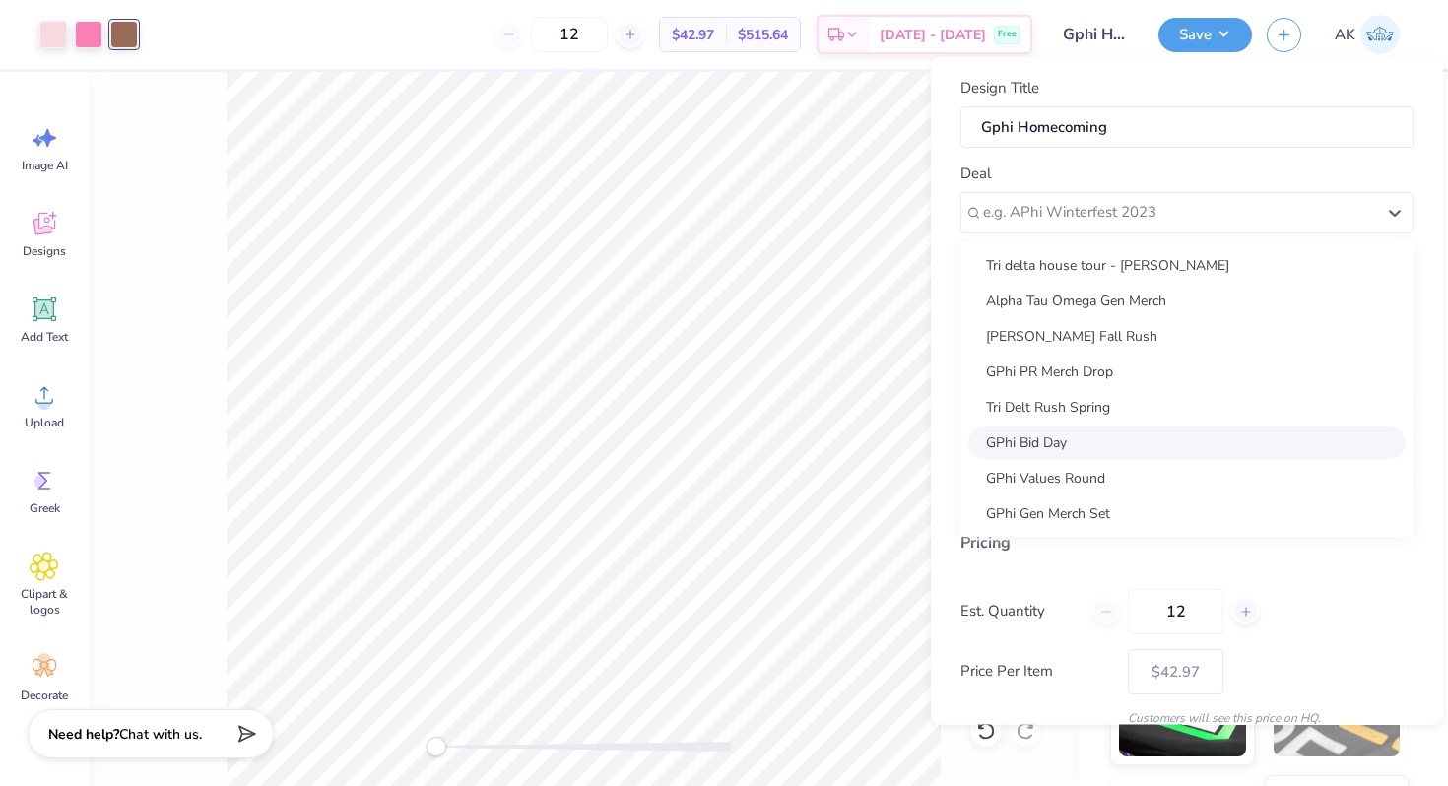
scroll to position [72, 0]
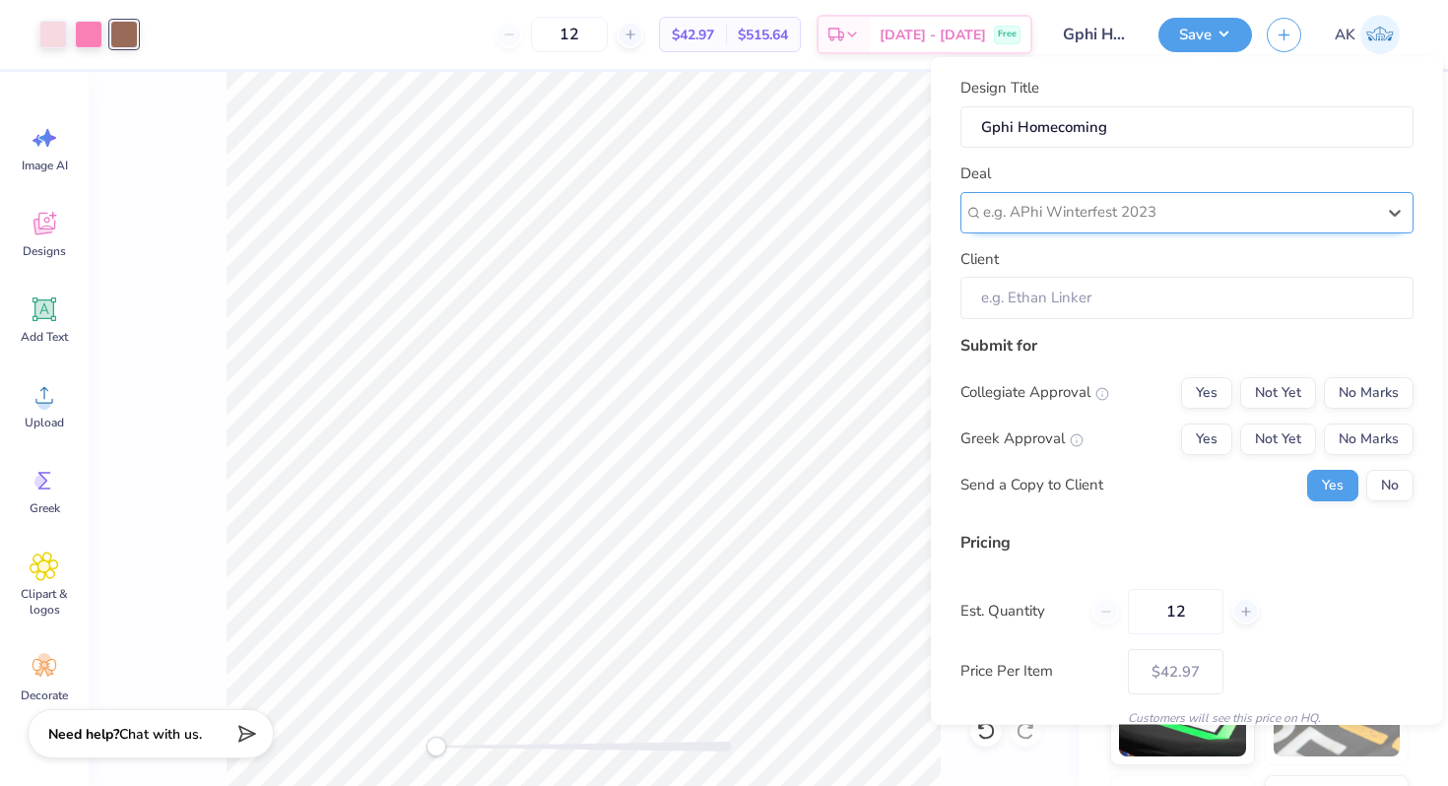
click at [1027, 214] on div at bounding box center [1179, 212] width 392 height 27
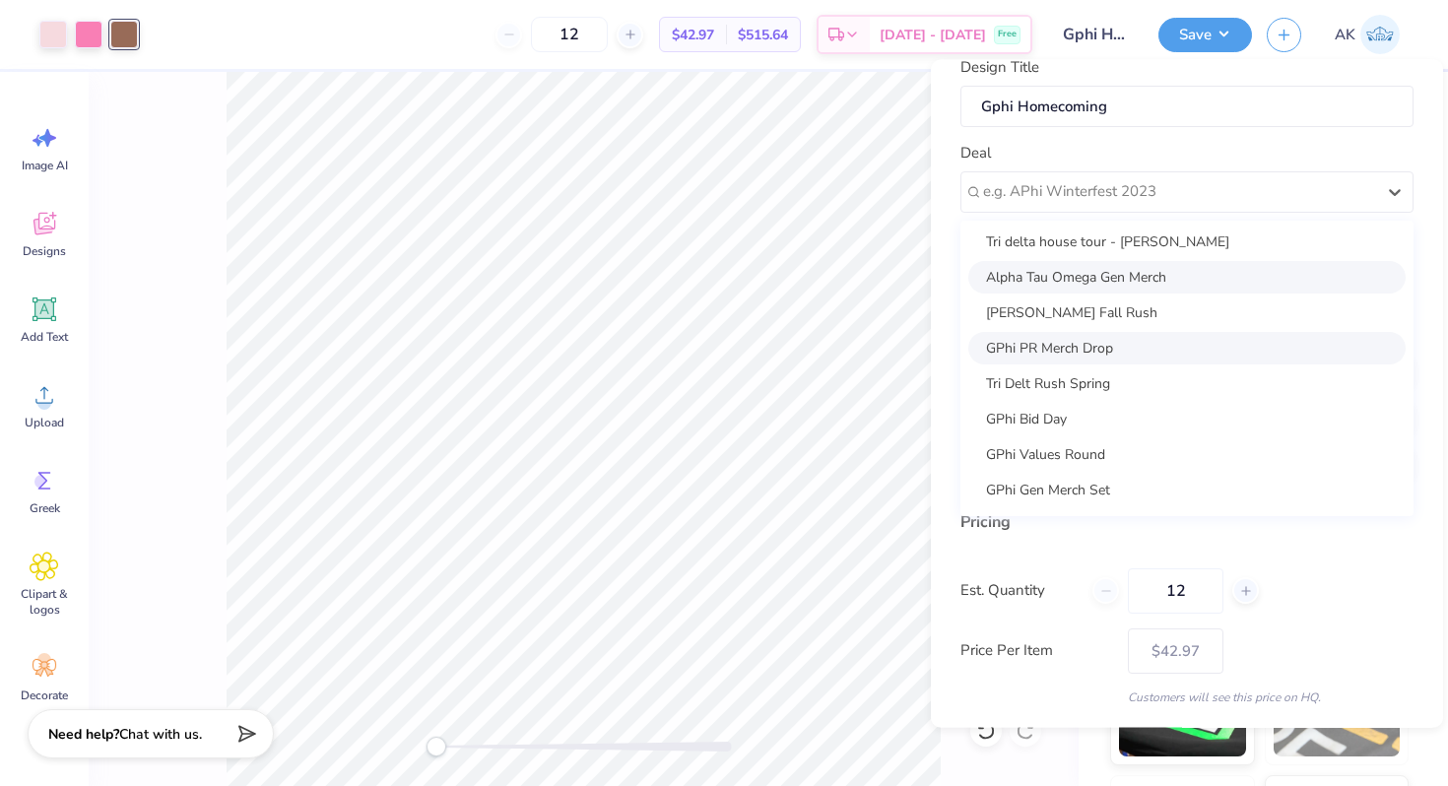
scroll to position [0, 0]
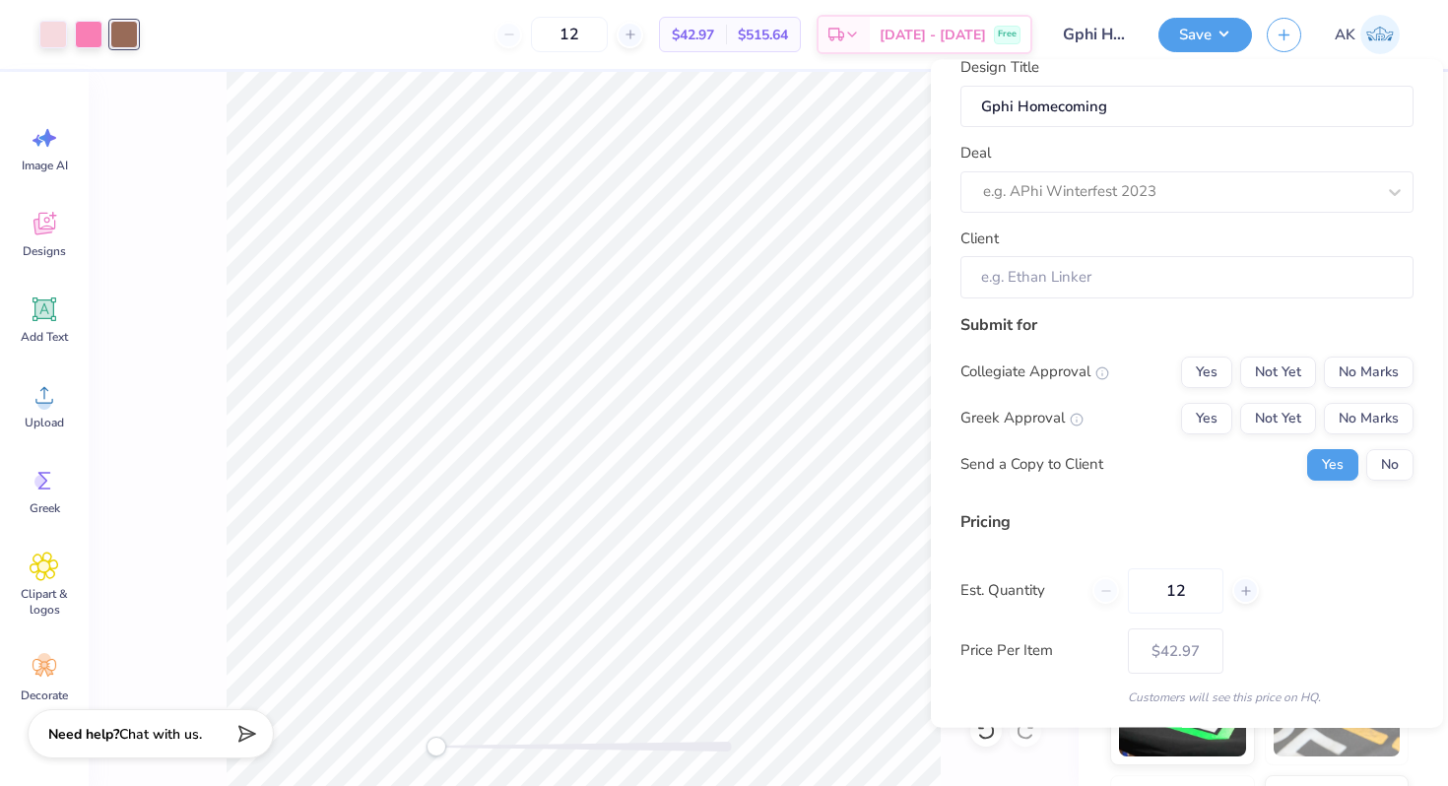
click at [1058, 153] on div "Deal e.g. APhi Winterfest 2023" at bounding box center [1186, 177] width 453 height 71
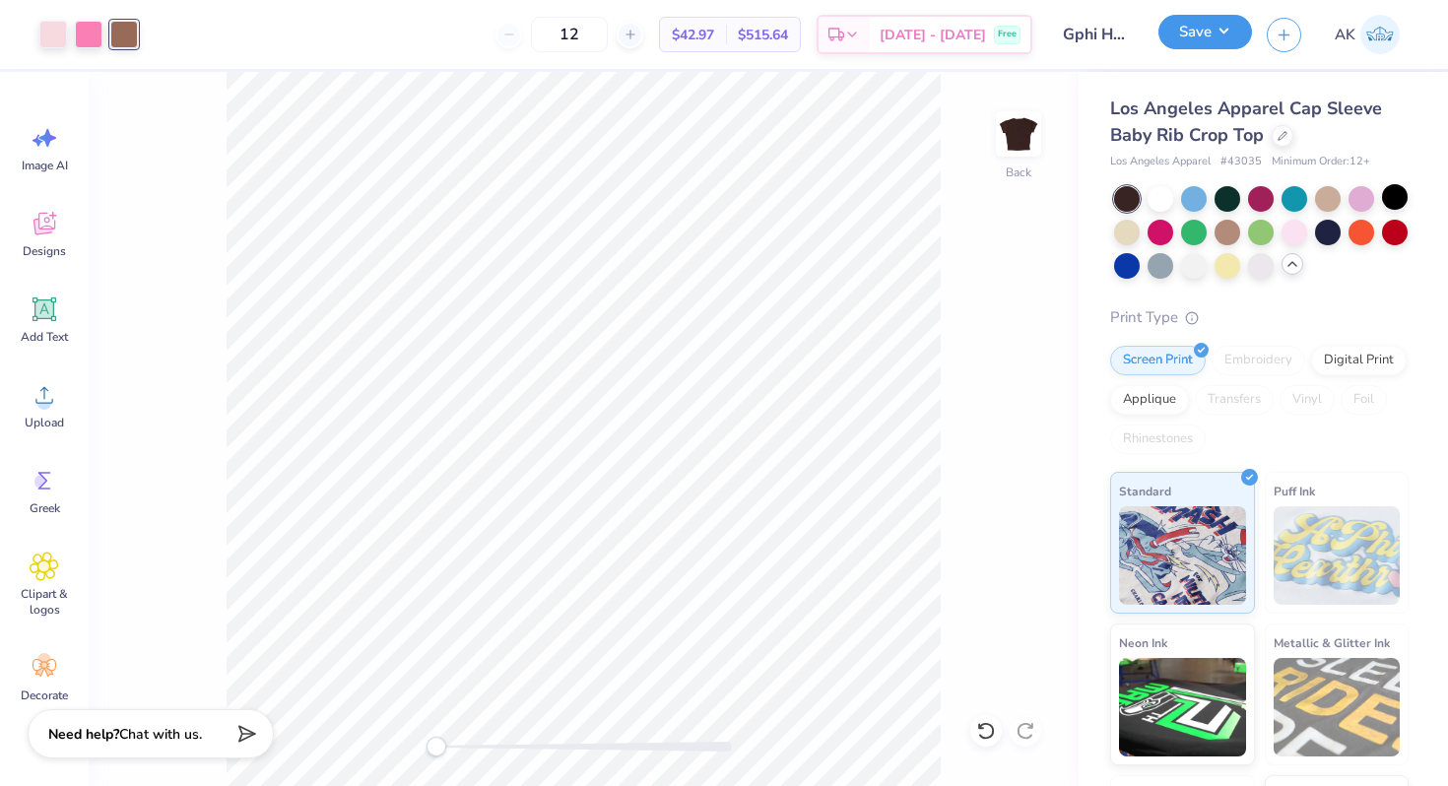
click at [1188, 27] on button "Save" at bounding box center [1205, 32] width 94 height 34
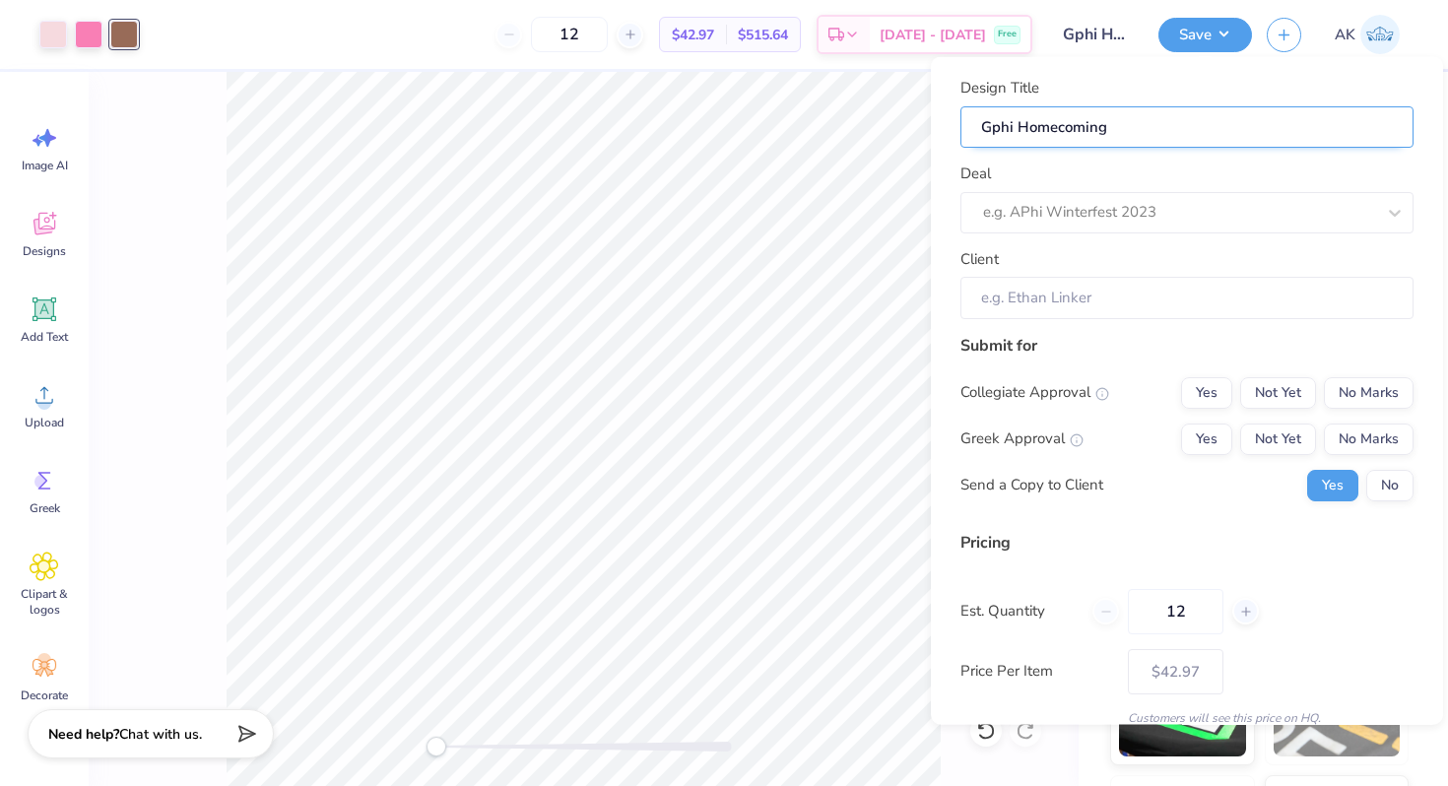
click at [1139, 131] on input "Gphi Homecoming" at bounding box center [1186, 126] width 453 height 42
type input "Gphi Homecoming"
type input "Gphi Homecoming T"
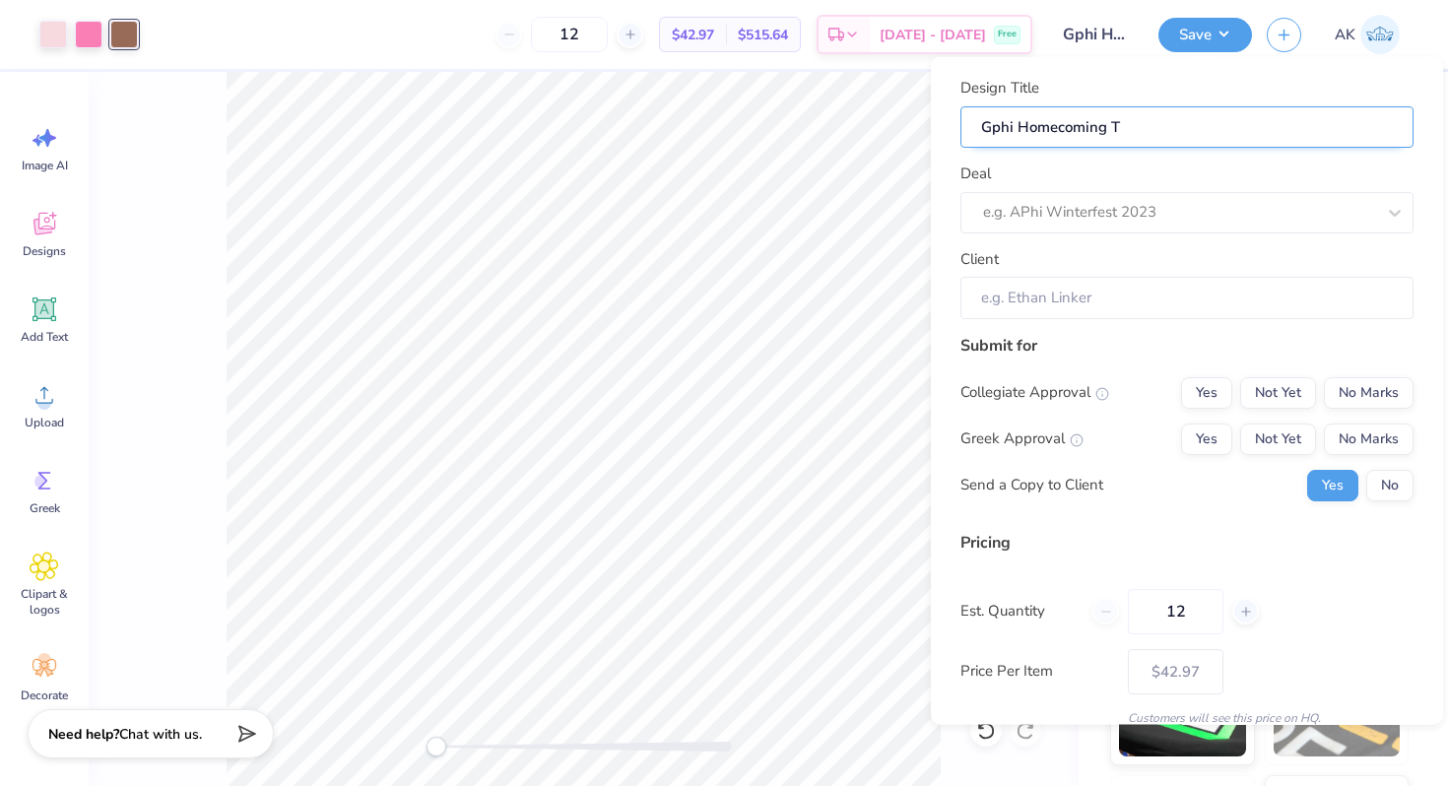
type input "Gphi Homecoming Te"
type input "Gphi Homecoming Tee"
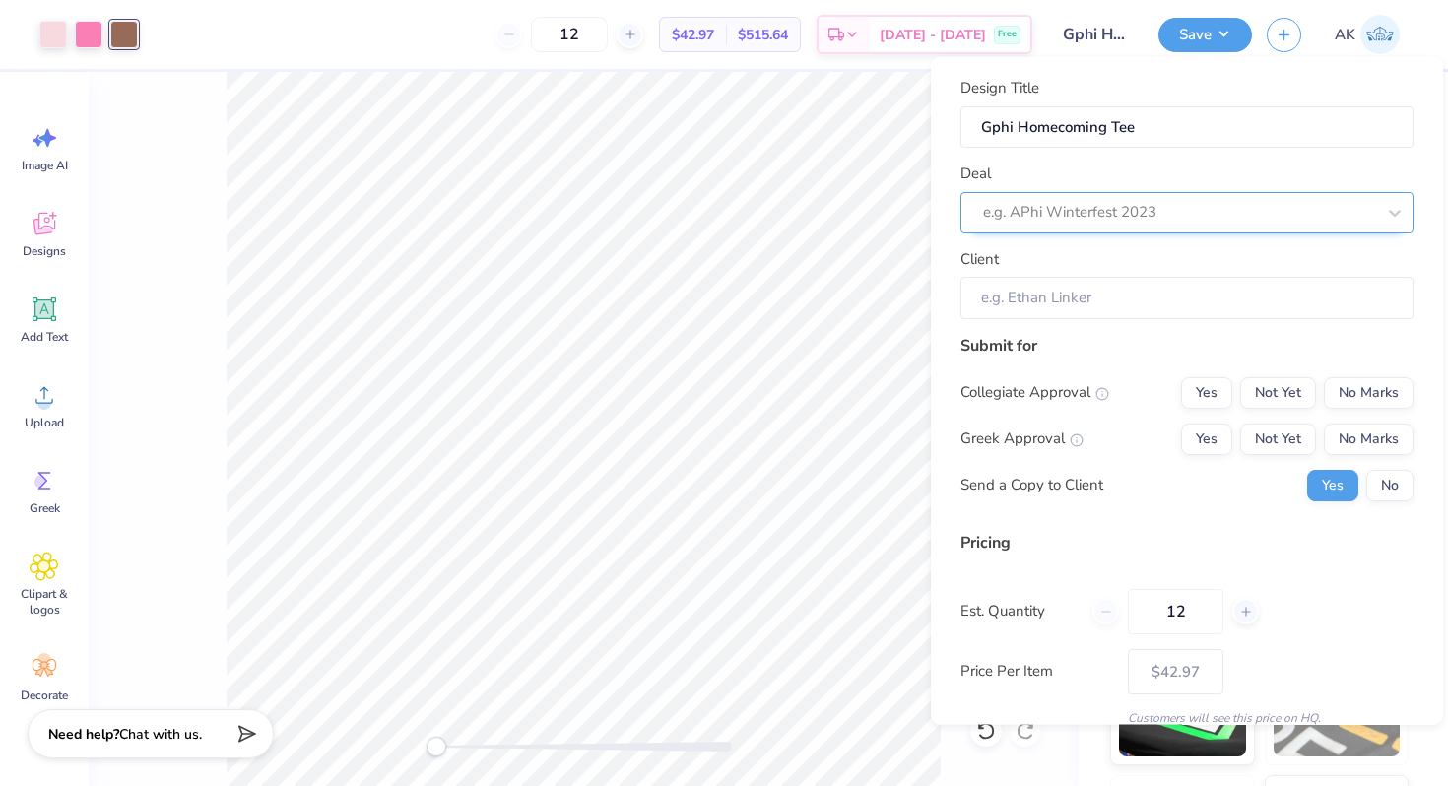
click at [1116, 206] on div at bounding box center [1179, 212] width 392 height 27
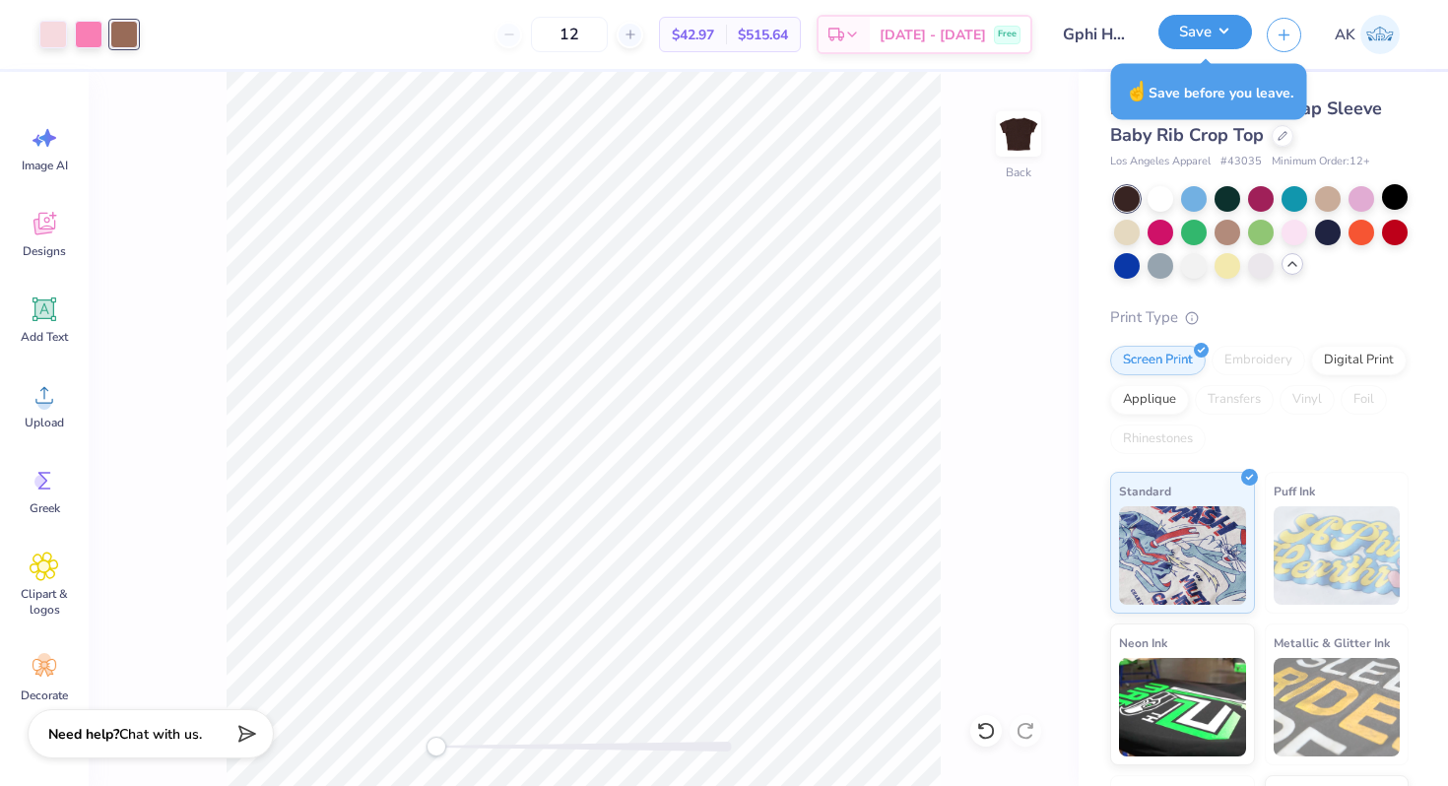
click at [1239, 25] on button "Save" at bounding box center [1205, 32] width 94 height 34
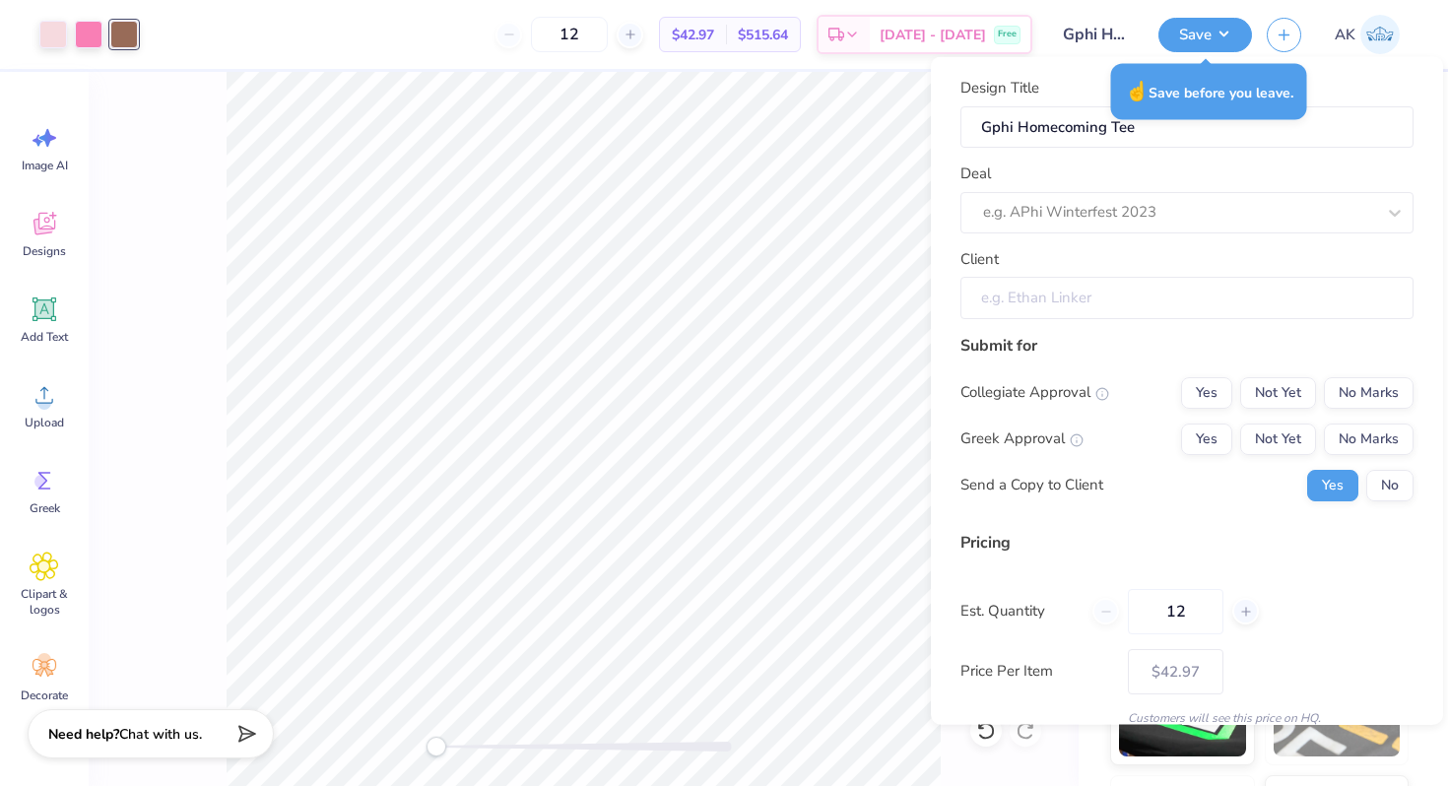
click at [1044, 283] on input "Client" at bounding box center [1186, 298] width 453 height 42
click at [1028, 309] on input "Client" at bounding box center [1186, 298] width 453 height 42
click at [1030, 283] on input "Client" at bounding box center [1186, 298] width 453 height 42
click at [1057, 292] on input "Client" at bounding box center [1186, 298] width 453 height 42
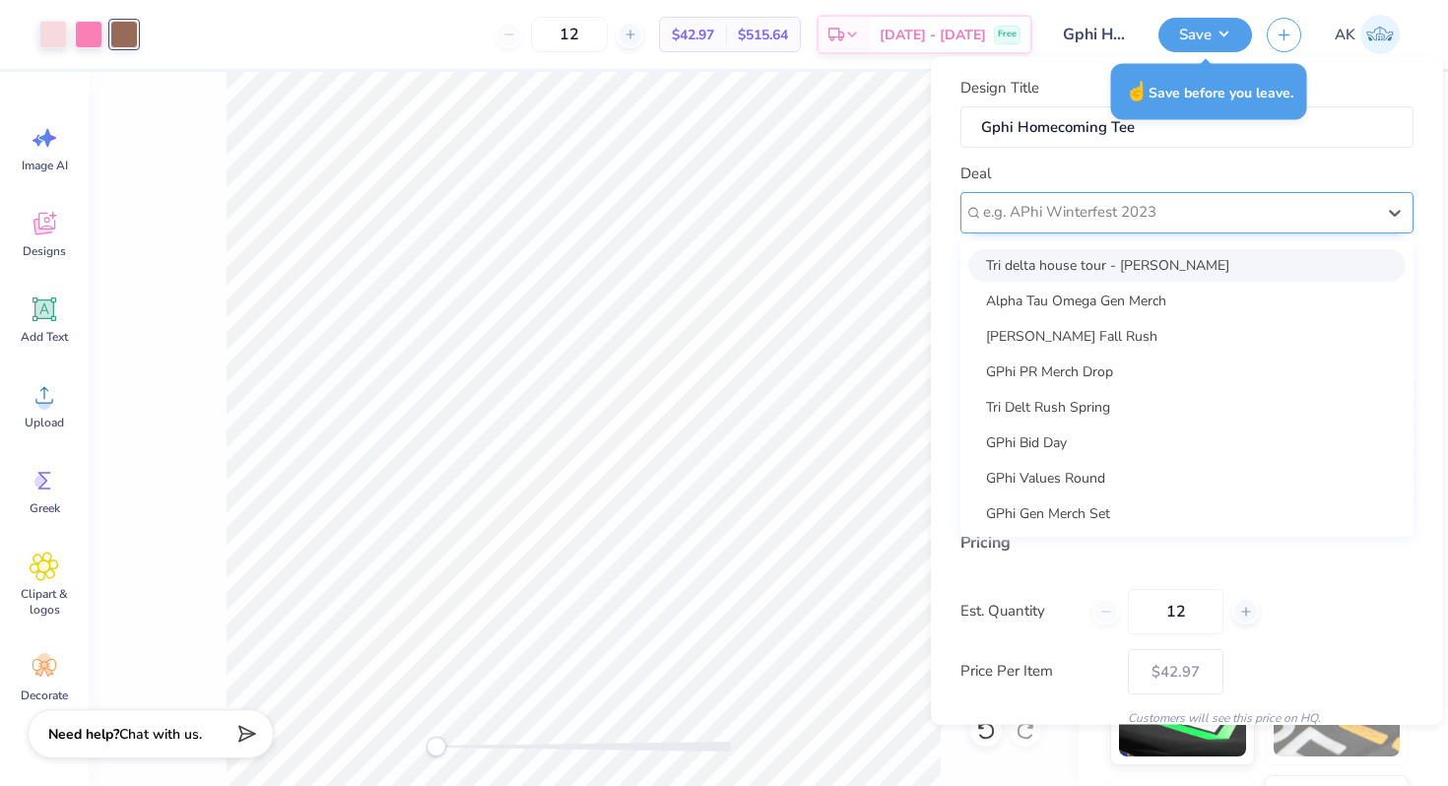
click at [1071, 226] on div "e.g. APhi Winterfest 2023" at bounding box center [1179, 212] width 396 height 31
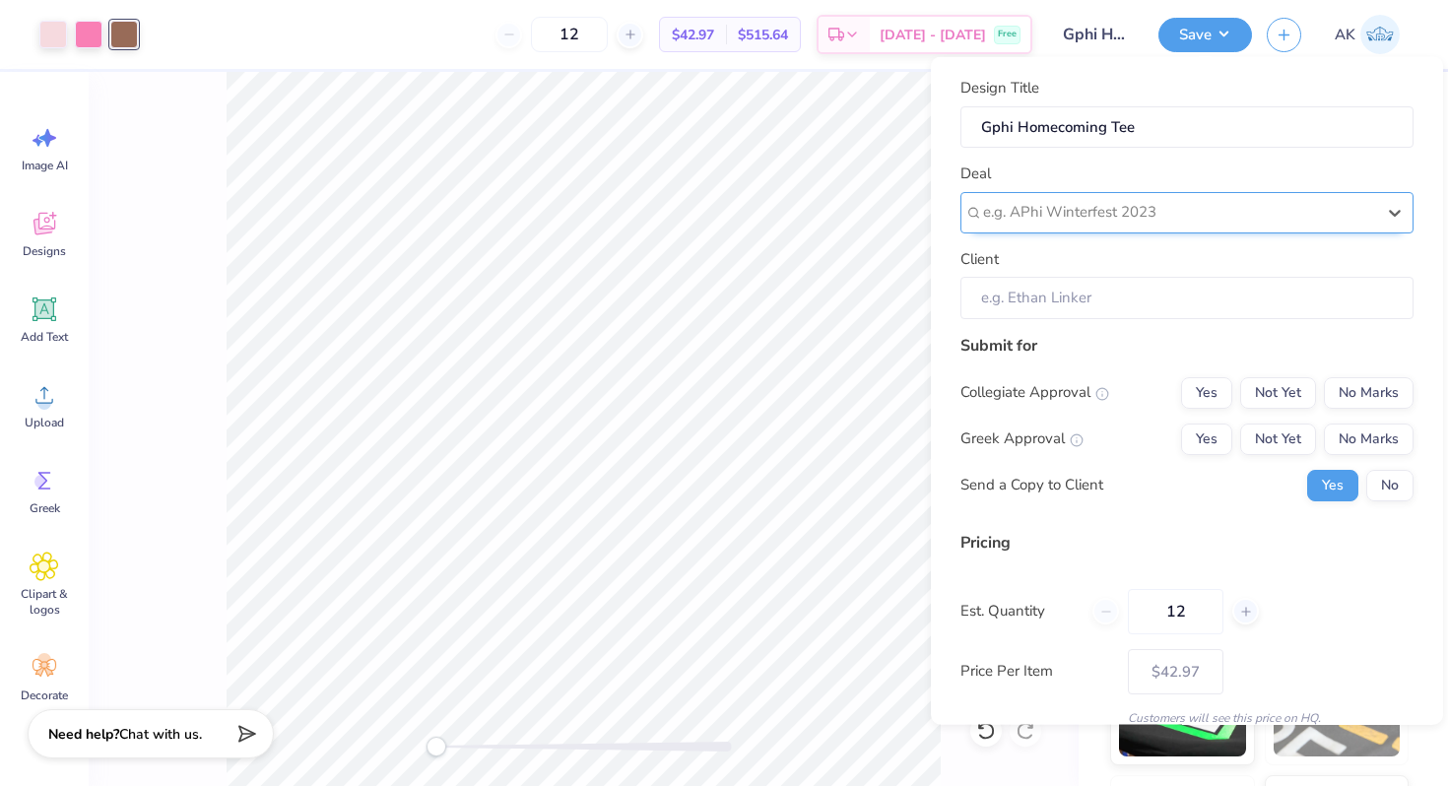
click at [1068, 211] on div at bounding box center [1179, 212] width 392 height 27
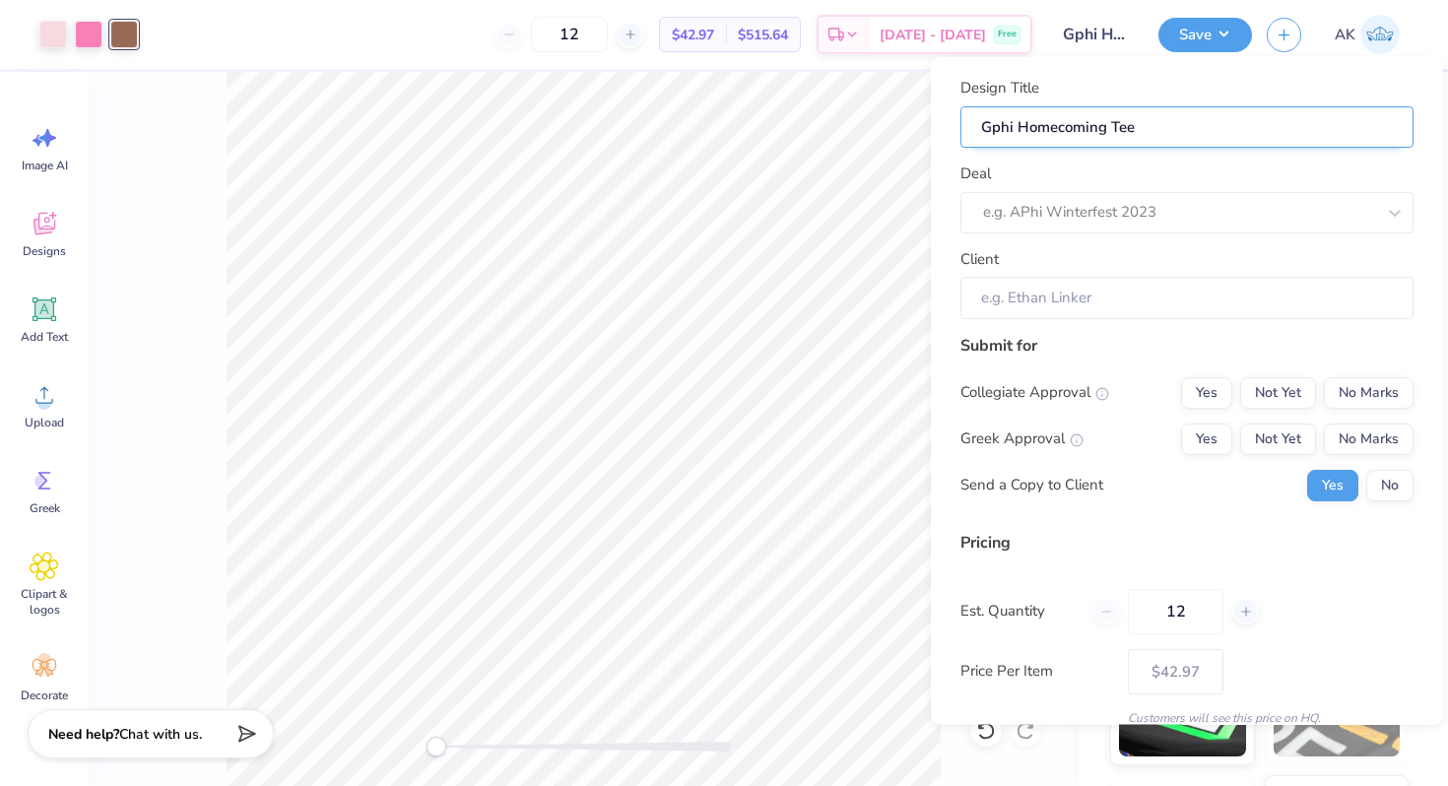
click at [1088, 123] on input "Gphi Homecoming Tee" at bounding box center [1186, 126] width 453 height 42
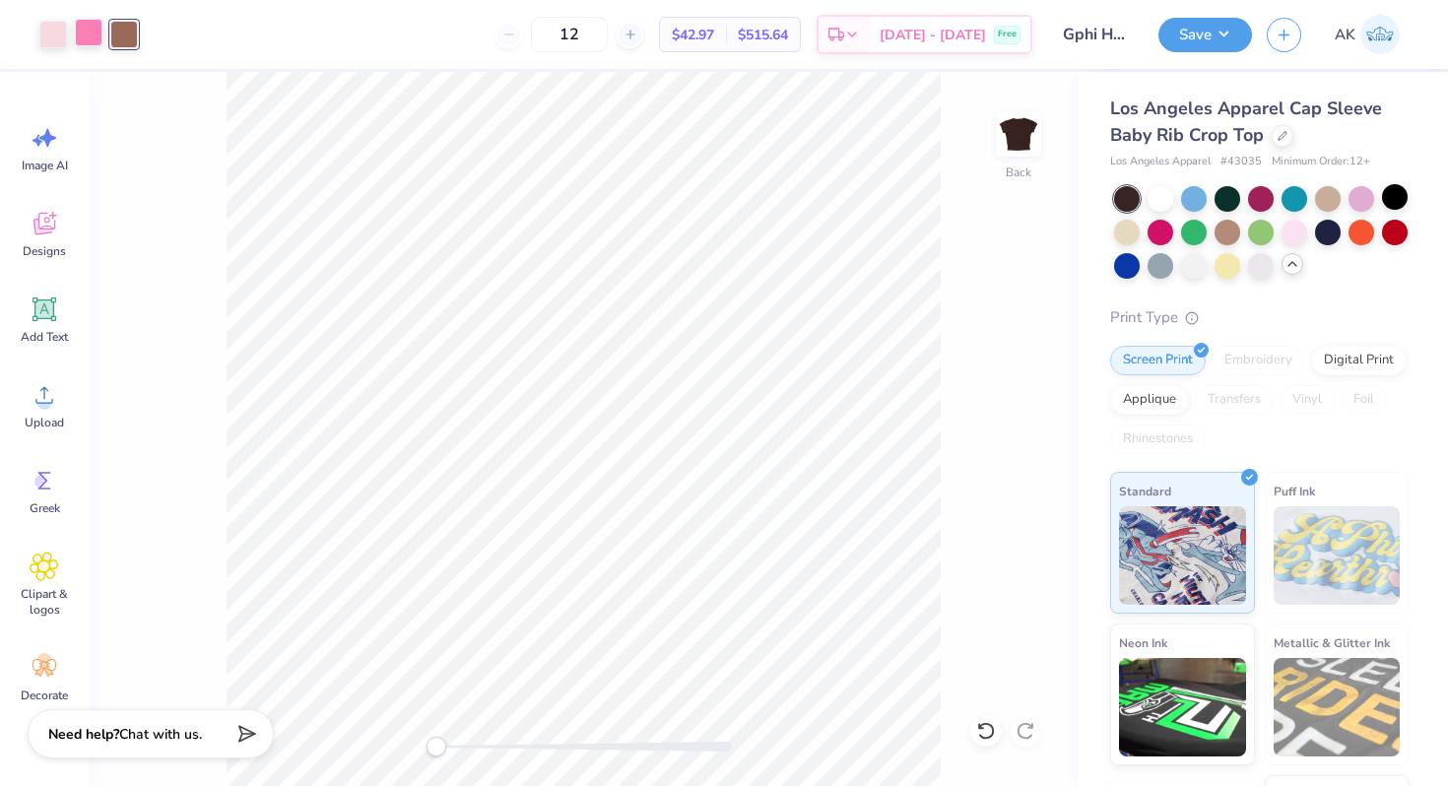
click at [91, 32] on div at bounding box center [89, 33] width 28 height 28
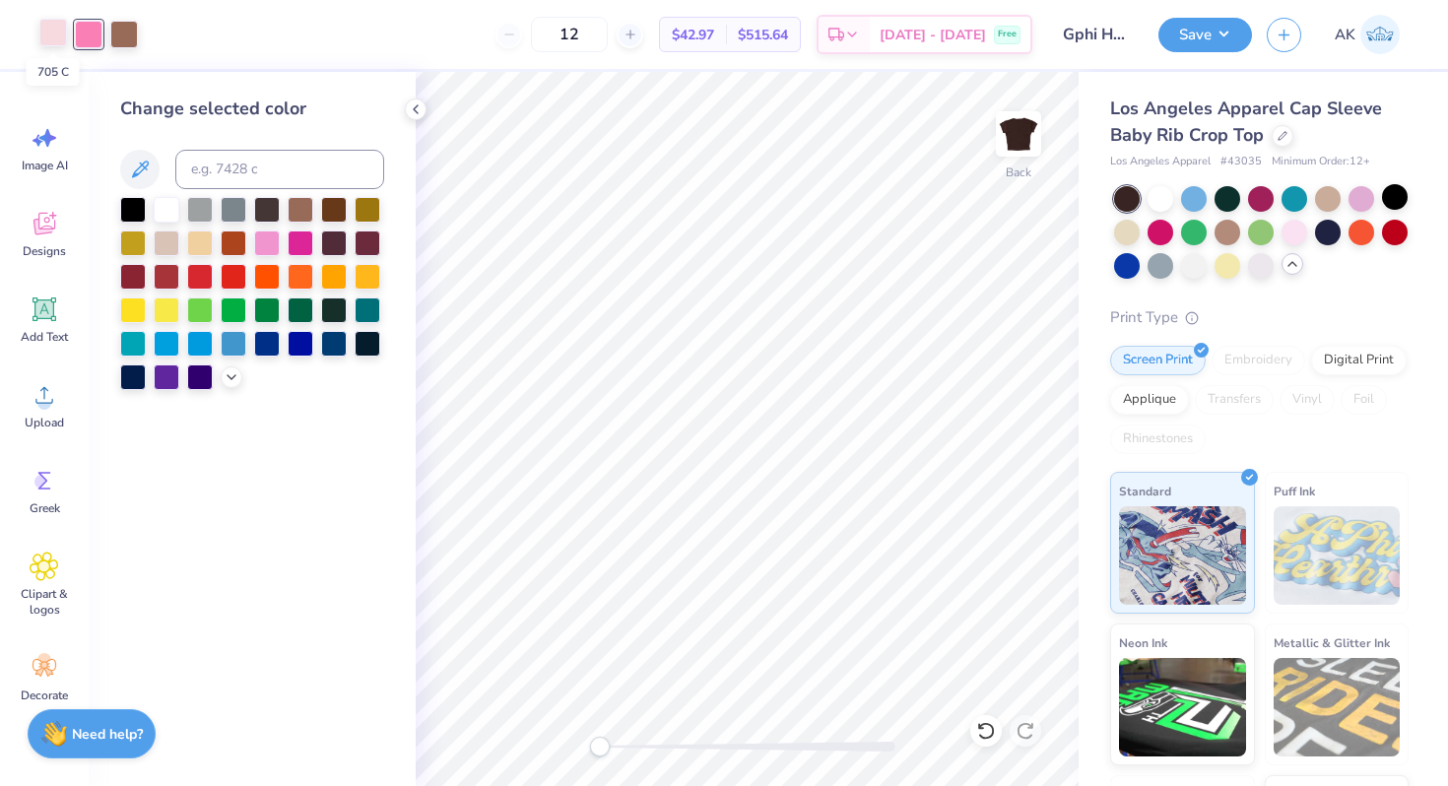
click at [44, 32] on div at bounding box center [53, 33] width 28 height 28
click at [51, 33] on div at bounding box center [53, 35] width 28 height 28
click at [127, 21] on div at bounding box center [124, 33] width 28 height 28
click at [162, 207] on div at bounding box center [167, 208] width 26 height 26
click at [1195, 39] on button "Save" at bounding box center [1205, 32] width 94 height 34
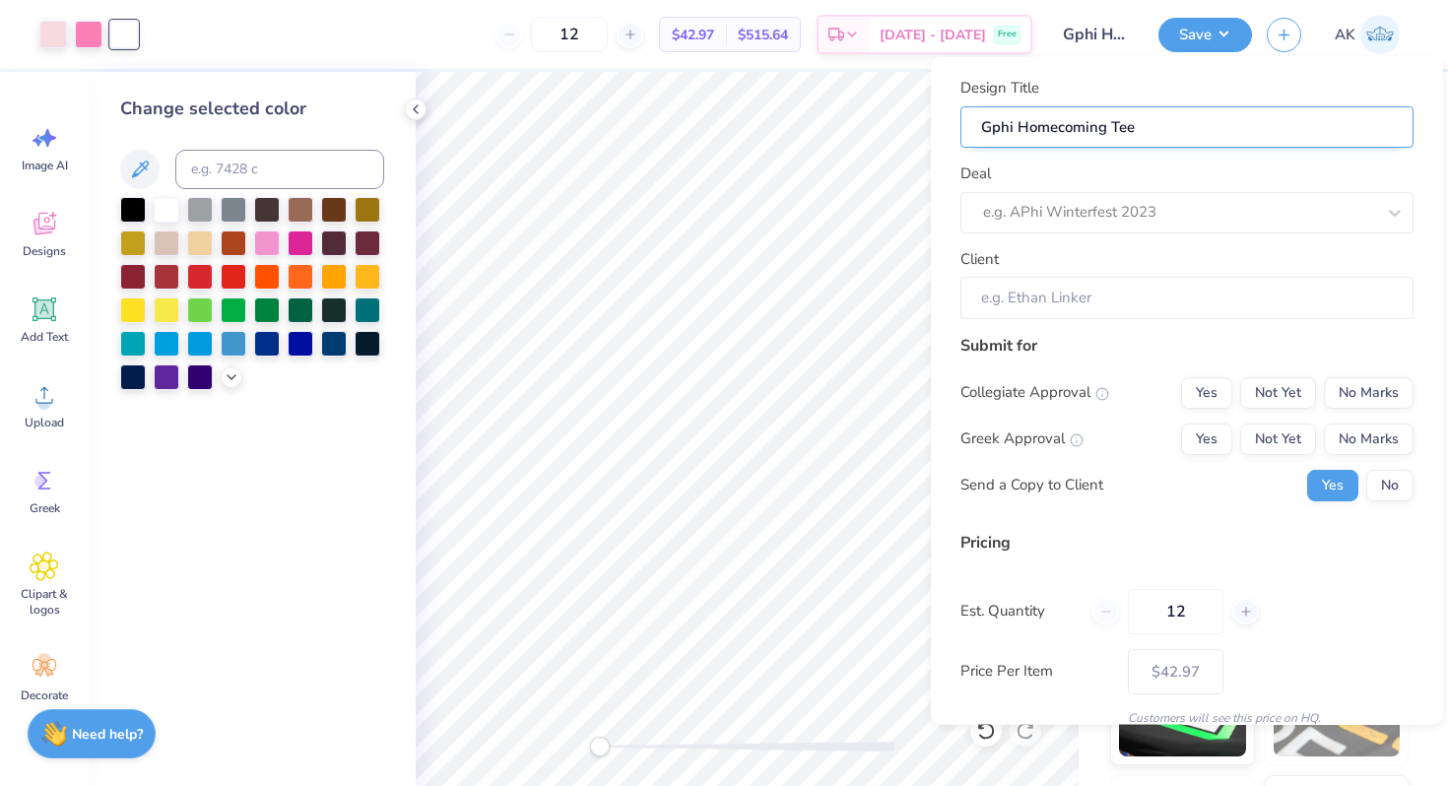
click at [1106, 134] on input "Gphi Homecoming Tee" at bounding box center [1186, 126] width 453 height 42
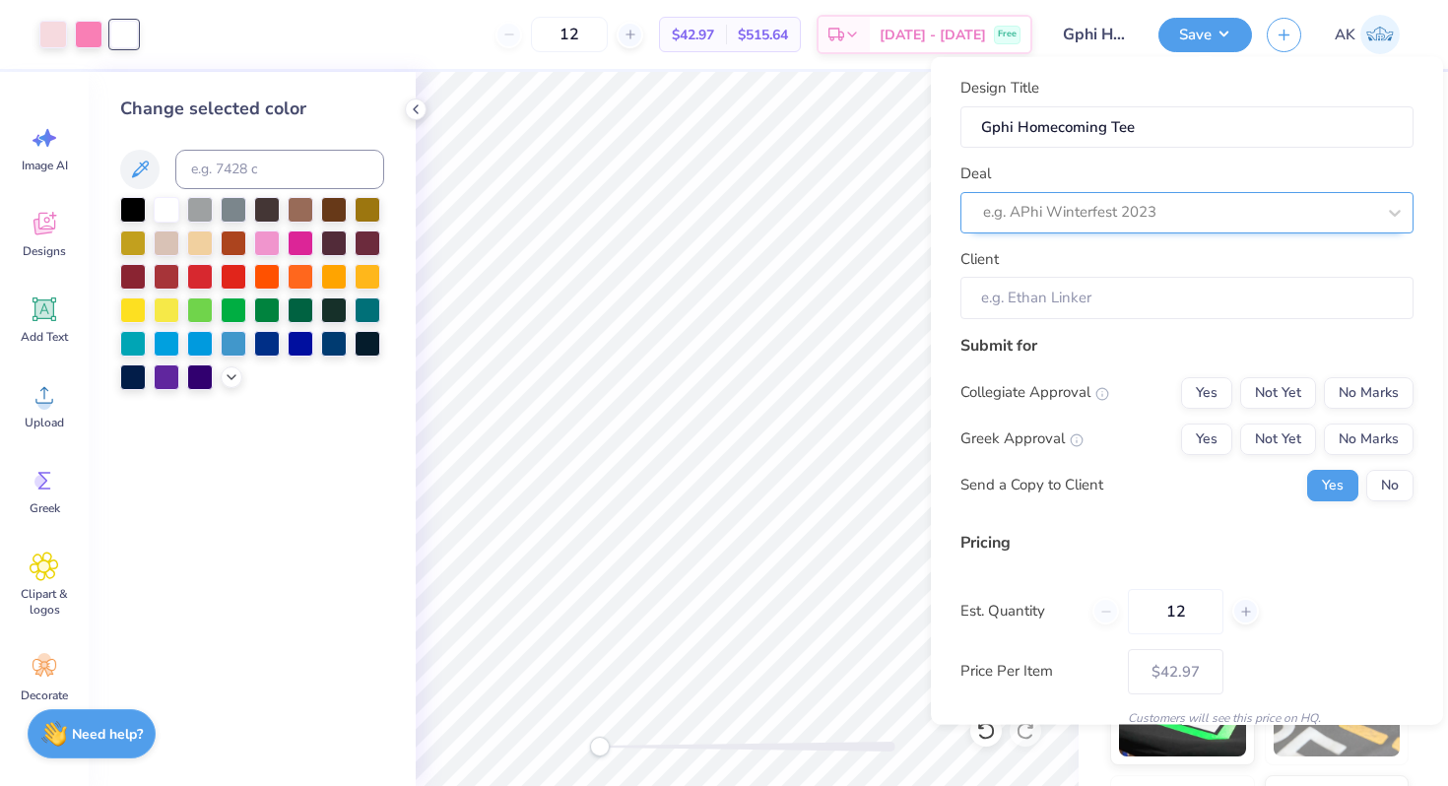
click at [1089, 199] on div at bounding box center [1179, 212] width 392 height 27
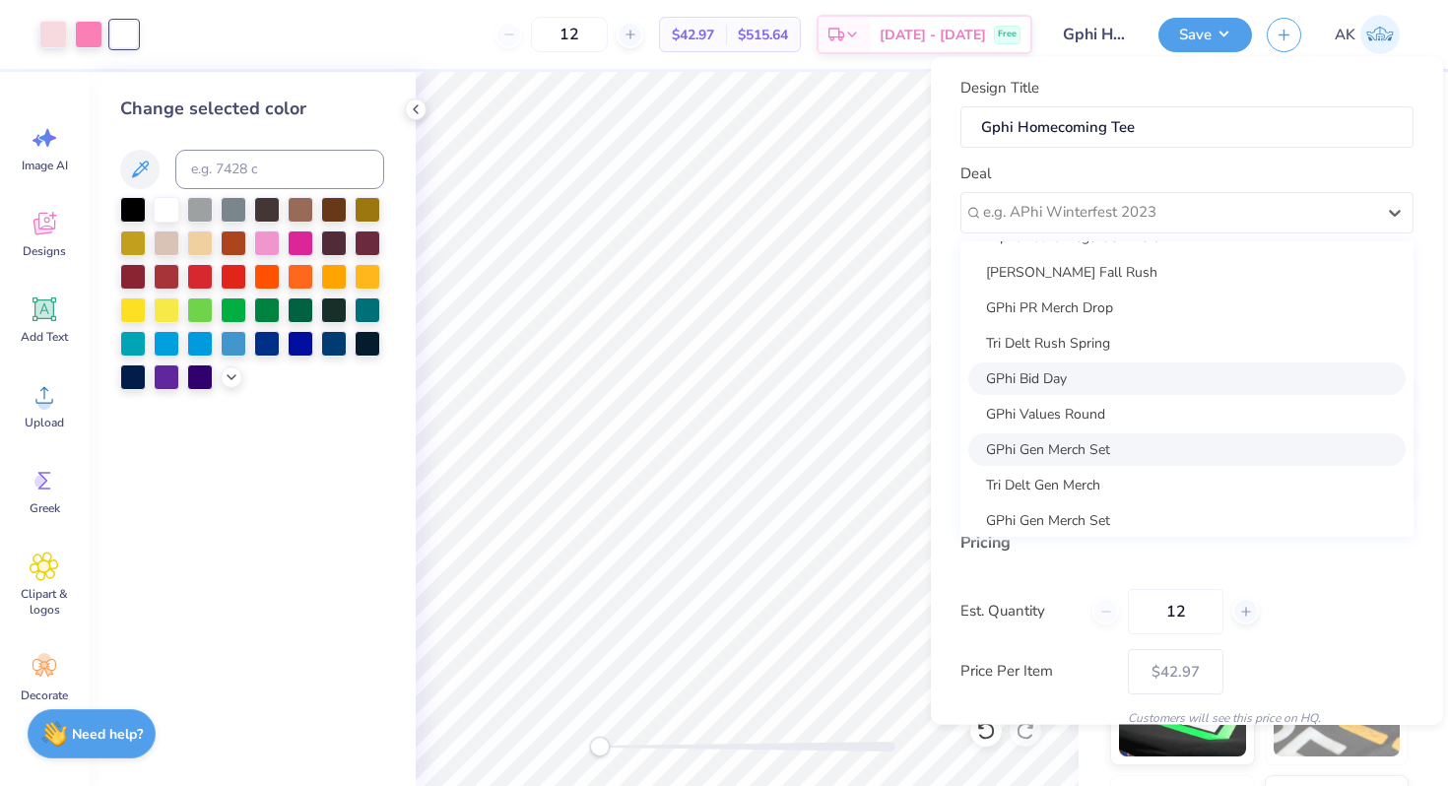
scroll to position [72, 0]
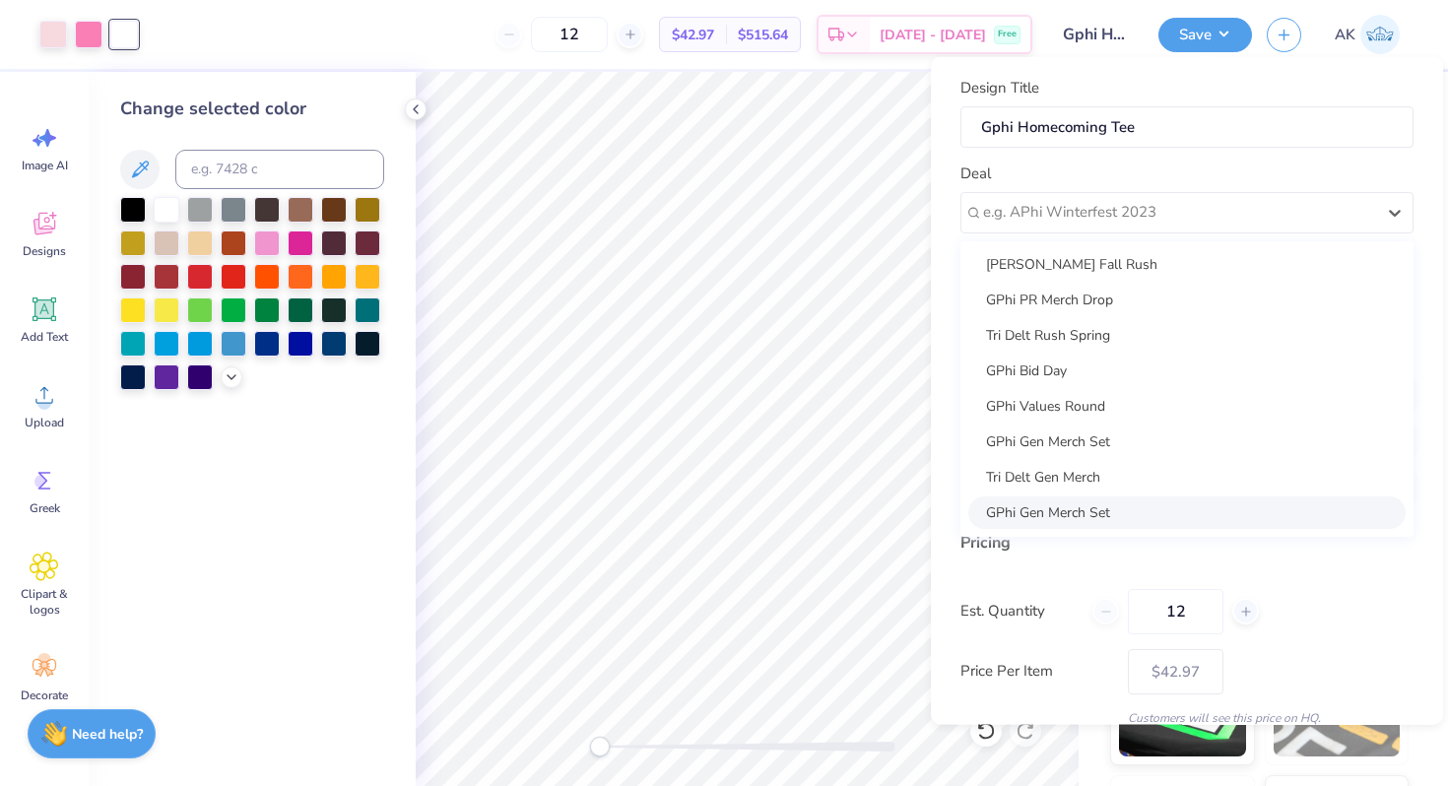
click at [1023, 598] on div "Est. Quantity 12" at bounding box center [1186, 610] width 453 height 45
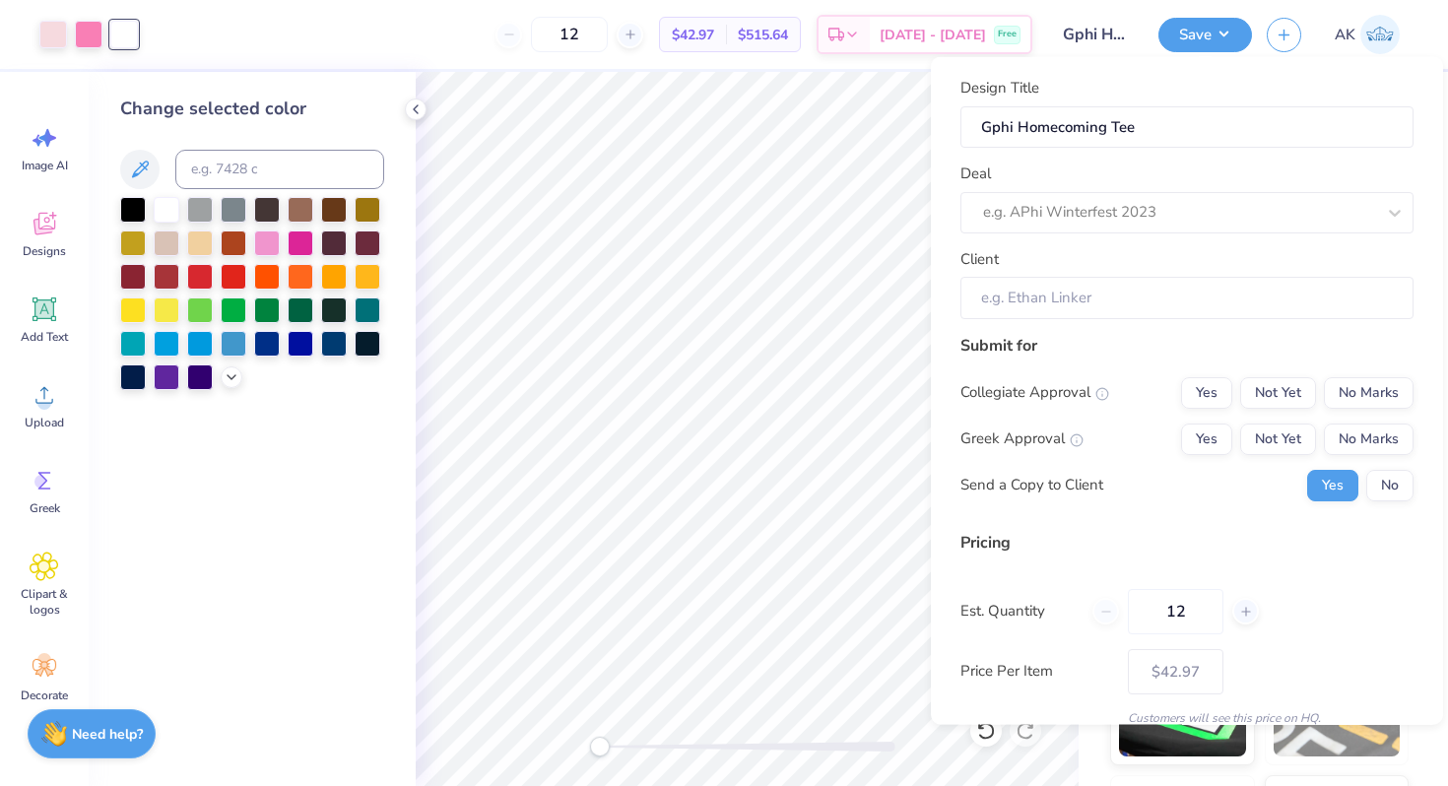
click at [1086, 305] on input "Client" at bounding box center [1186, 298] width 453 height 42
click at [1079, 302] on input "Client" at bounding box center [1186, 298] width 453 height 42
click at [1339, 386] on button "No Marks" at bounding box center [1369, 392] width 90 height 32
click at [1285, 447] on button "Not Yet" at bounding box center [1278, 438] width 76 height 32
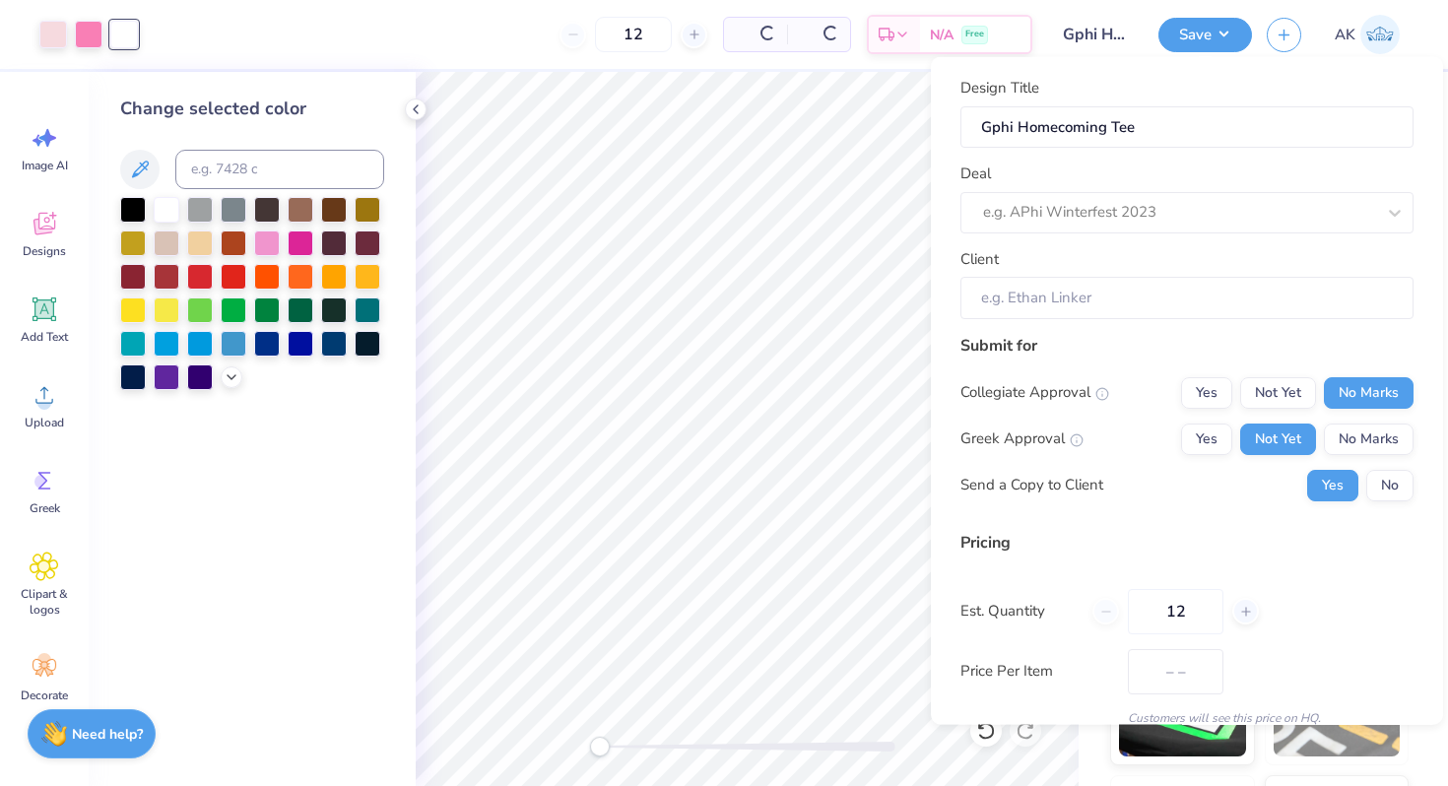
type input "$42.97"
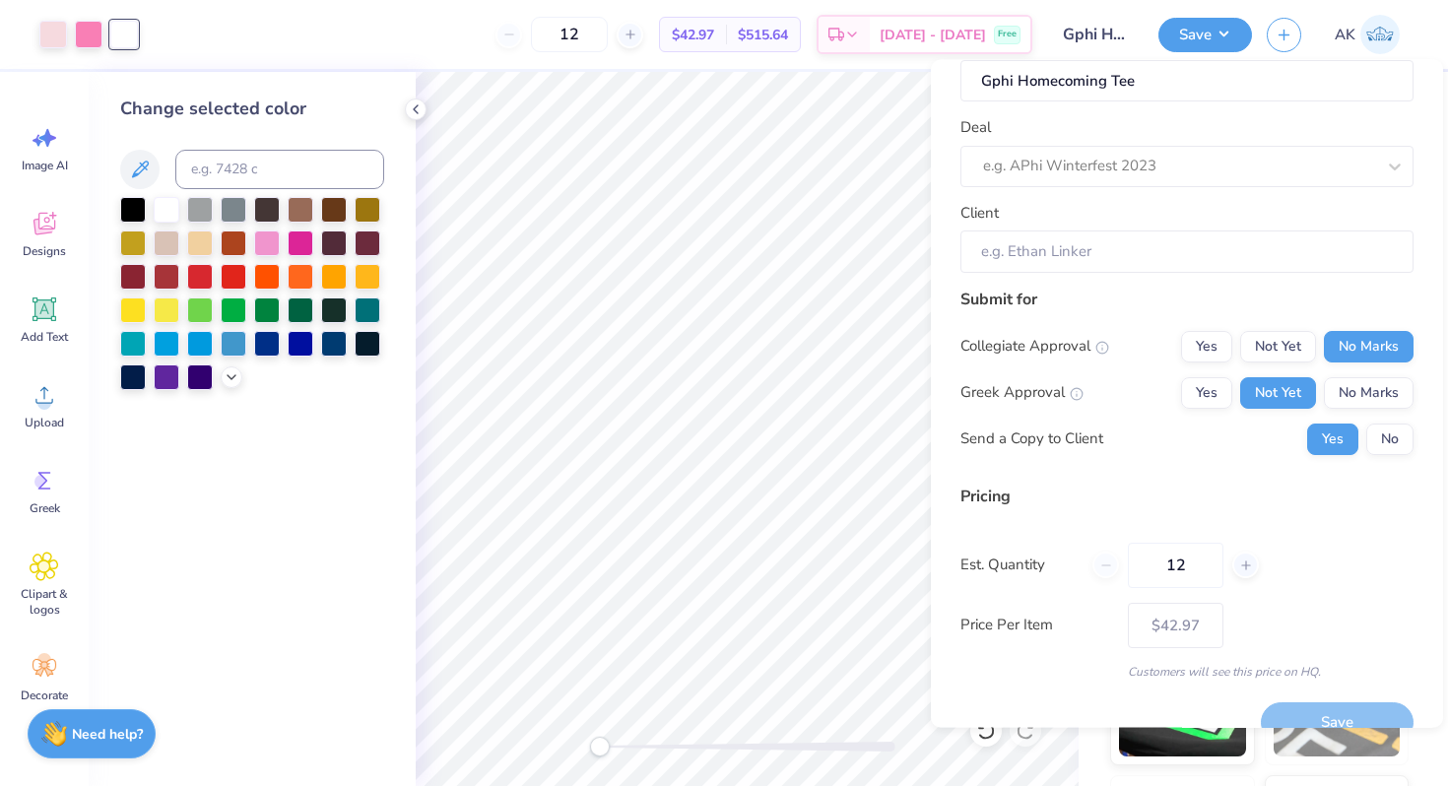
scroll to position [83, 0]
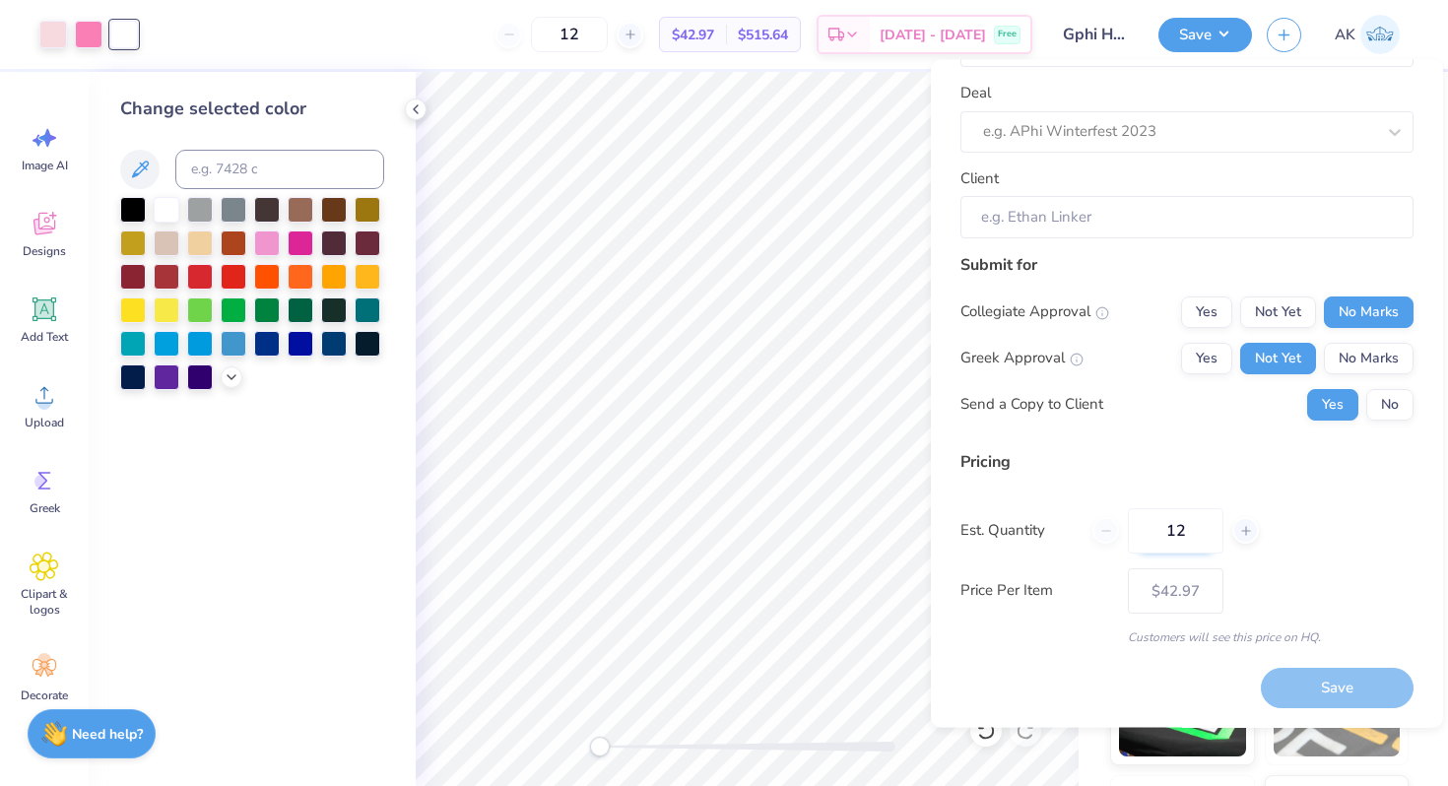
click at [1198, 525] on input "12" at bounding box center [1176, 530] width 96 height 45
type input "100"
type input "$21.58"
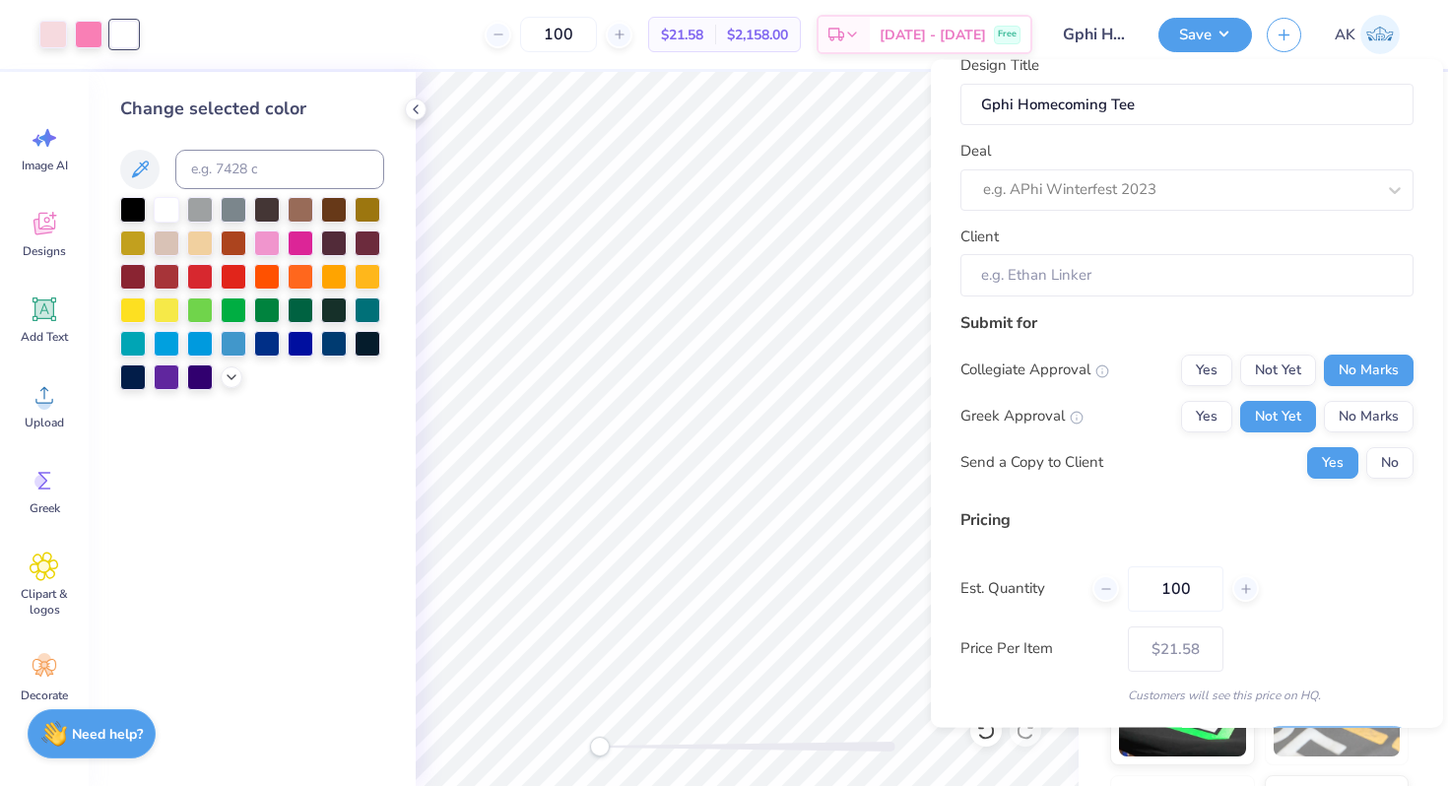
scroll to position [14, 0]
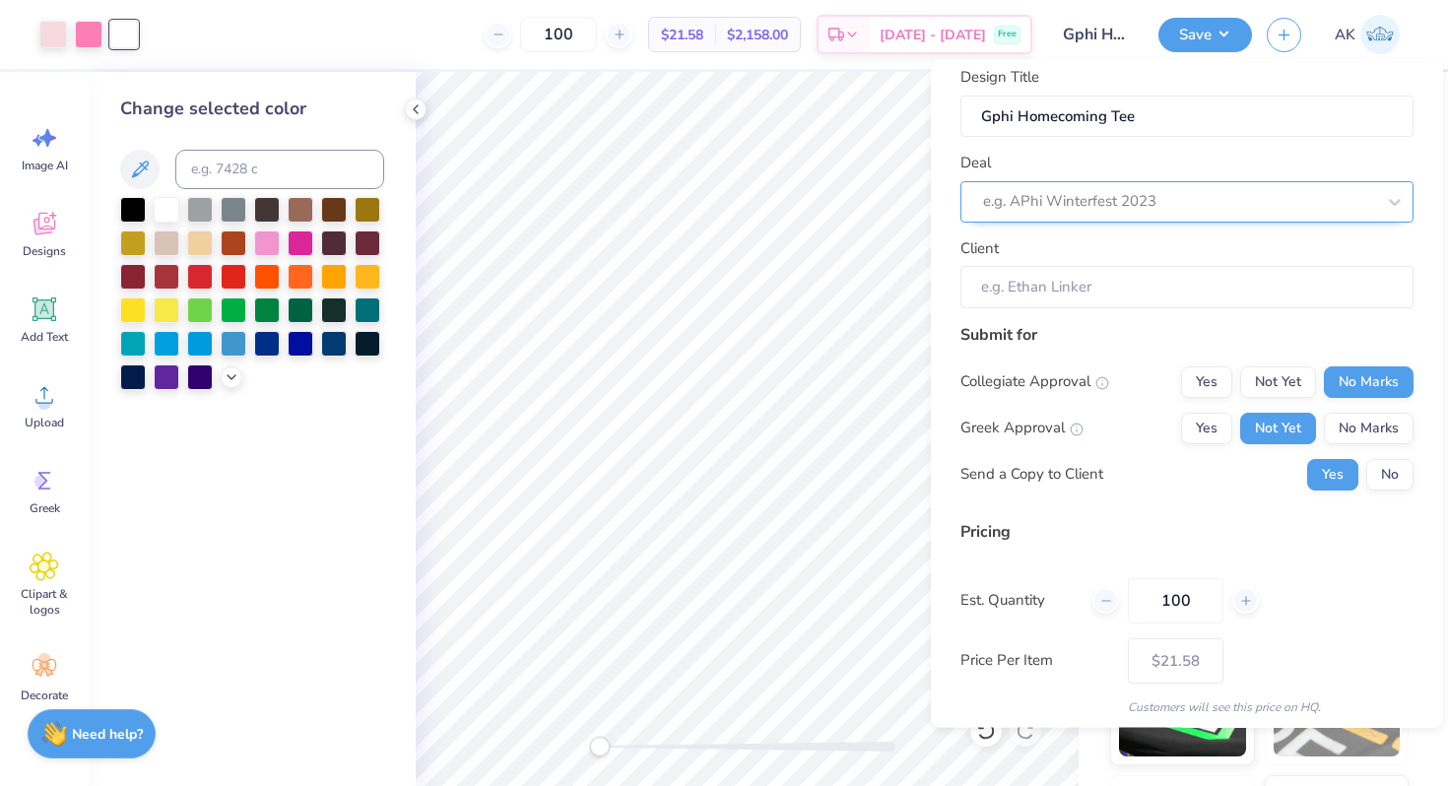
type input "100"
click at [1151, 213] on div at bounding box center [1179, 201] width 392 height 27
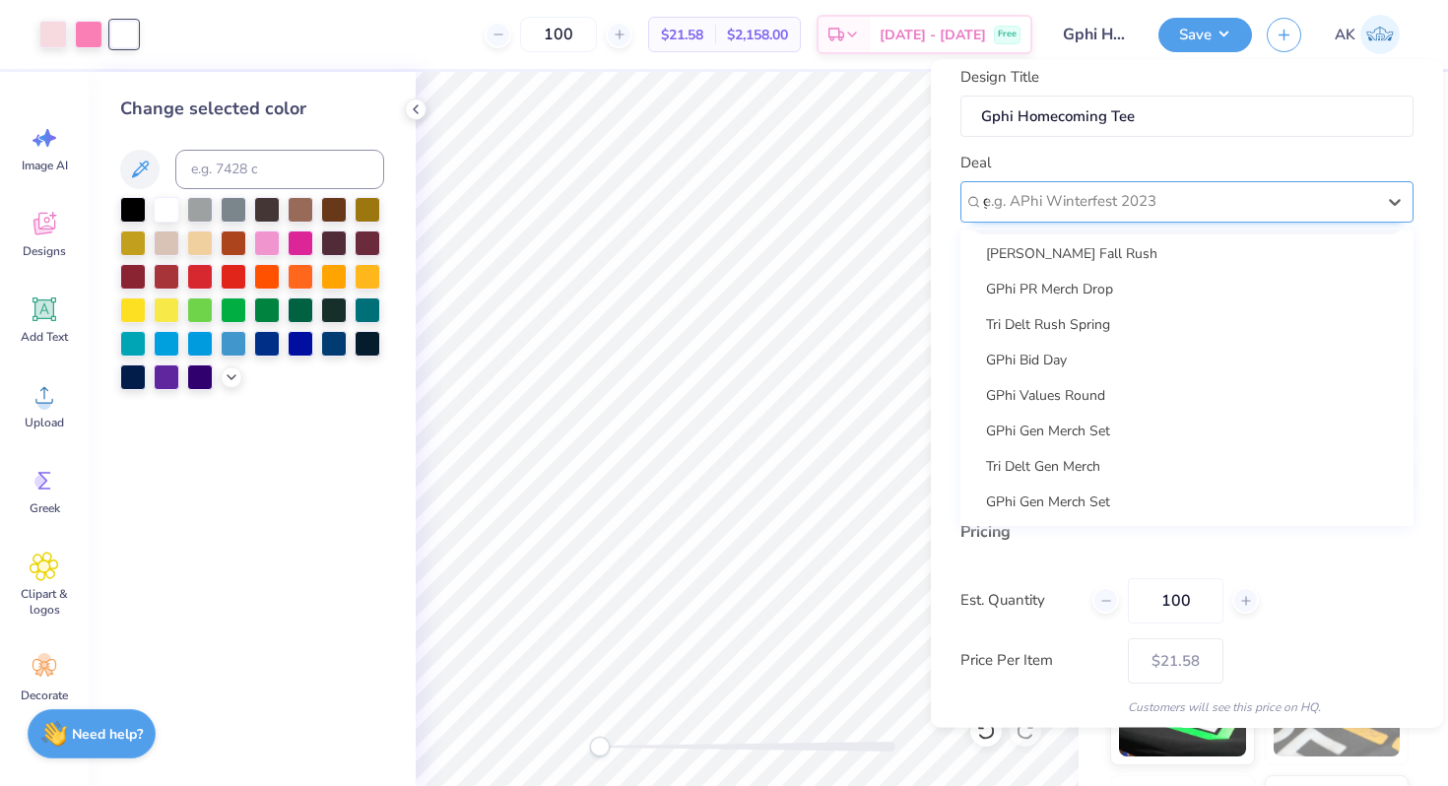
scroll to position [0, 0]
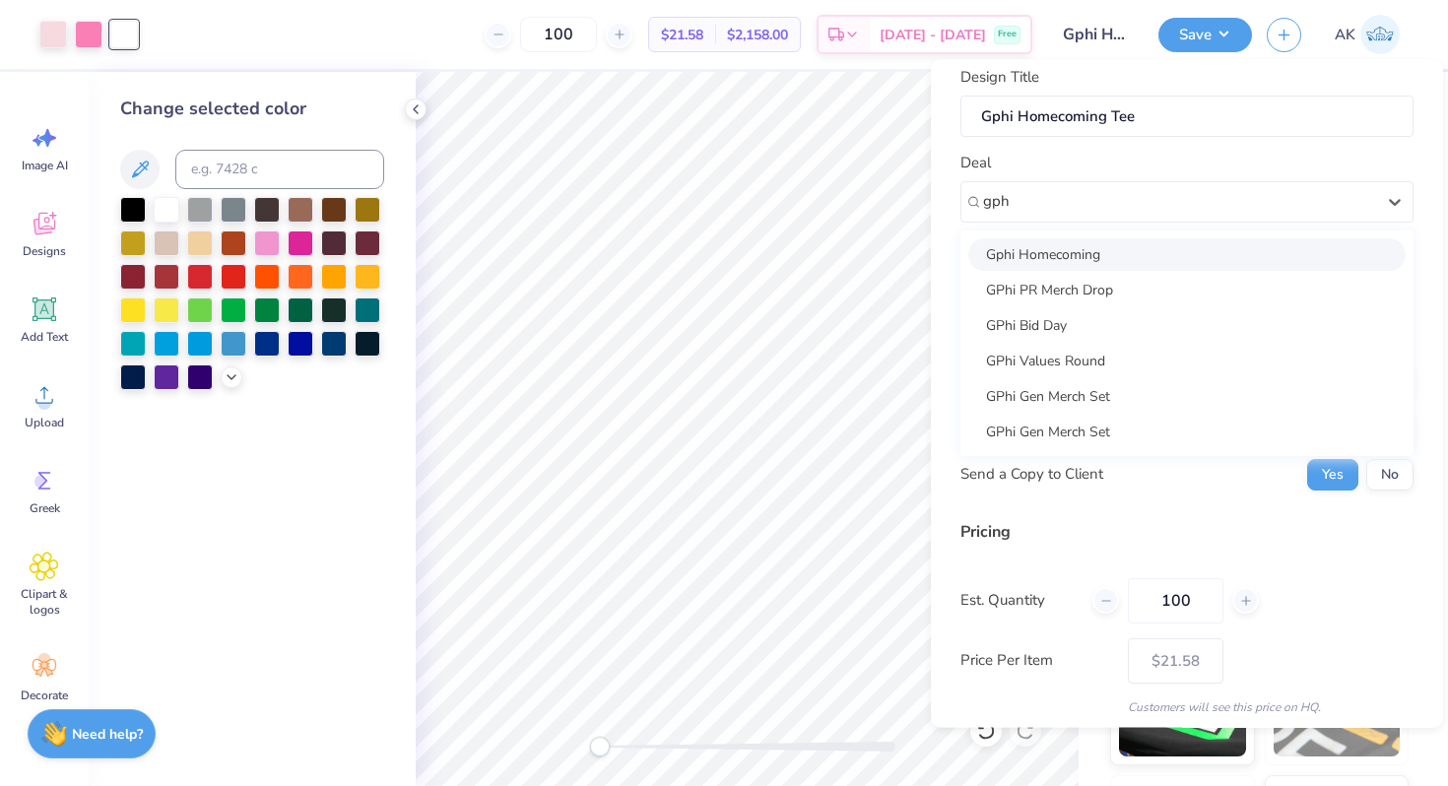
click at [1104, 250] on div "Gphi Homecoming" at bounding box center [1186, 253] width 437 height 32
type input "gph"
type input "[PERSON_NAME]"
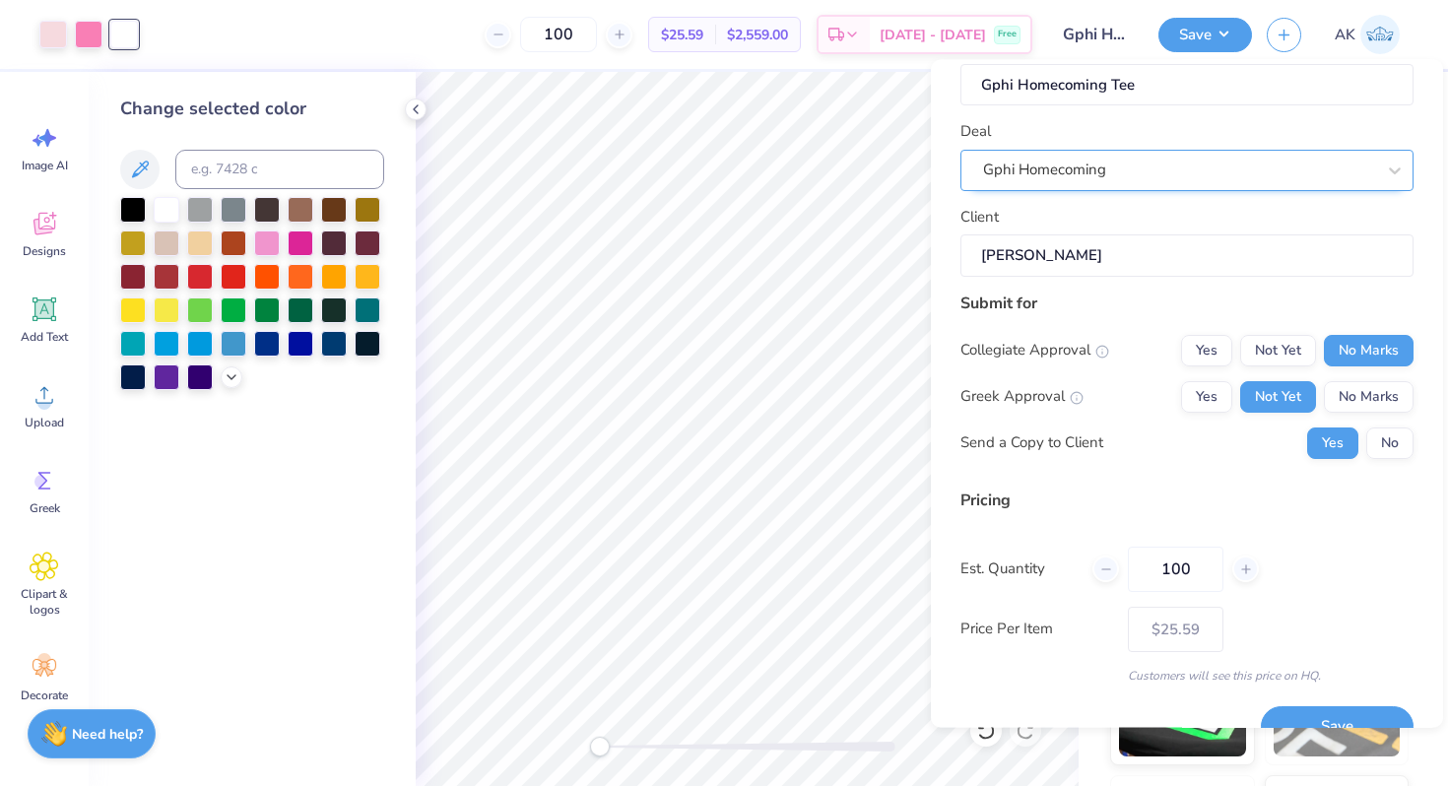
scroll to position [83, 0]
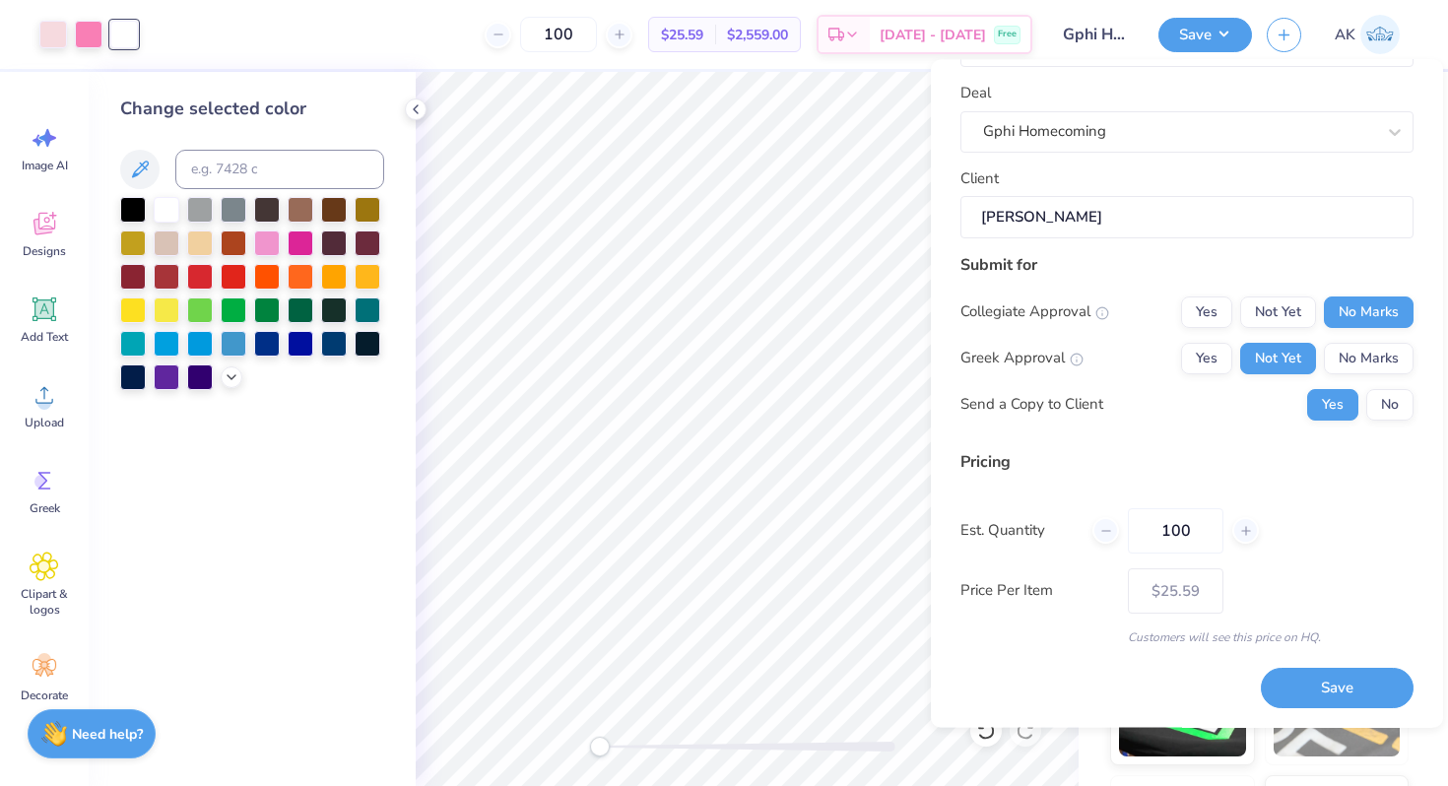
click at [1048, 232] on input "[PERSON_NAME]" at bounding box center [1186, 218] width 453 height 42
drag, startPoint x: 1048, startPoint y: 219, endPoint x: 1004, endPoint y: 216, distance: 44.4
click at [1004, 216] on input "[PERSON_NAME]" at bounding box center [1186, 218] width 453 height 42
click at [1011, 217] on input "[PERSON_NAME]" at bounding box center [1186, 218] width 453 height 42
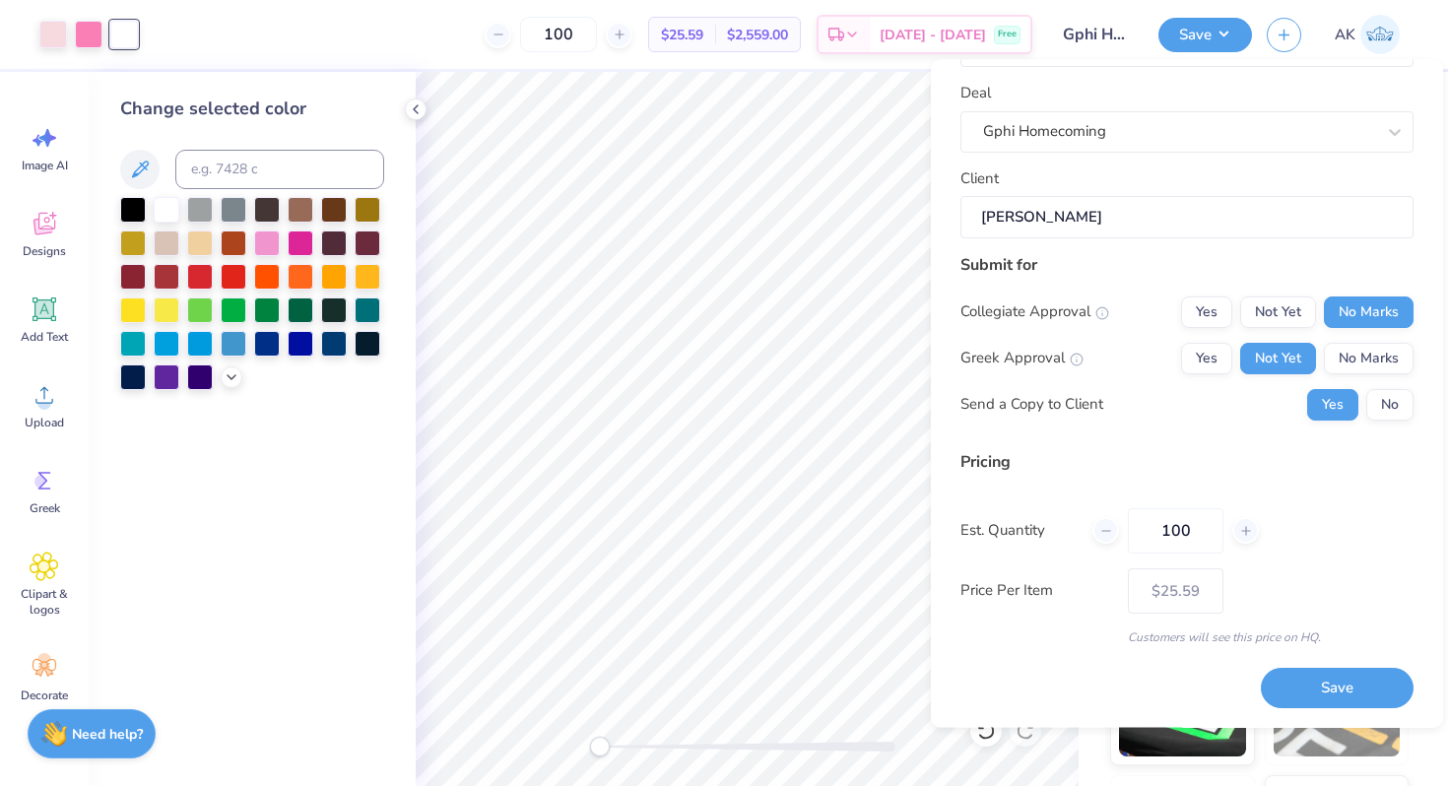
click at [1058, 218] on input "[PERSON_NAME]" at bounding box center [1186, 218] width 453 height 42
click at [1321, 682] on button "Save" at bounding box center [1337, 689] width 153 height 40
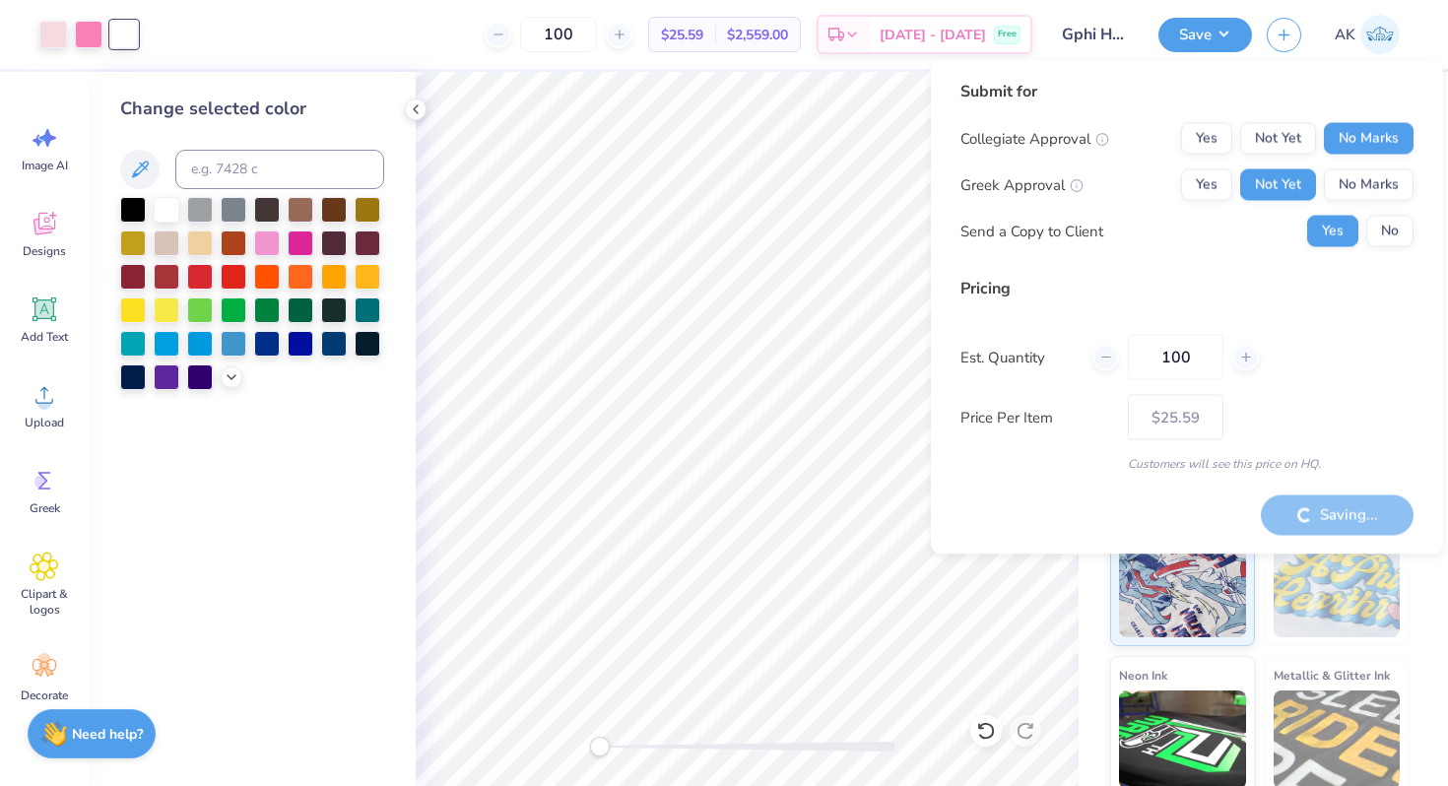
type input "– –"
